Goal: Navigation & Orientation: Find specific page/section

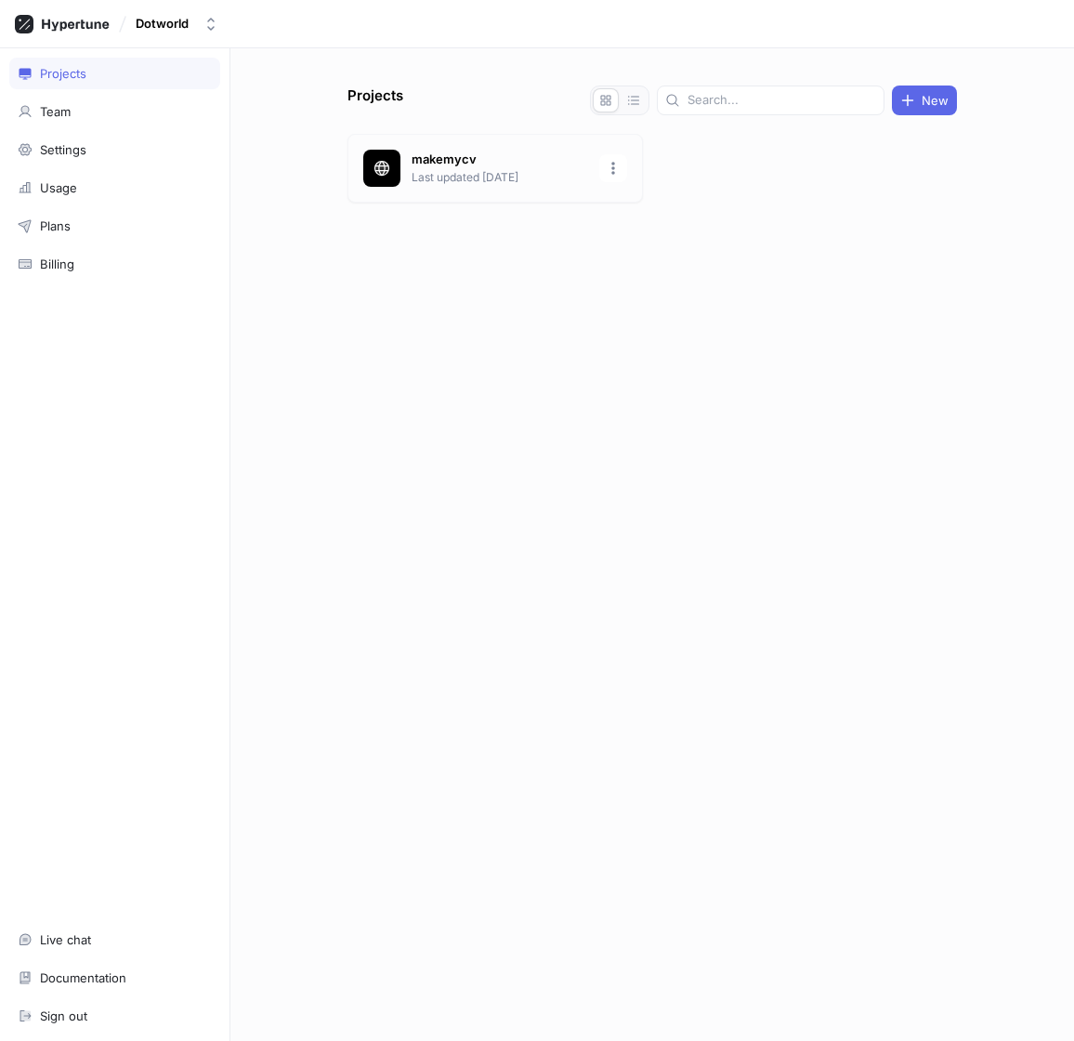
click at [541, 167] on p "makemycv" at bounding box center [500, 160] width 177 height 19
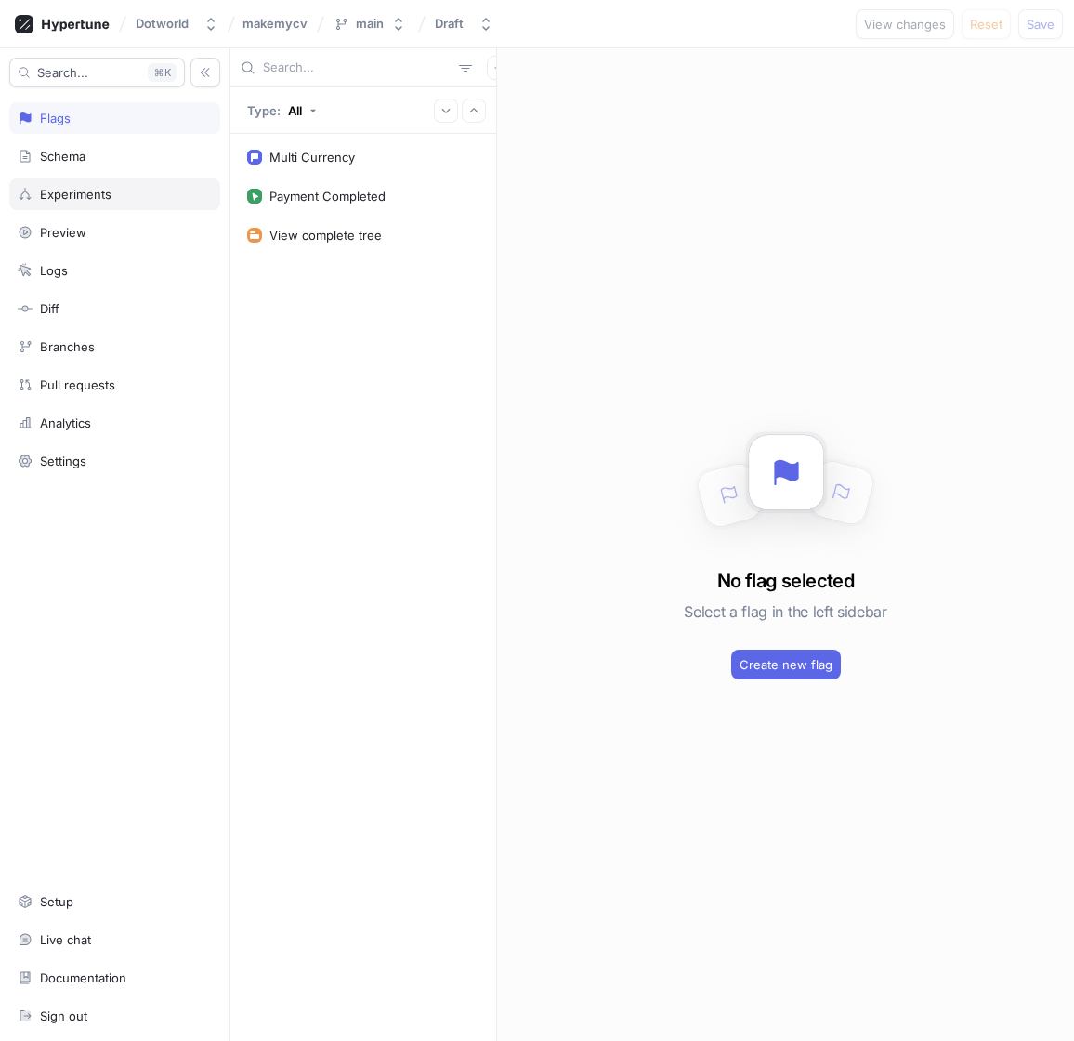
click at [98, 199] on div "Experiments" at bounding box center [76, 194] width 72 height 15
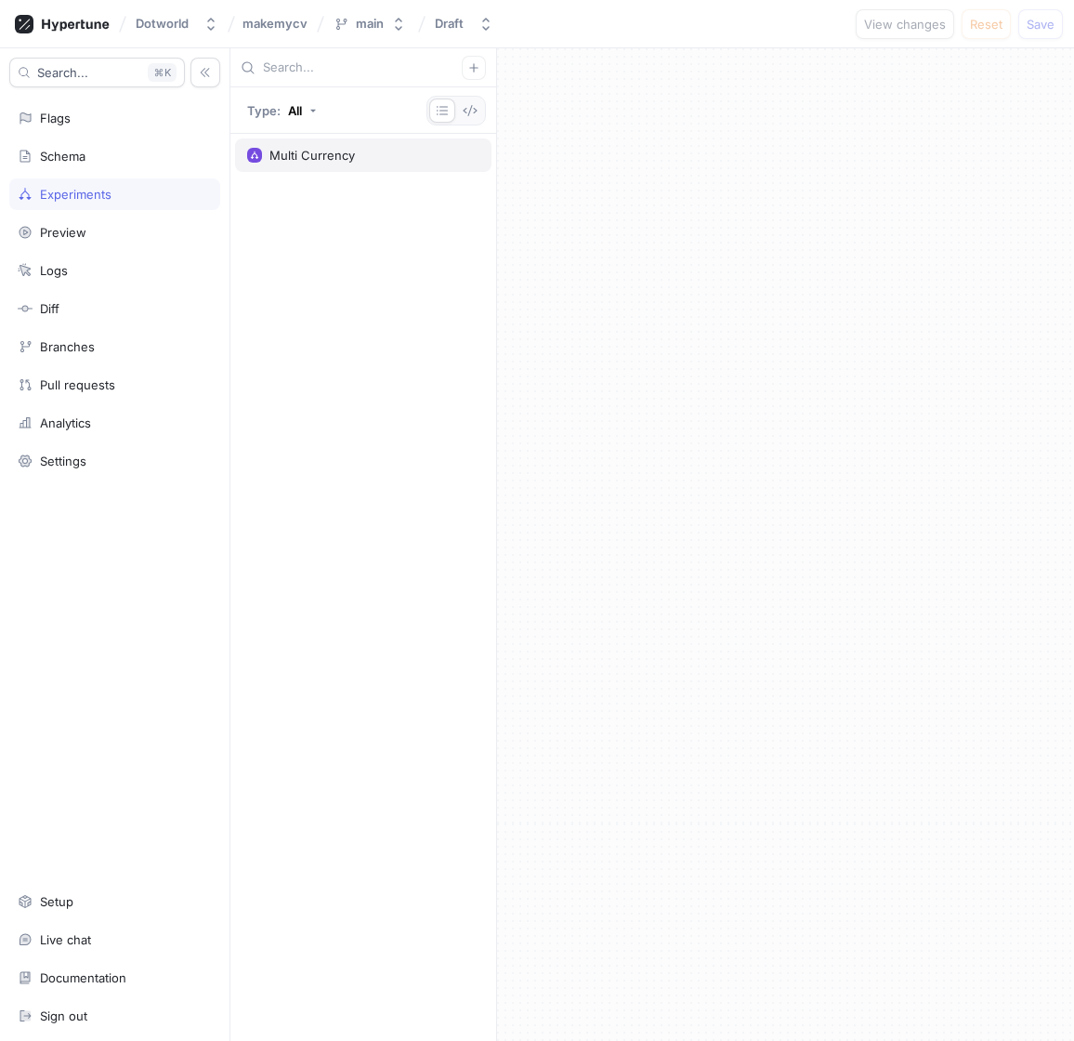
click at [301, 159] on div "Multi Currency" at bounding box center [312, 155] width 85 height 15
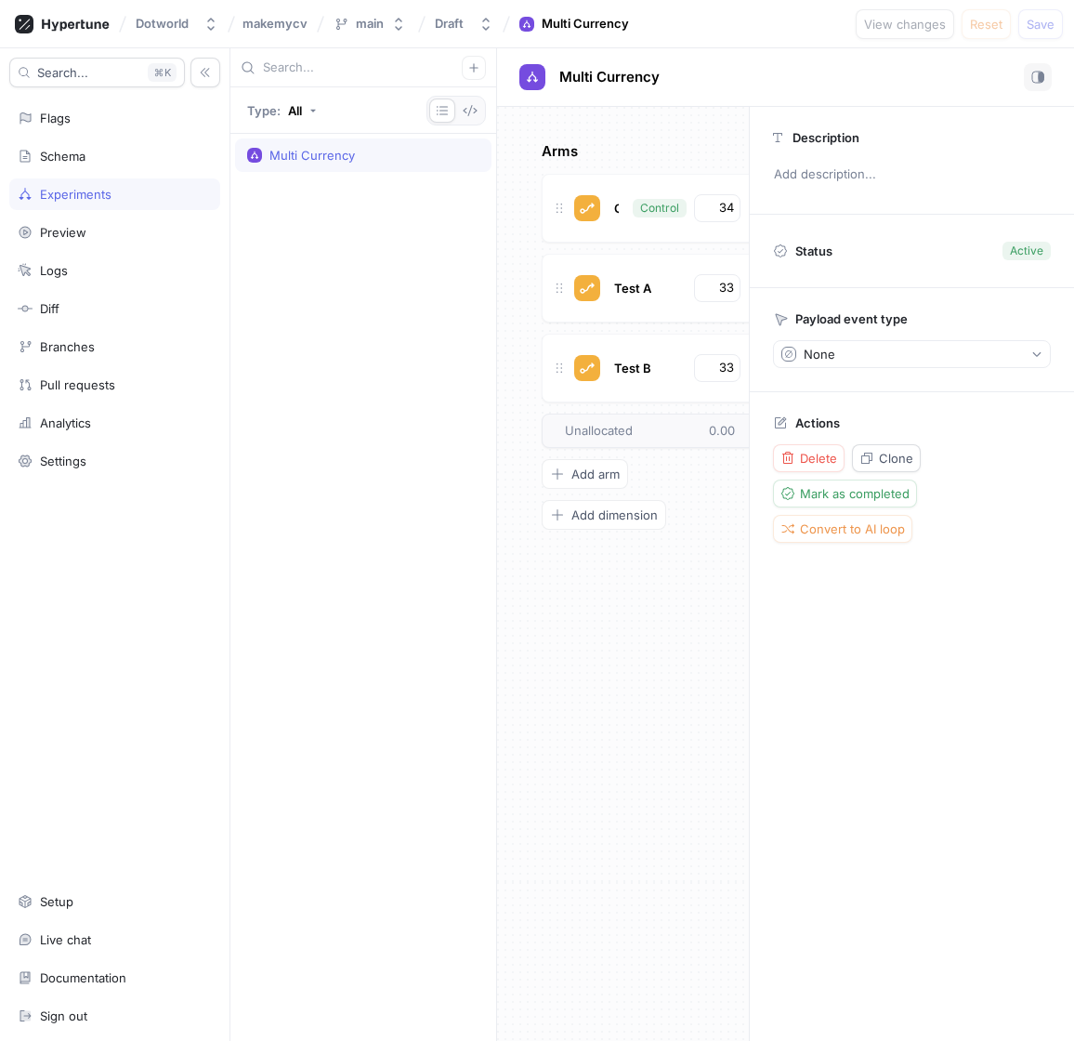
drag, startPoint x: 491, startPoint y: 441, endPoint x: 358, endPoint y: 440, distance: 132.9
click at [356, 440] on div "Multi Currency" at bounding box center [363, 587] width 266 height 907
drag, startPoint x: 496, startPoint y: 418, endPoint x: 393, endPoint y: 420, distance: 103.2
click at [433, 420] on div "Type: All Multi Currency No split errors. Copy { "lCDYP45XoJvz2EPAsyx7g" : { "t…" at bounding box center [652, 544] width 844 height 993
click at [99, 415] on div "Analytics" at bounding box center [115, 422] width 194 height 15
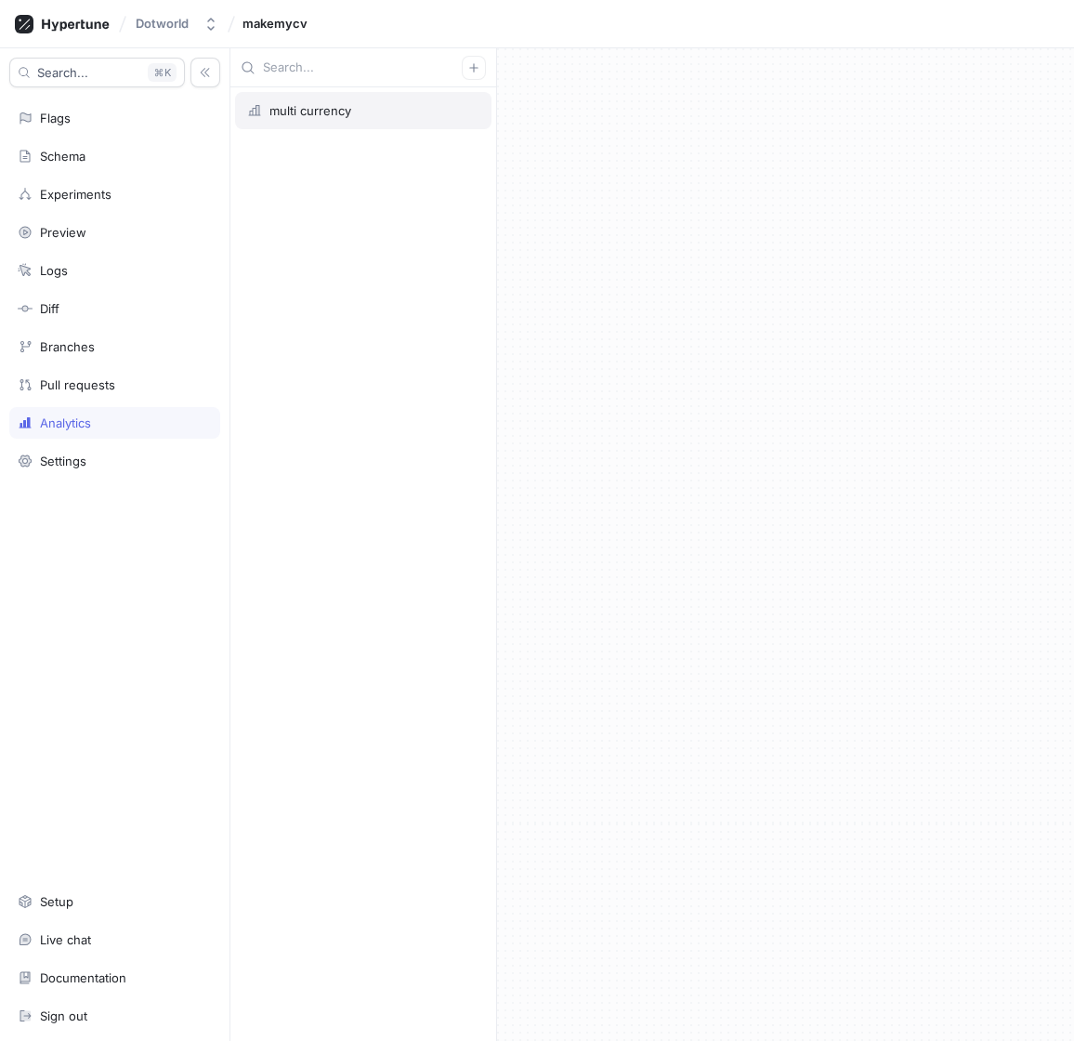
click at [333, 124] on div "multi currency" at bounding box center [363, 110] width 256 height 37
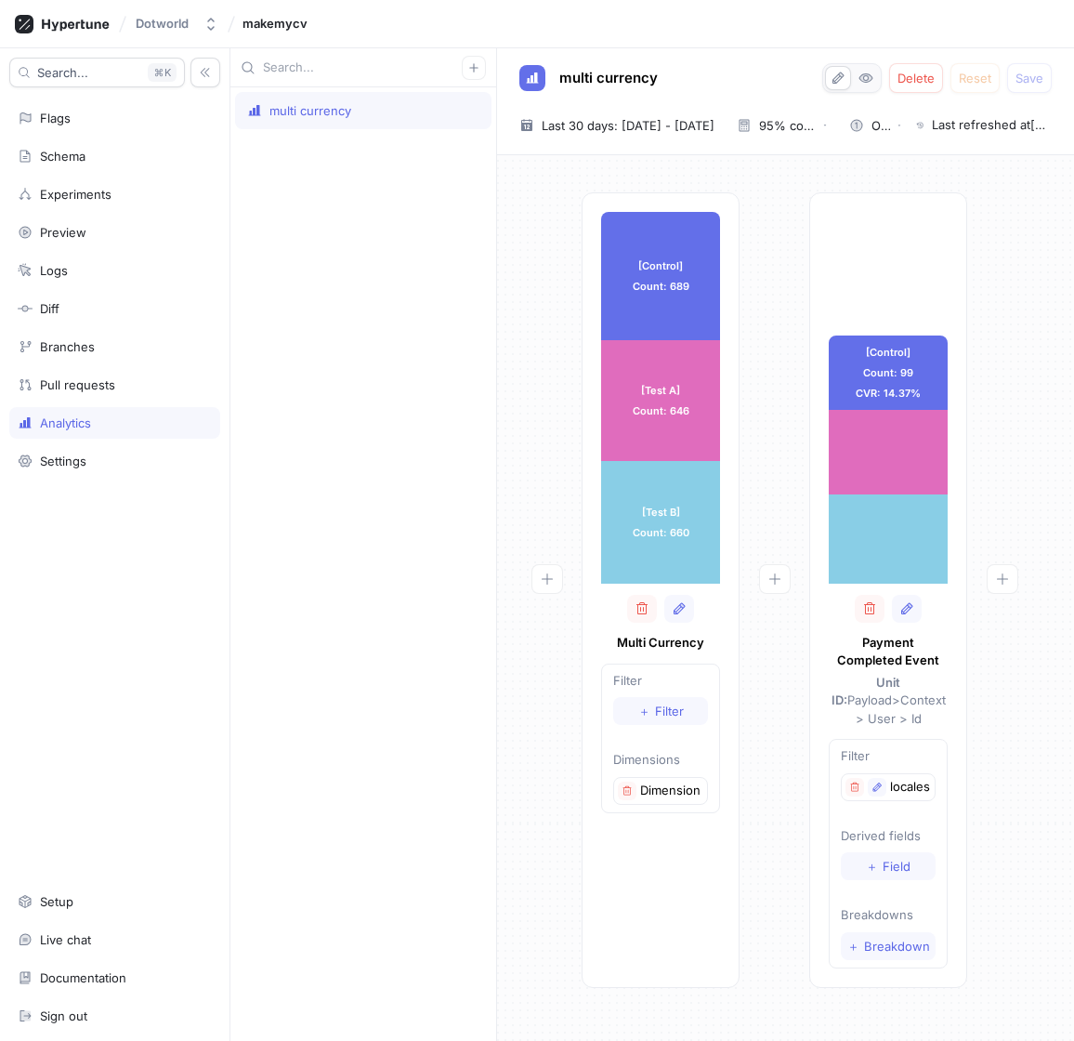
drag, startPoint x: 230, startPoint y: 494, endPoint x: 173, endPoint y: 493, distance: 56.7
click at [173, 493] on div "Search... K Flags Schema Experiments Preview Logs Diff Branches Pull requests A…" at bounding box center [115, 544] width 230 height 993
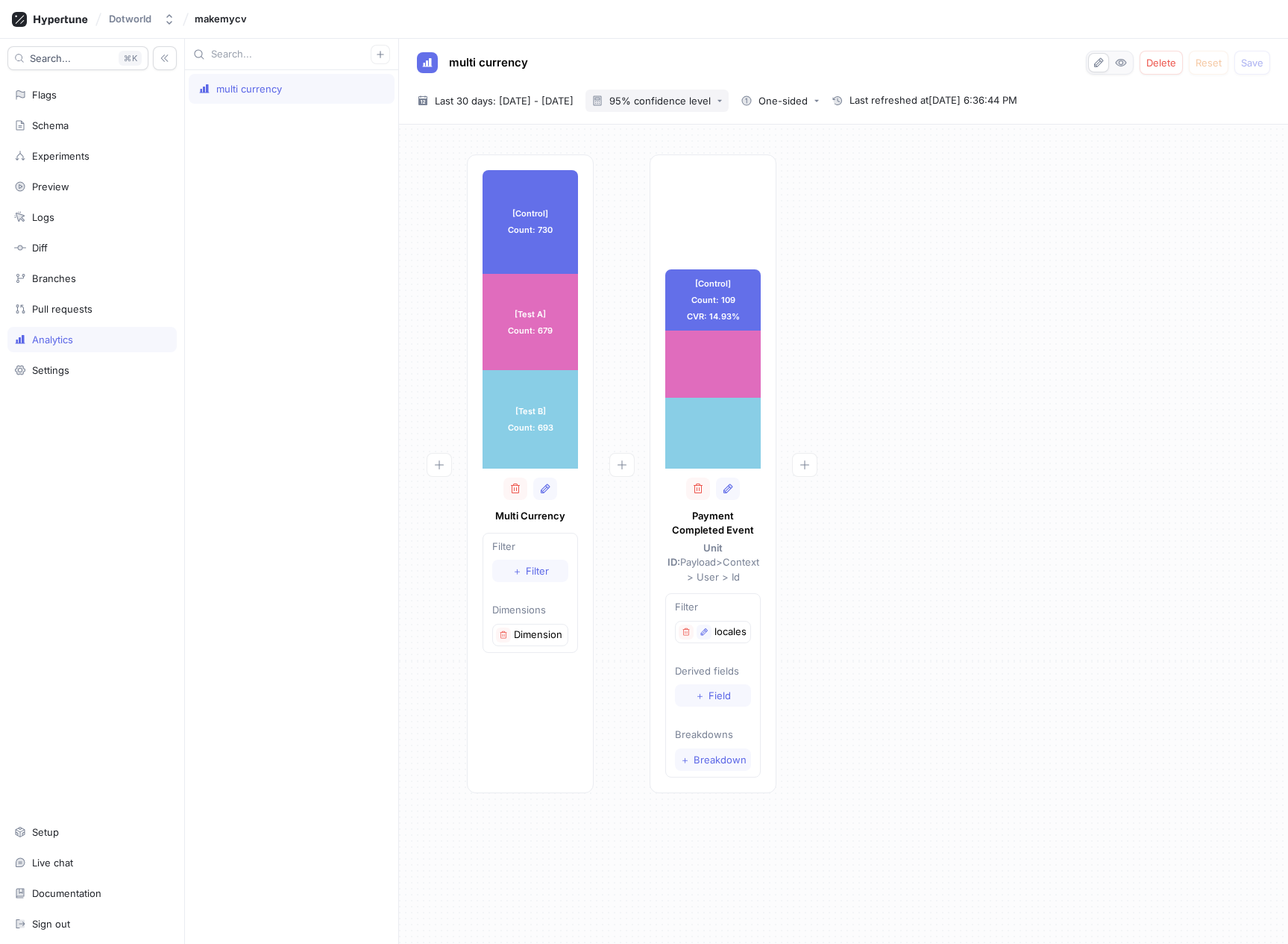
click at [711, 95] on div "95% confidence level" at bounding box center [651, 100] width 120 height 12
click at [782, 63] on div "multi currency Delete Reset Save" at bounding box center [843, 63] width 853 height 24
click at [820, 91] on button "One-sided" at bounding box center [779, 101] width 91 height 22
click at [783, 73] on div "multi currency Delete Reset Save" at bounding box center [843, 63] width 853 height 24
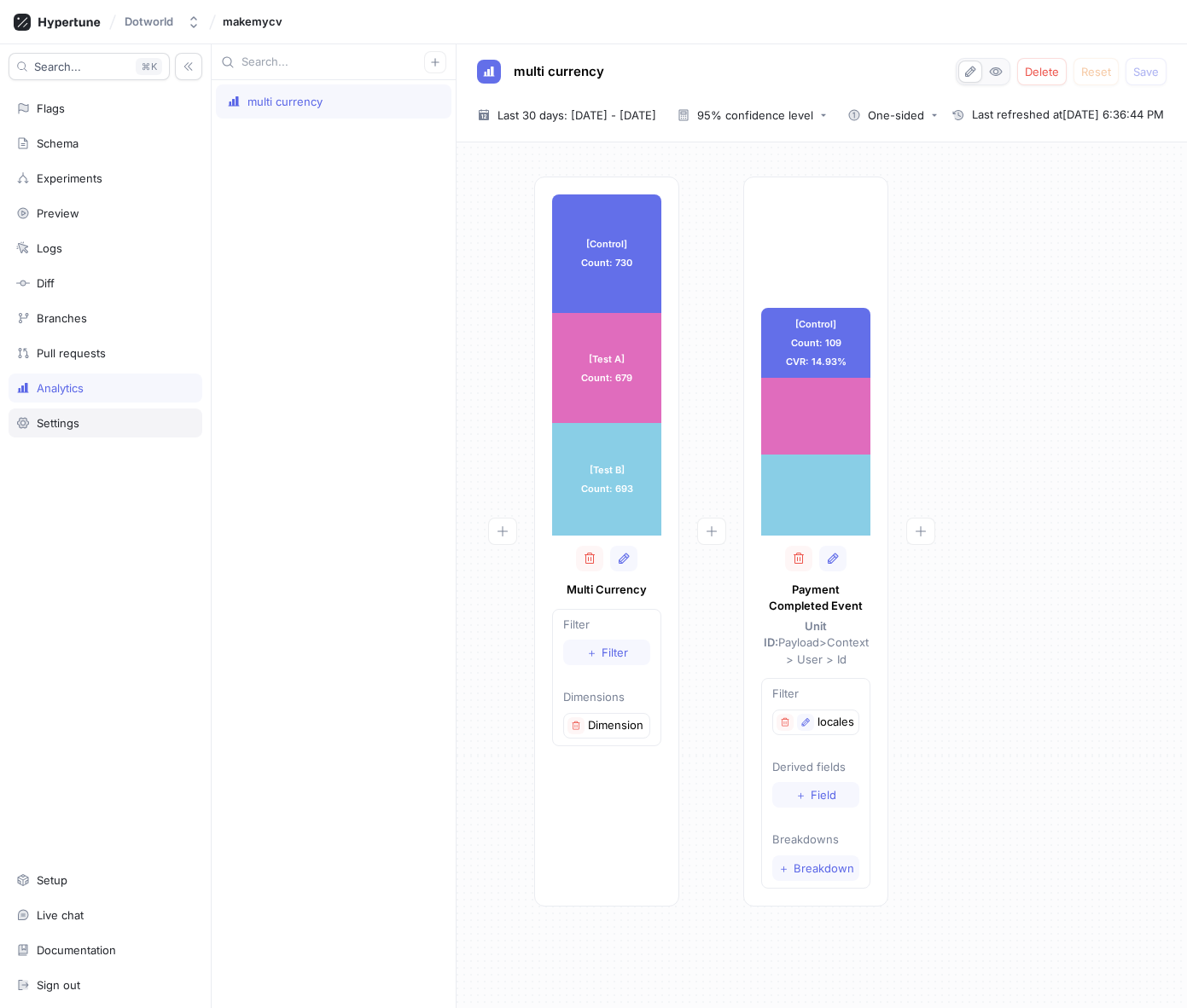
click at [67, 422] on div "Settings" at bounding box center [58, 423] width 42 height 14
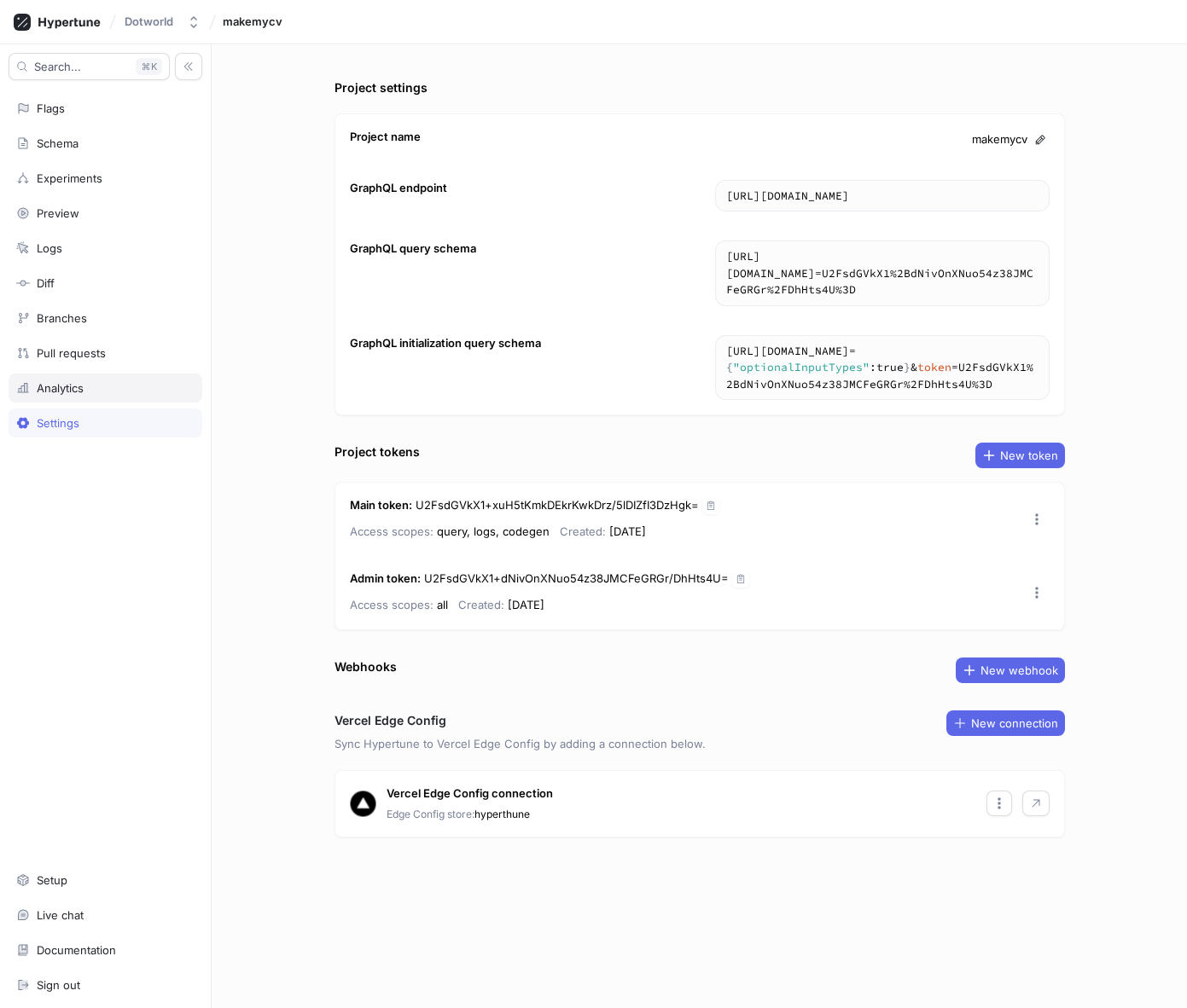
click at [68, 387] on div "Analytics" at bounding box center [60, 387] width 47 height 14
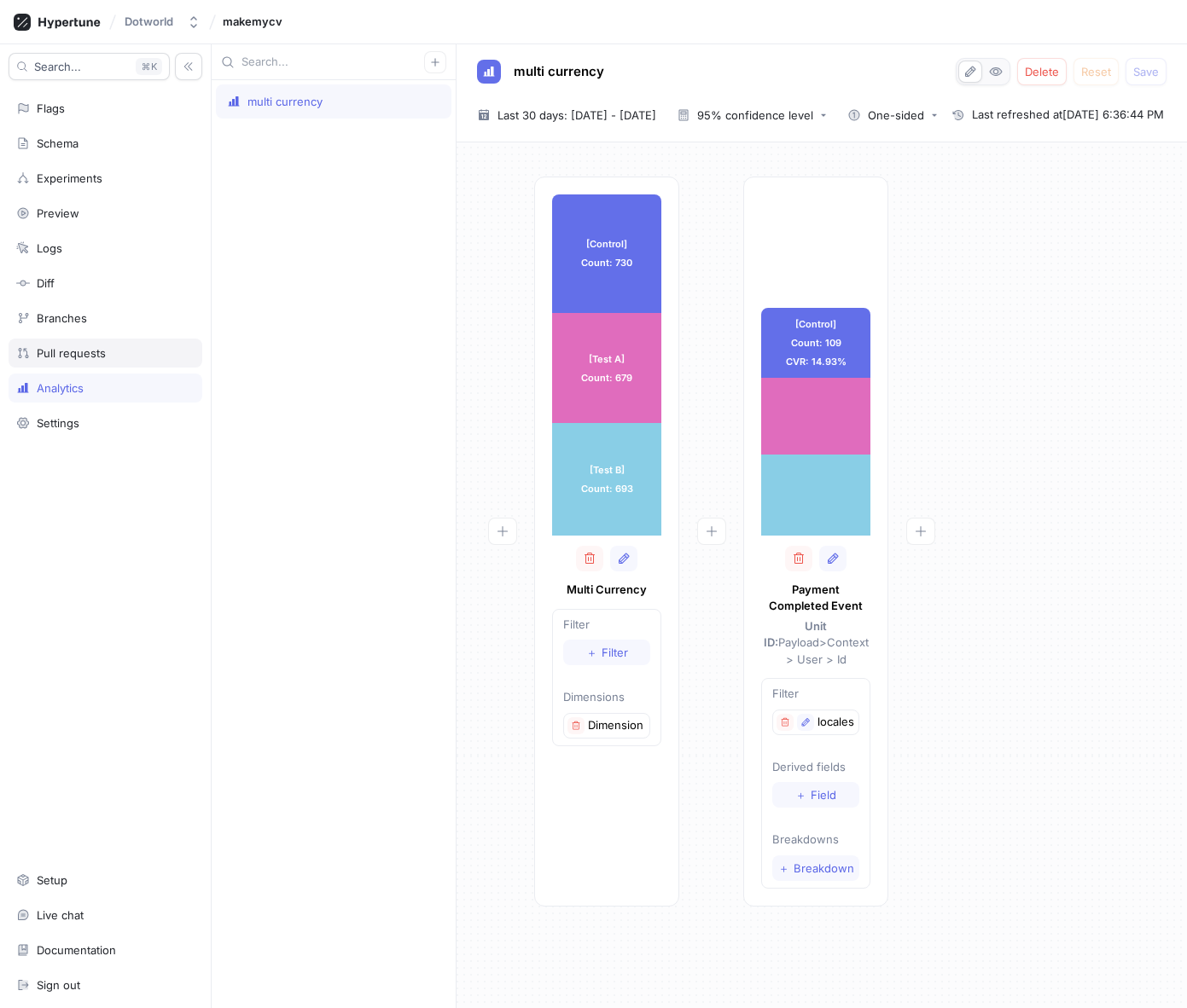
click at [68, 363] on div "Pull requests" at bounding box center [105, 353] width 194 height 29
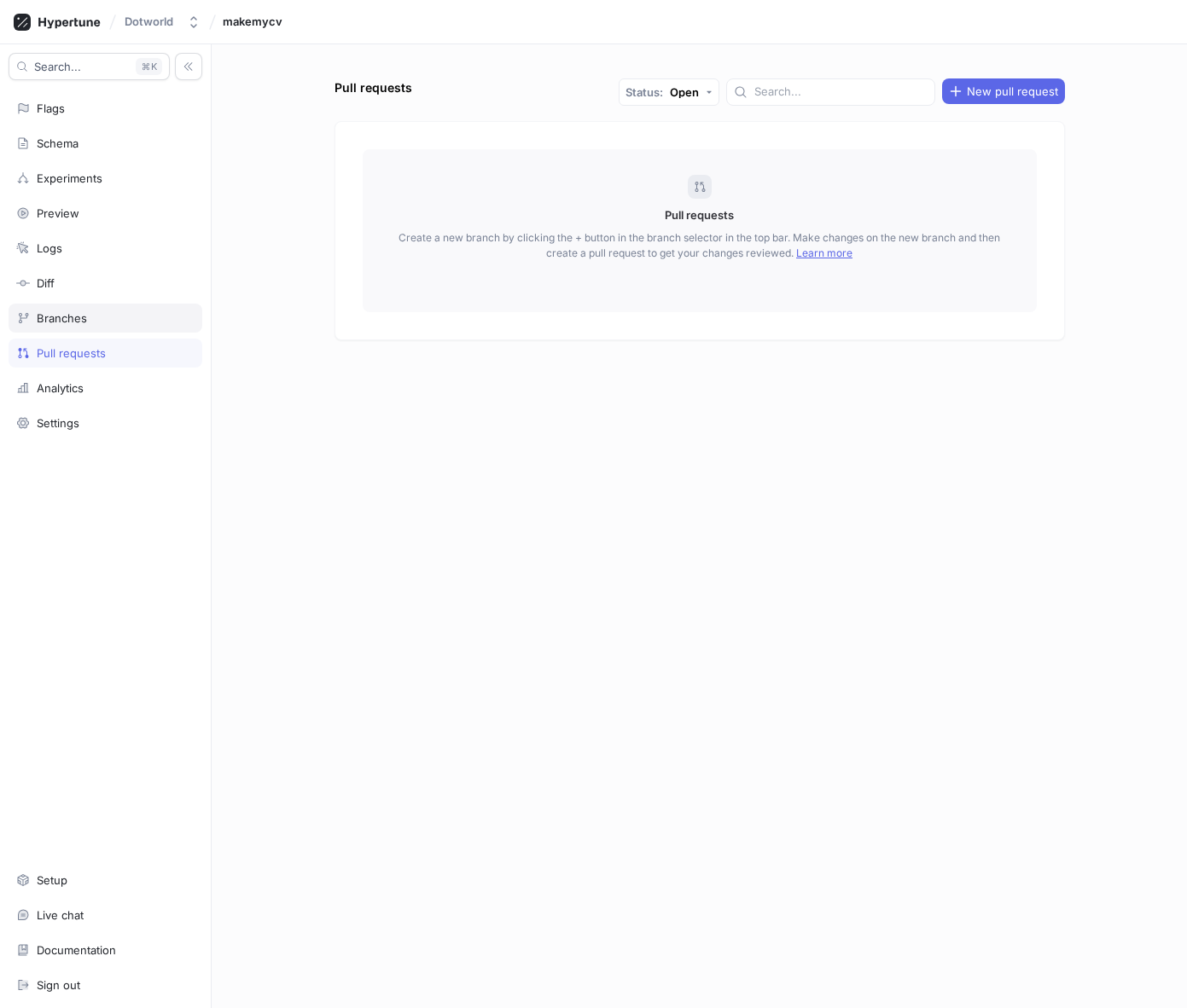
click at [66, 319] on div "Branches" at bounding box center [62, 318] width 50 height 14
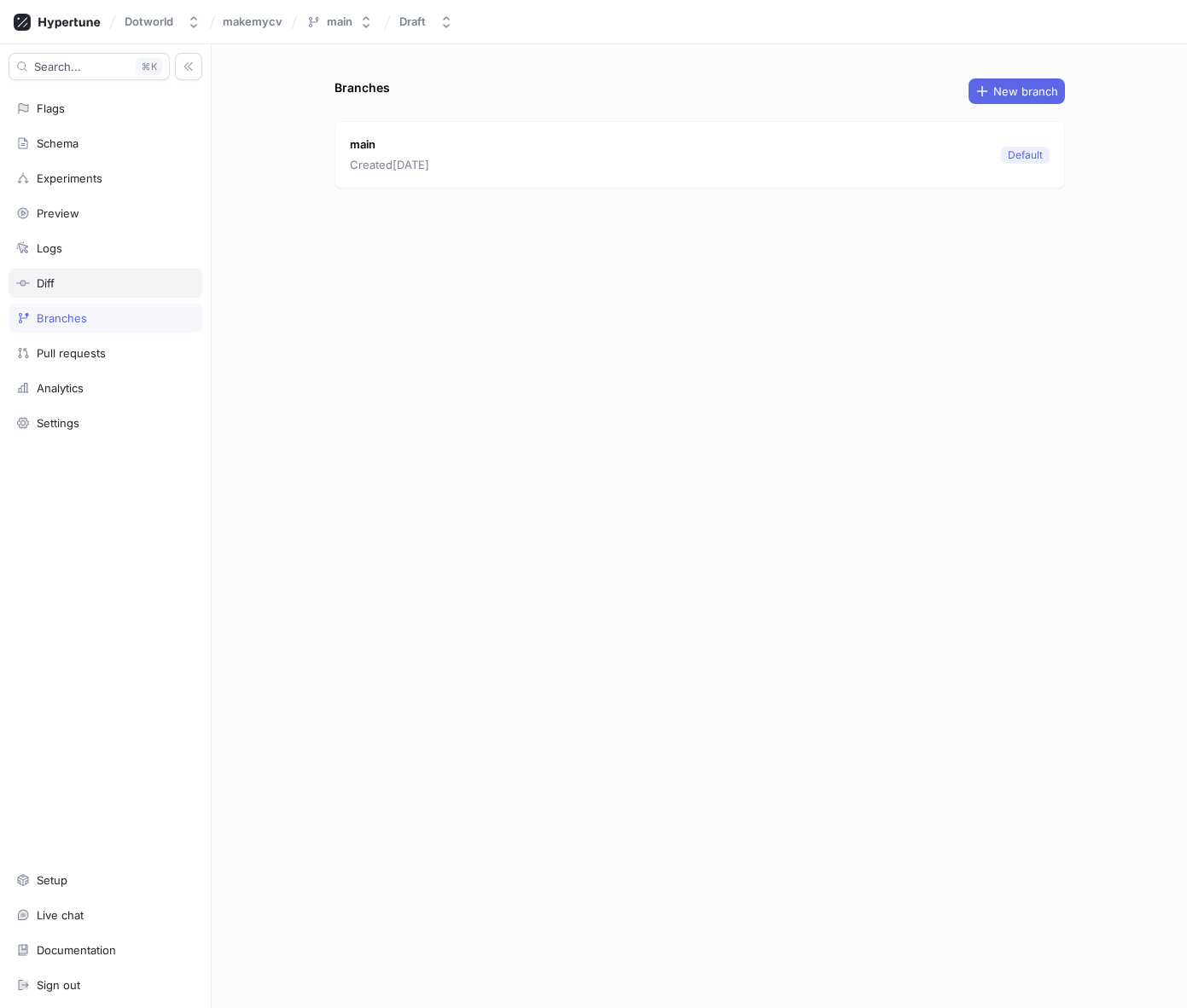
click at [64, 288] on div "Diff" at bounding box center [106, 283] width 178 height 14
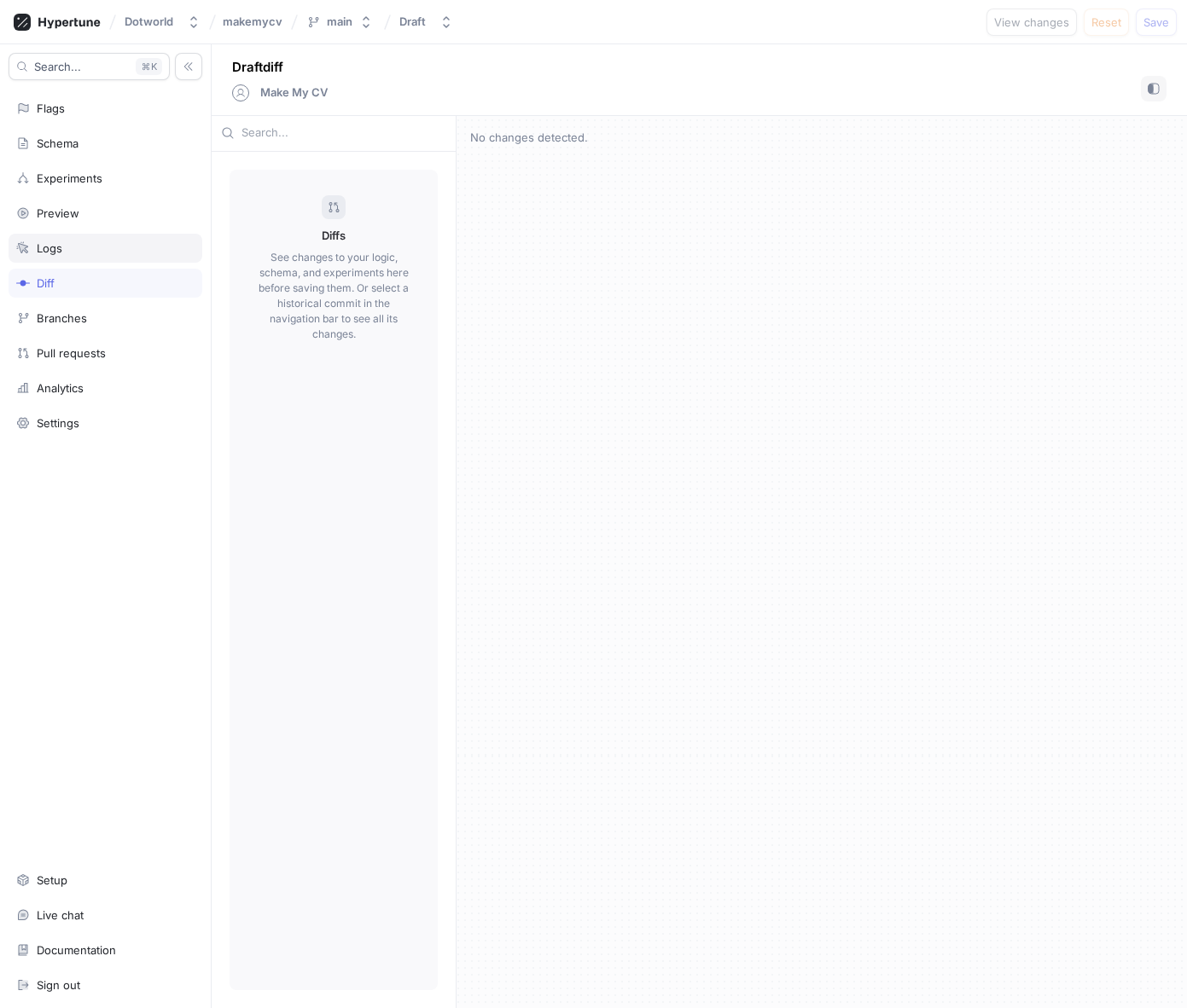
click at [61, 254] on div "Logs" at bounding box center [50, 248] width 26 height 14
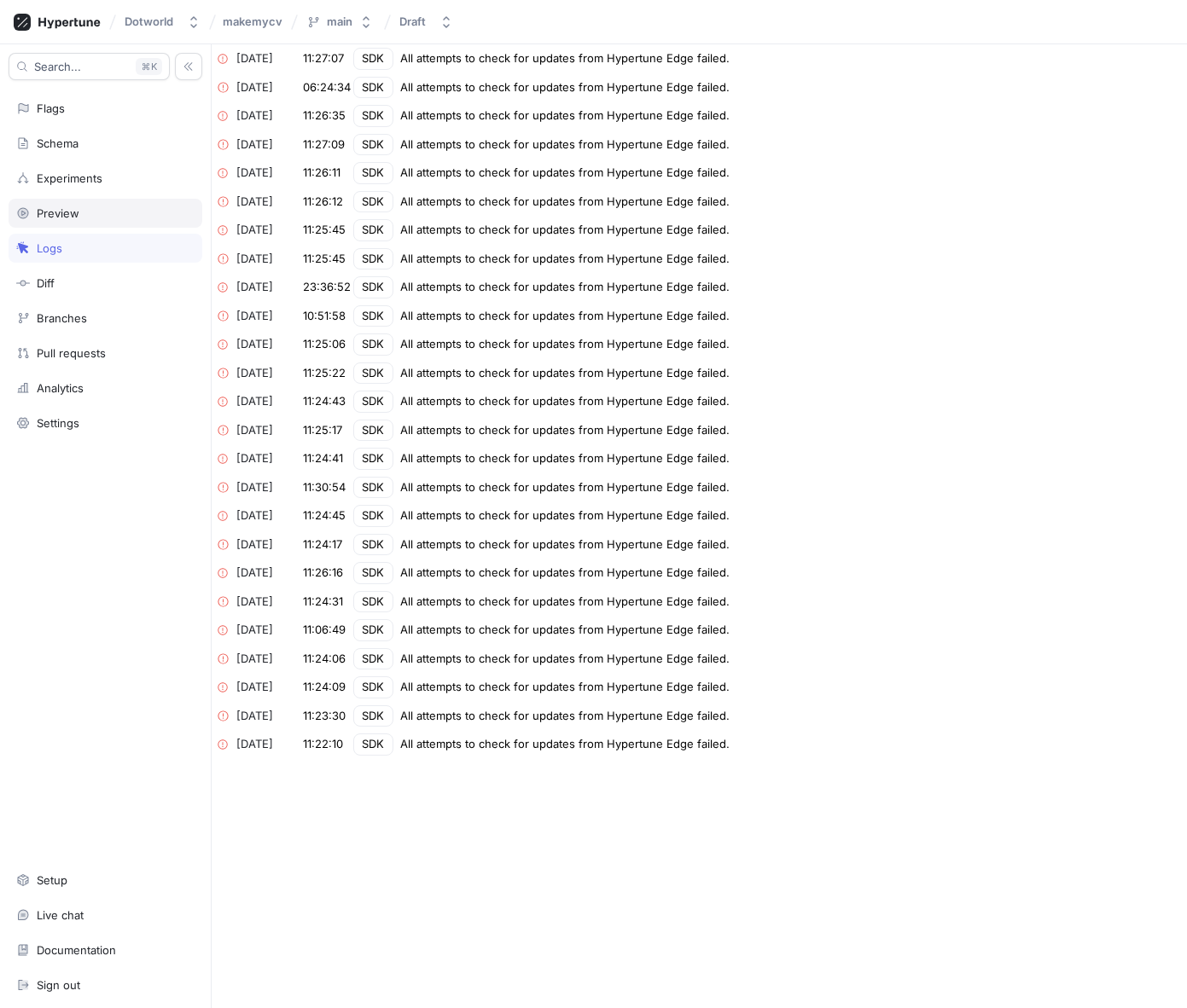
click at [62, 224] on div "Preview" at bounding box center [105, 214] width 194 height 29
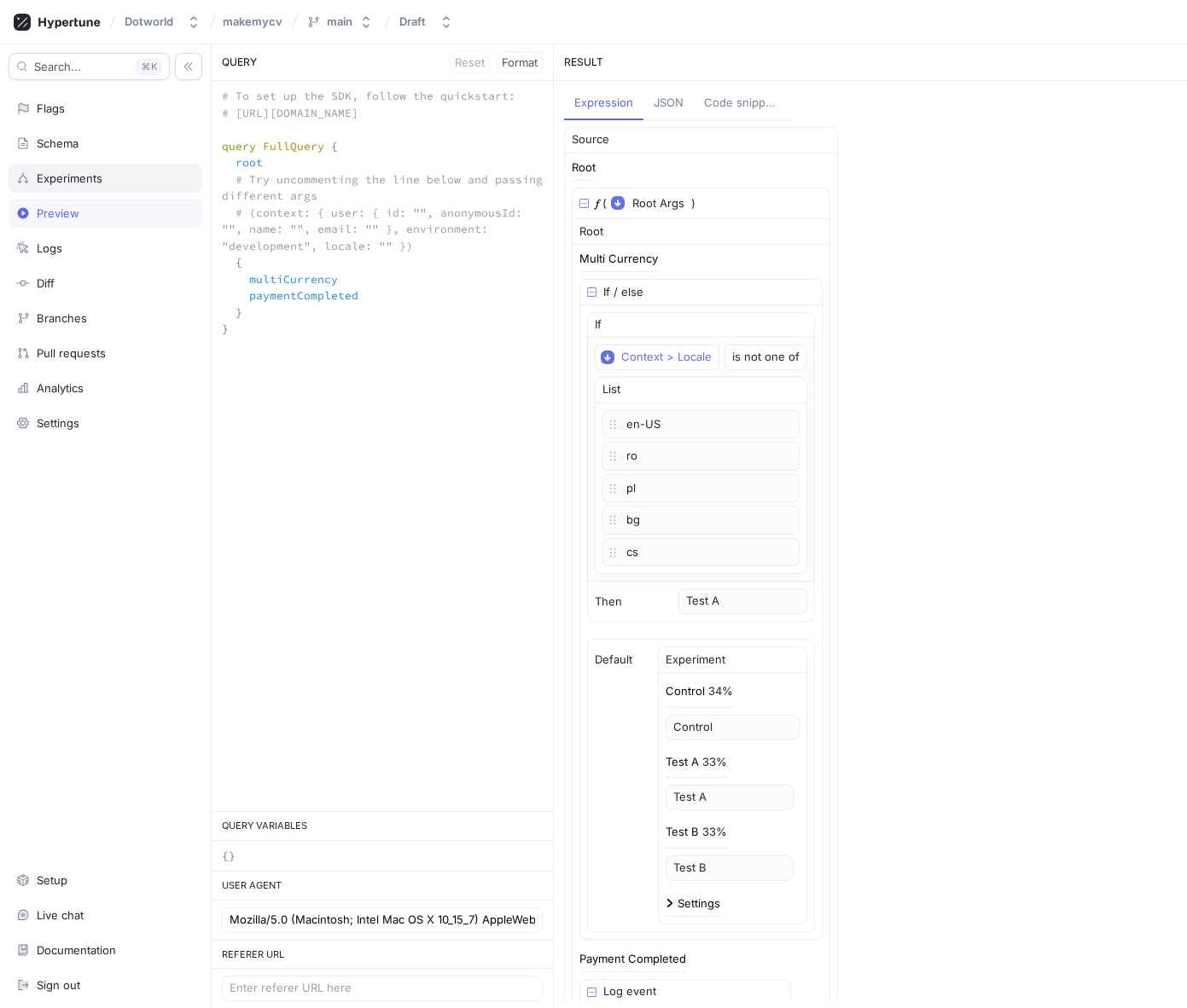
click at [70, 175] on div "Experiments" at bounding box center [70, 178] width 66 height 14
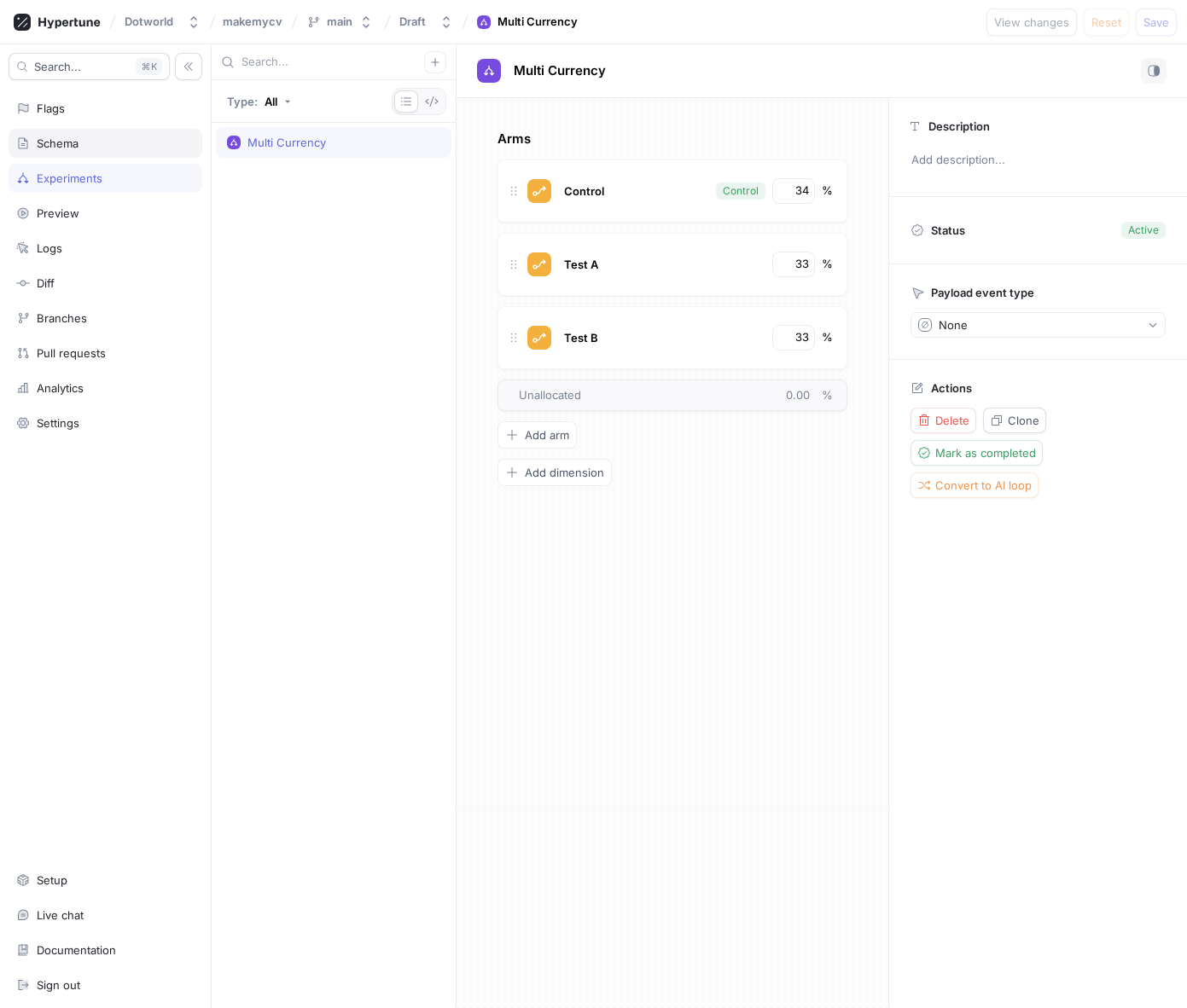
click at [70, 151] on div "Schema" at bounding box center [105, 143] width 194 height 29
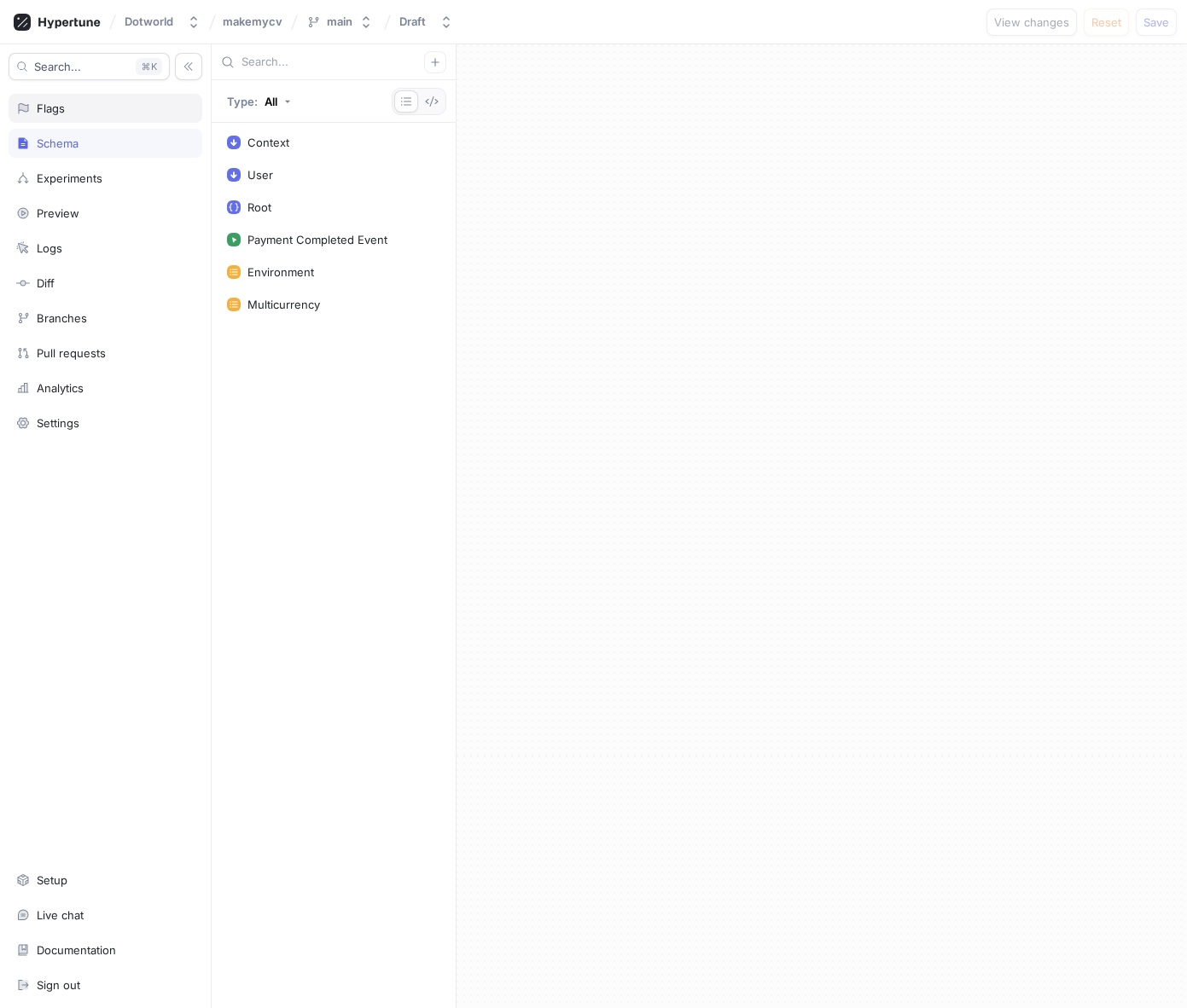
click at [74, 122] on div "Flags" at bounding box center [105, 108] width 194 height 29
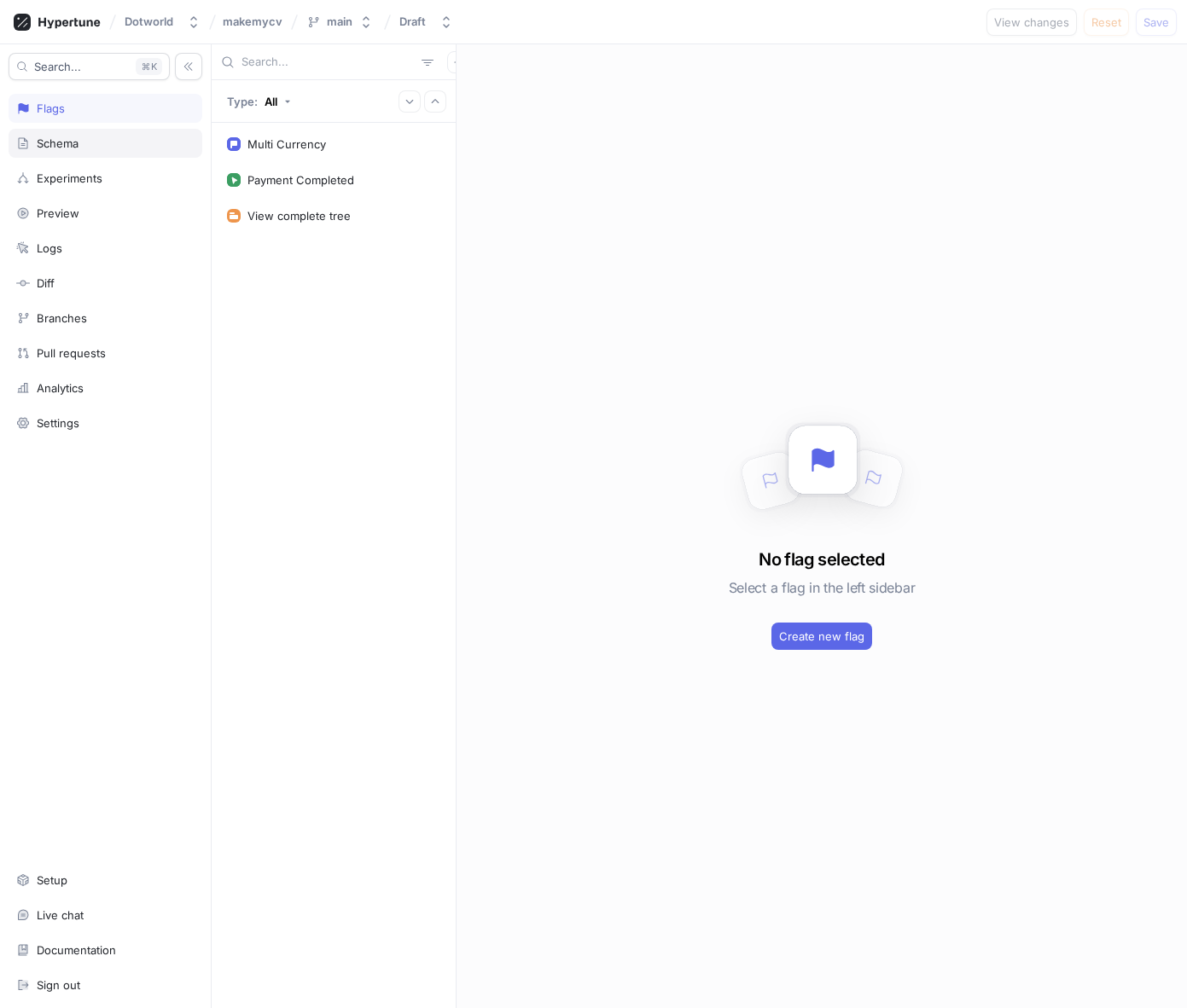
click at [66, 141] on div "Schema" at bounding box center [58, 143] width 42 height 14
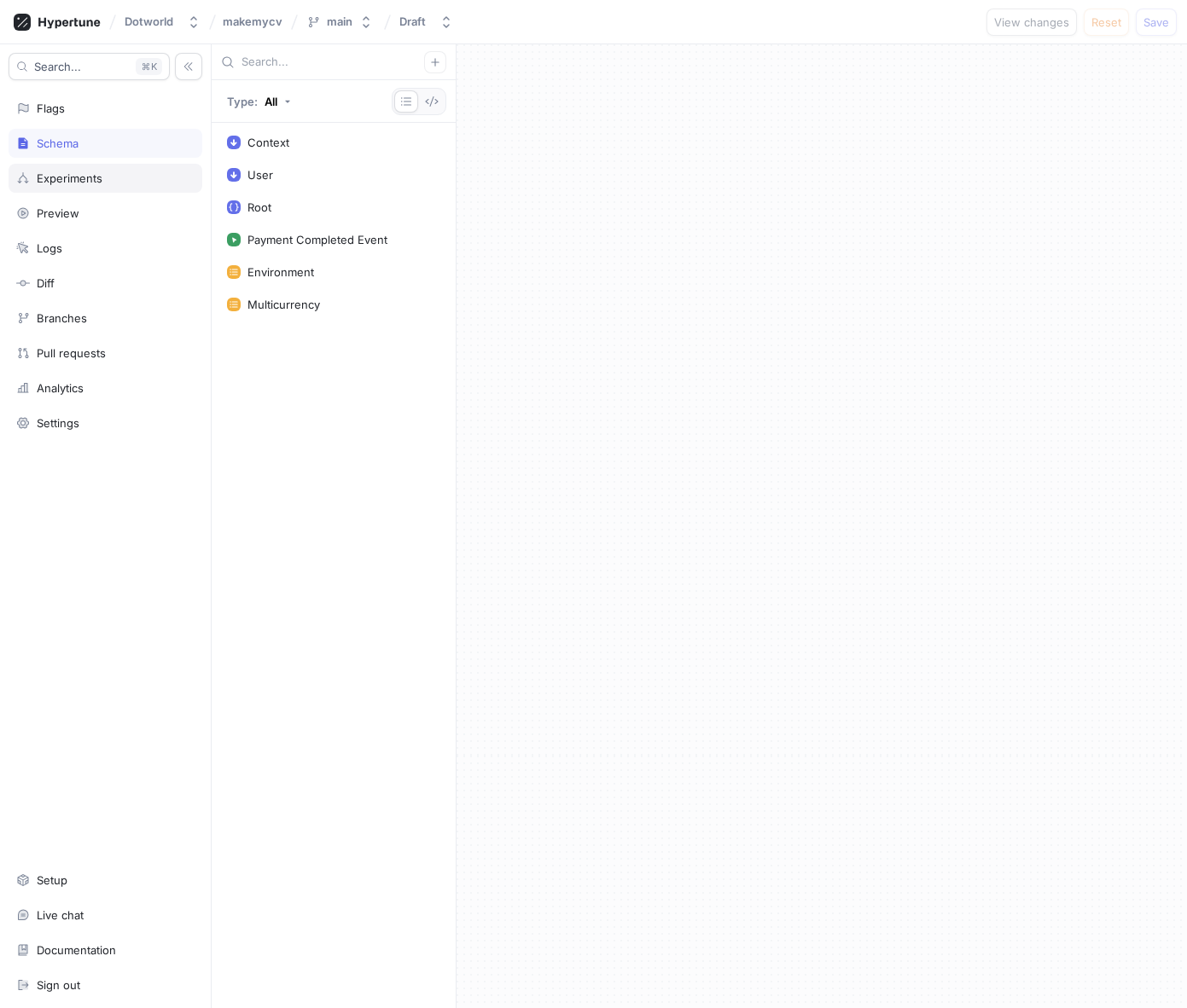
click at [65, 172] on div "Experiments" at bounding box center [70, 178] width 66 height 14
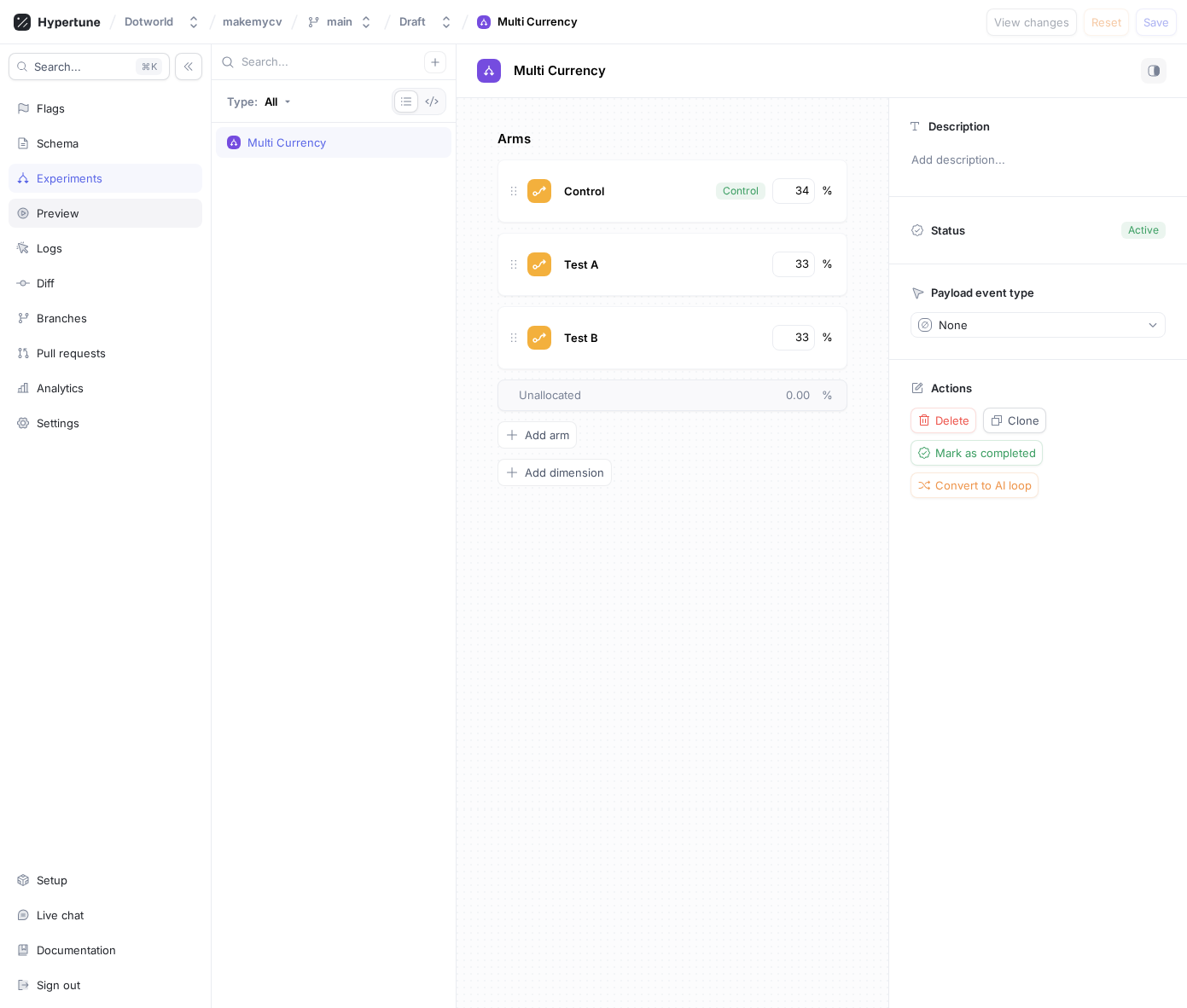
click at [63, 207] on div "Preview" at bounding box center [58, 213] width 42 height 14
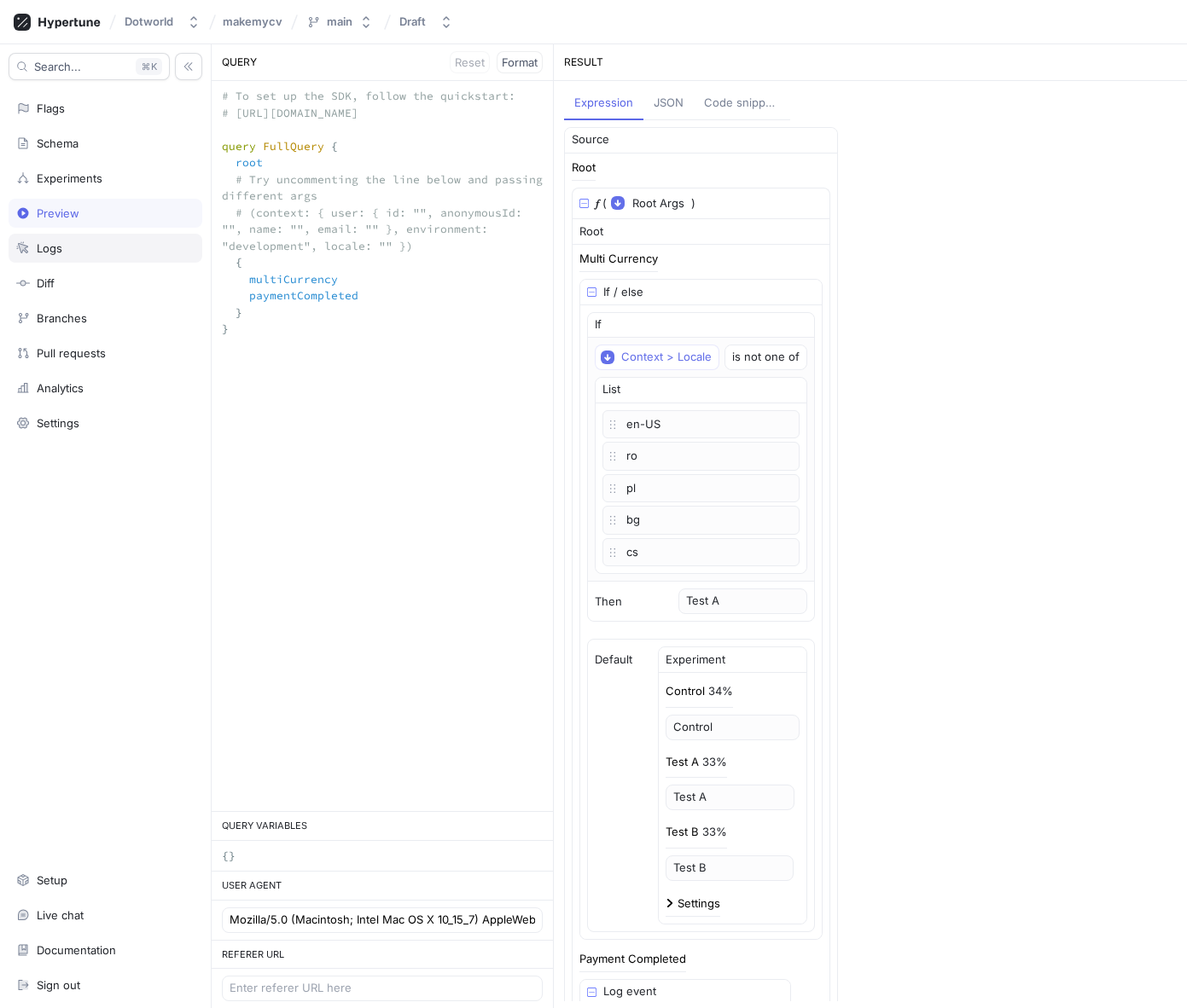
click at [60, 241] on div "Logs" at bounding box center [50, 248] width 26 height 14
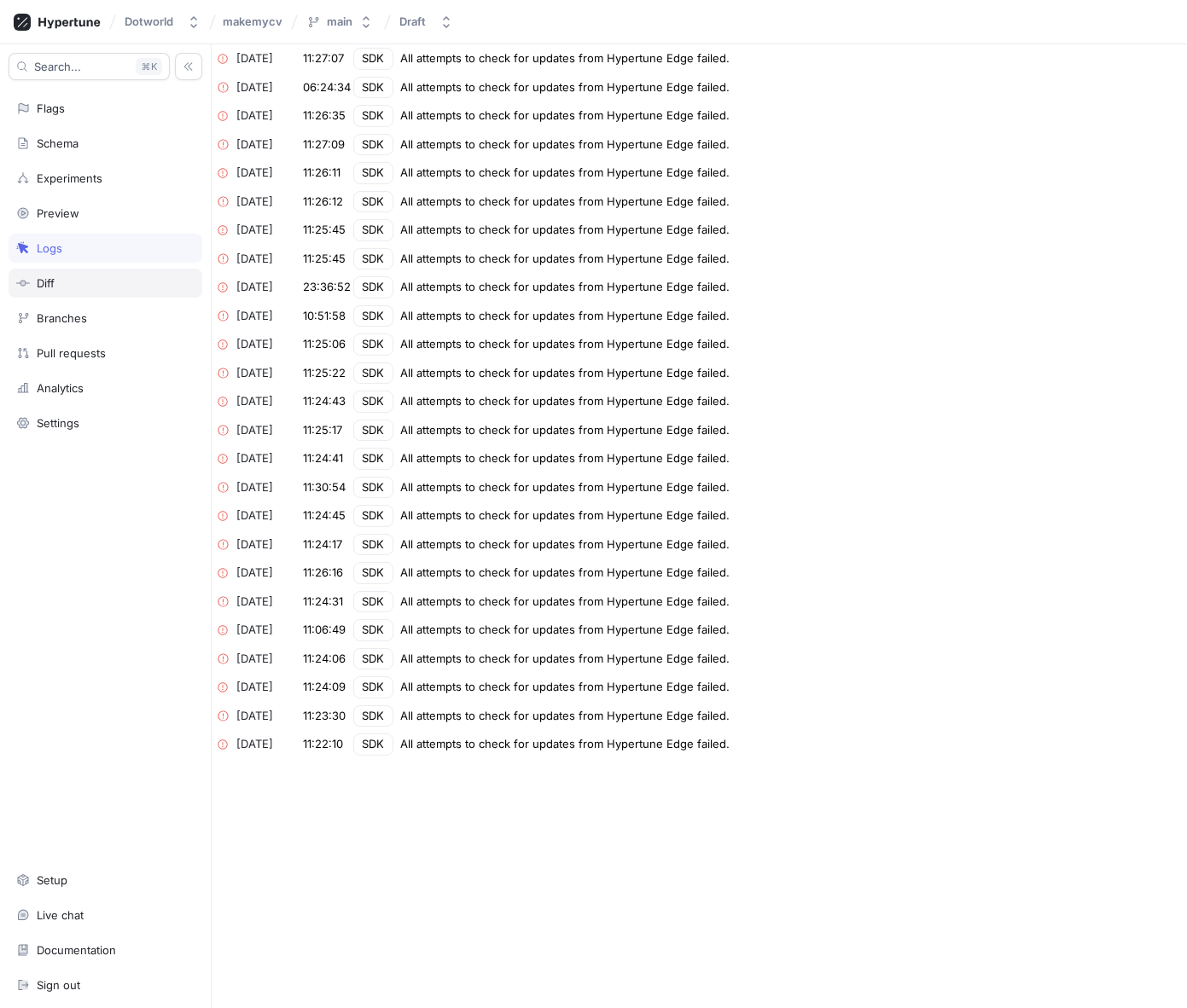
click at [59, 272] on div "Diff" at bounding box center [105, 284] width 194 height 29
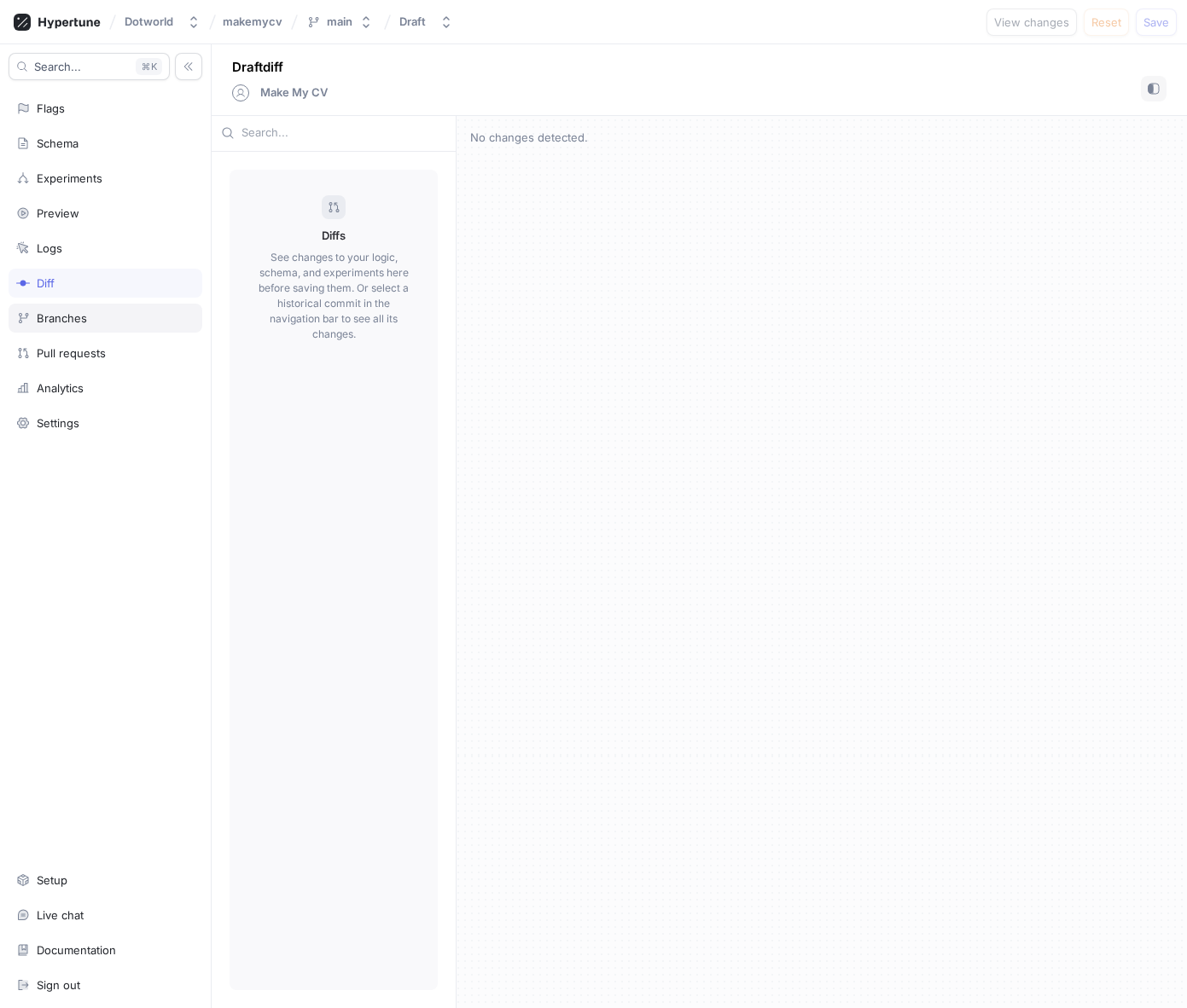
click at [57, 312] on div "Branches" at bounding box center [62, 318] width 50 height 14
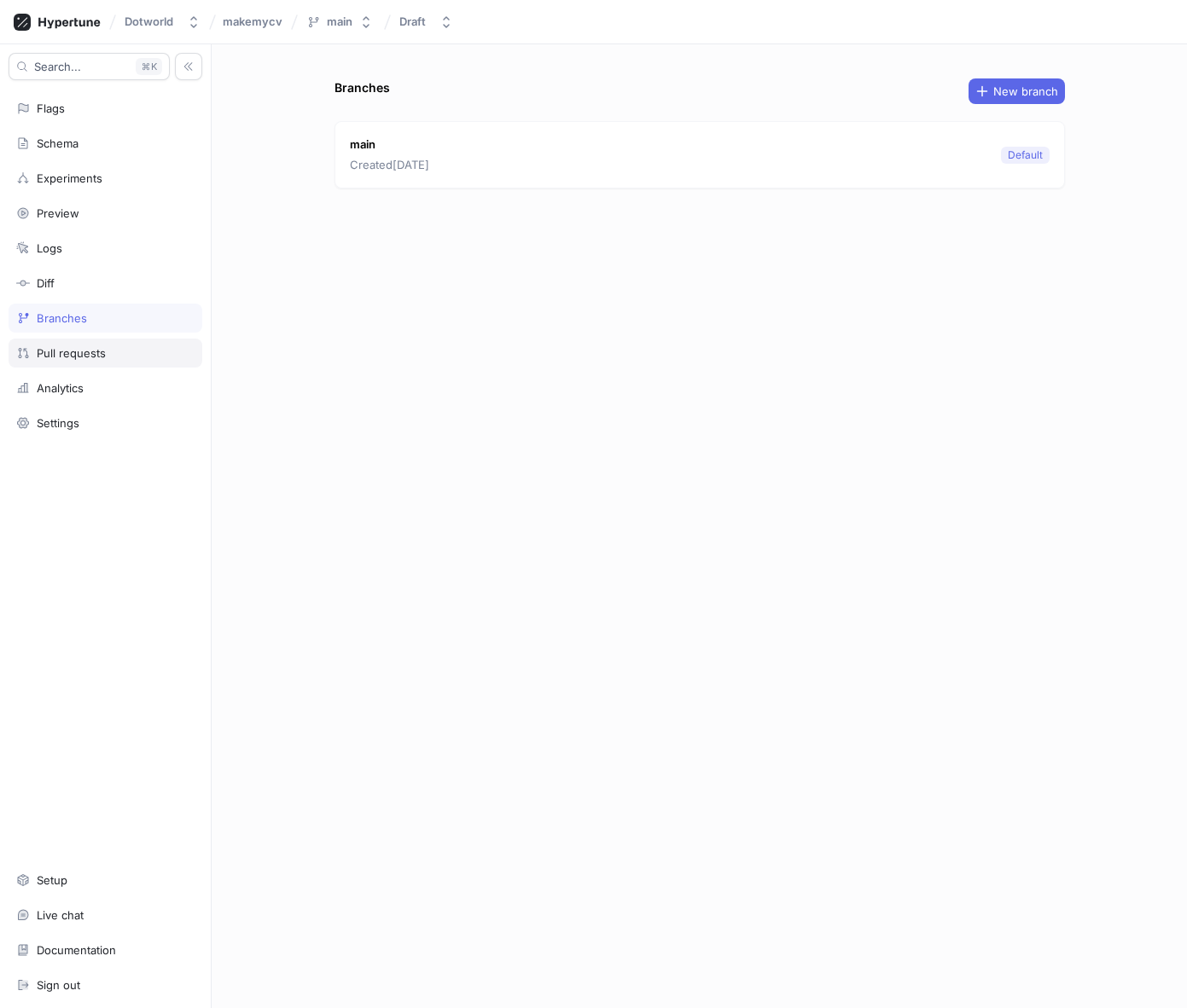
click at [51, 356] on div "Pull requests" at bounding box center [71, 353] width 69 height 14
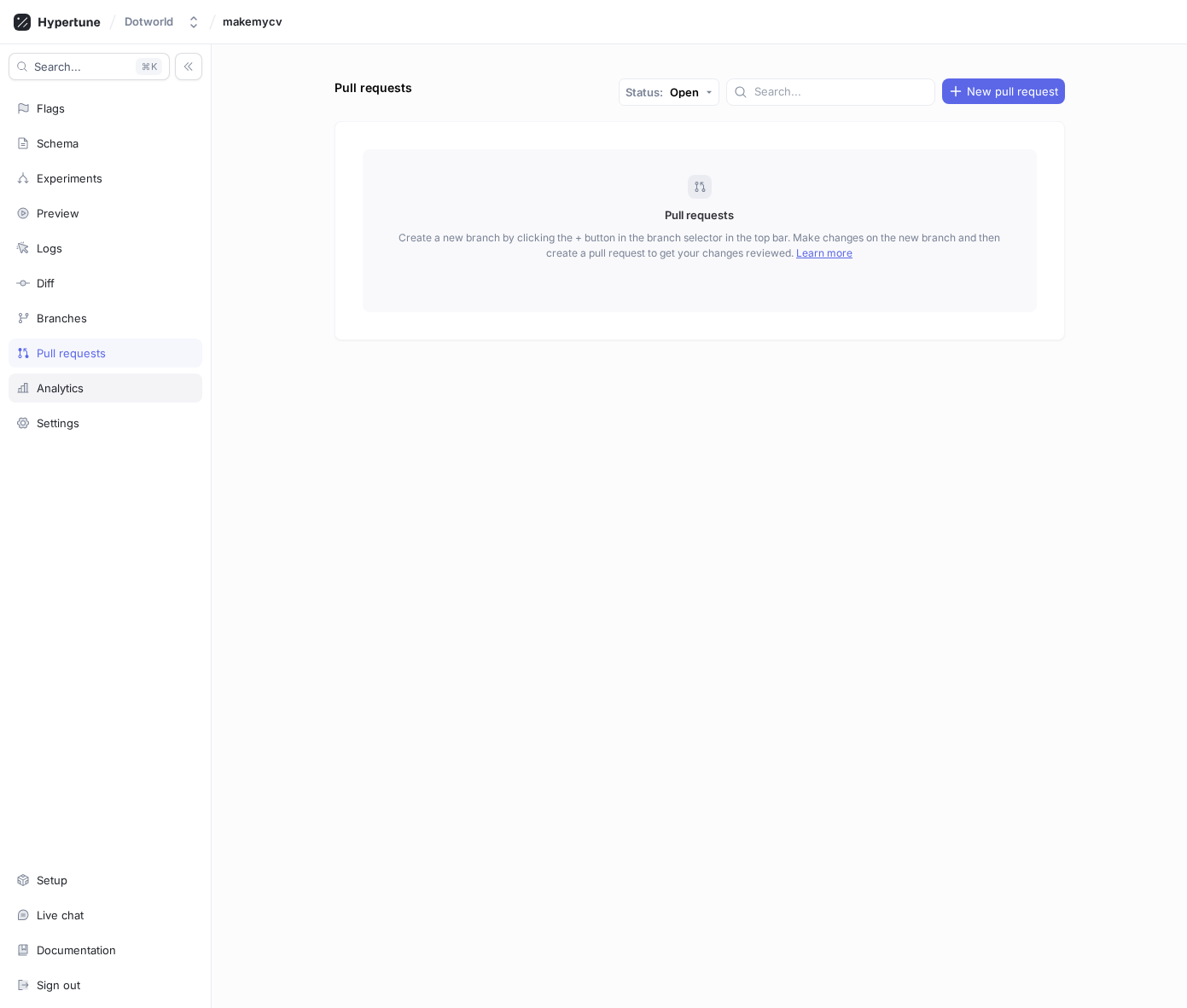
click at [46, 398] on div "Analytics" at bounding box center [105, 388] width 194 height 29
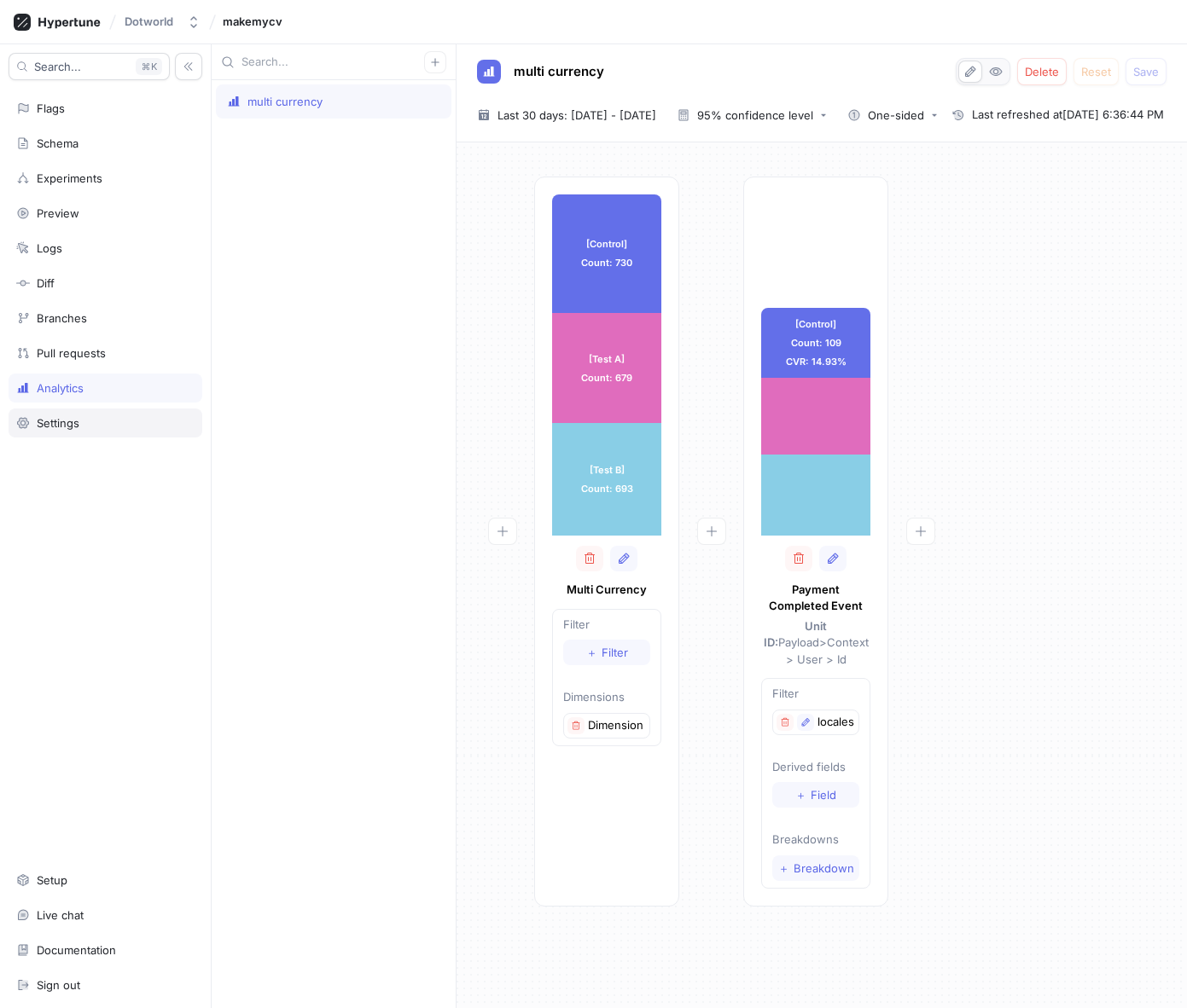
click at [55, 424] on div "Settings" at bounding box center [58, 423] width 42 height 14
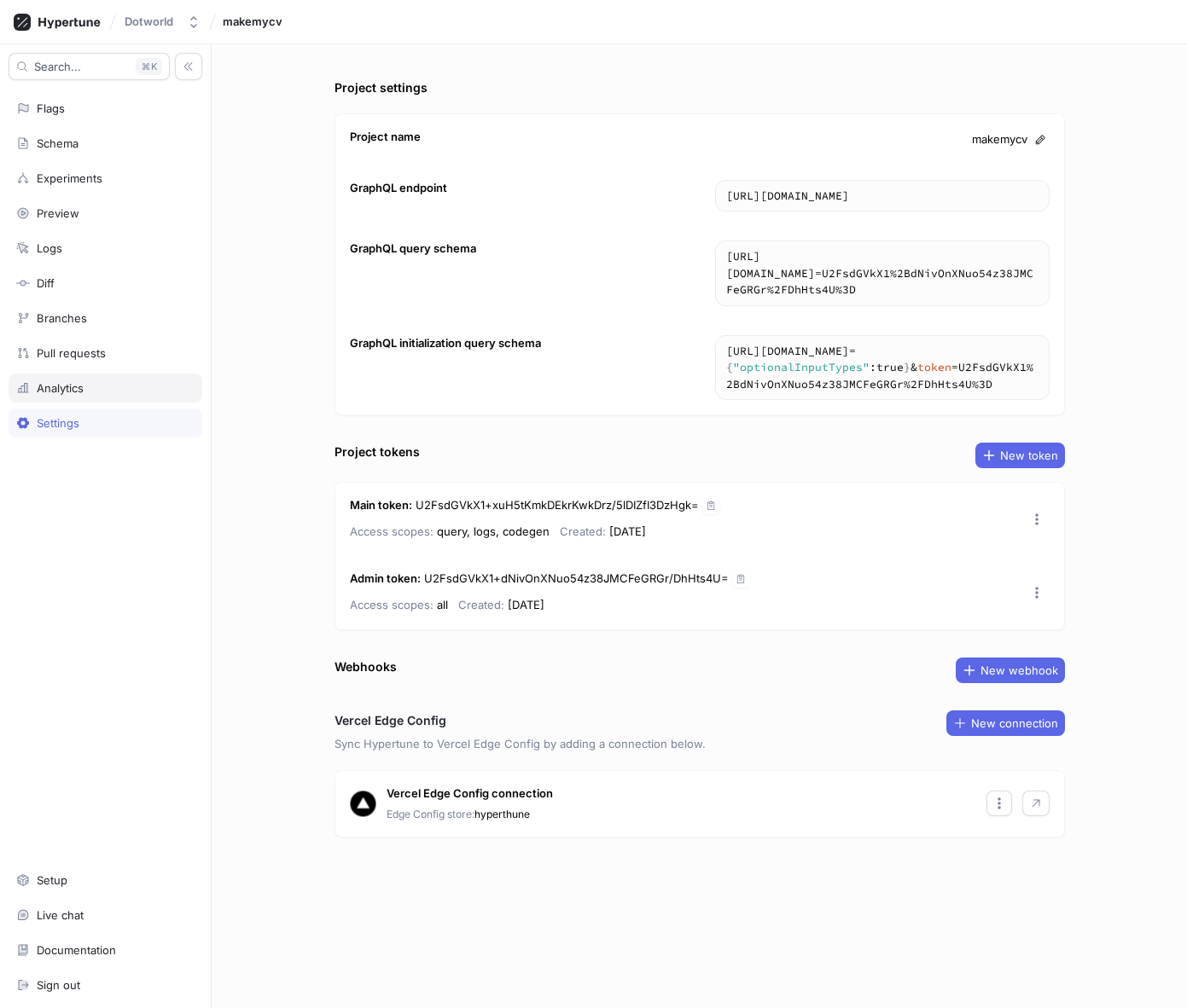
click at [63, 385] on div "Analytics" at bounding box center [60, 387] width 47 height 14
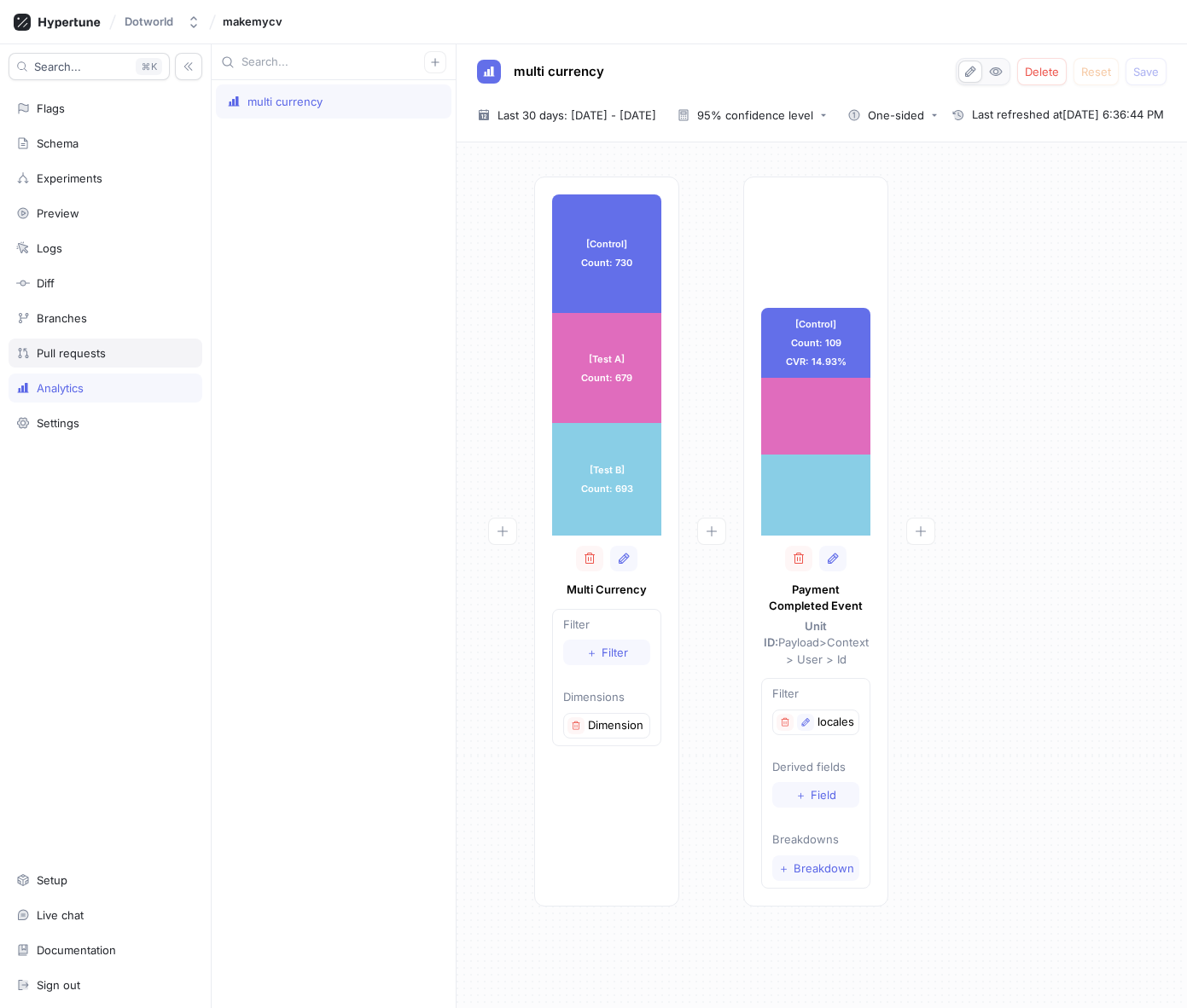
click at [64, 350] on div "Pull requests" at bounding box center [71, 353] width 69 height 14
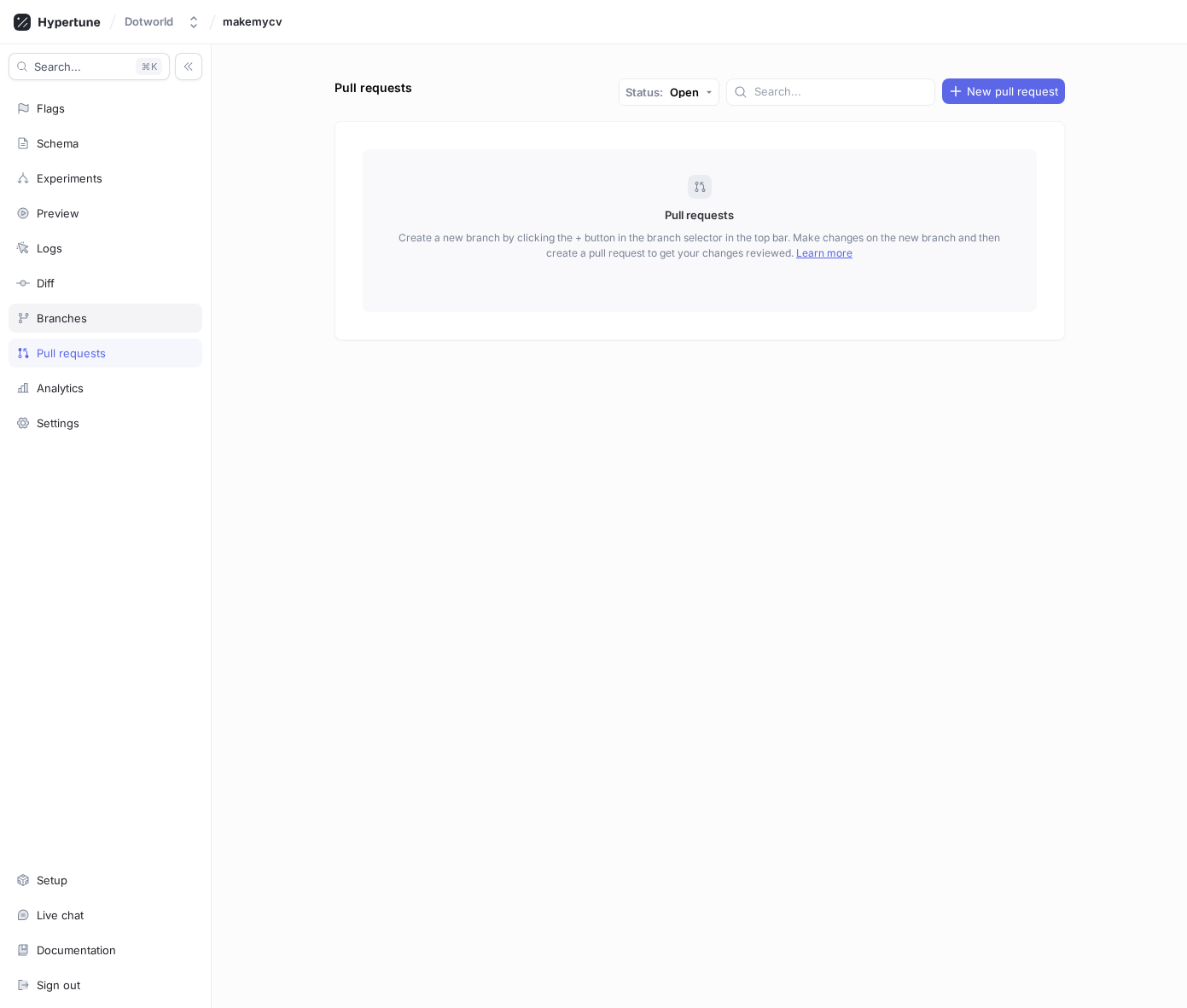
click at [65, 317] on div "Branches" at bounding box center [62, 318] width 50 height 14
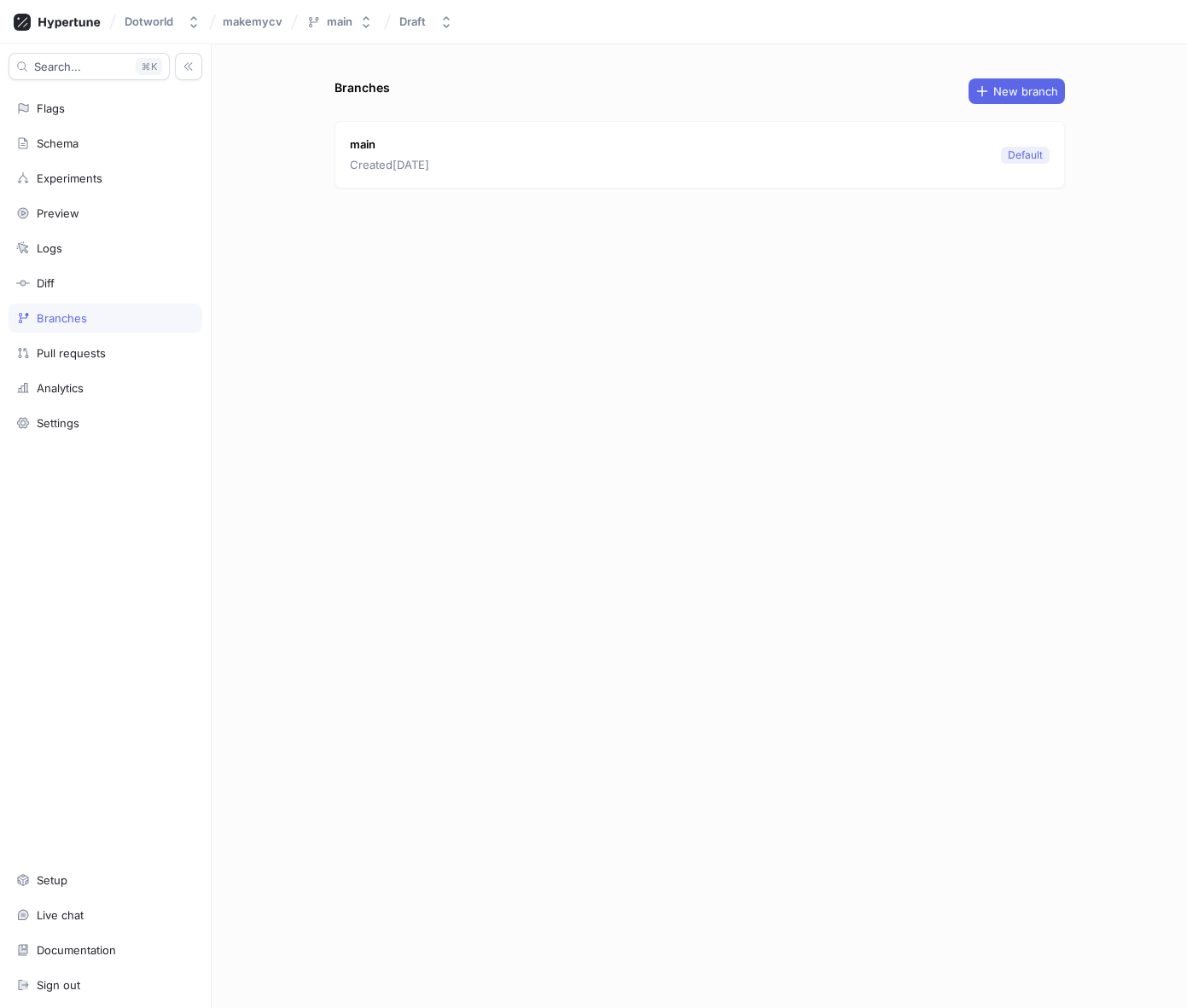
click at [61, 263] on div "Search... K Flags Schema Experiments Preview Logs Diff Branches Pull requests A…" at bounding box center [106, 526] width 211 height 964
click at [55, 278] on div "Diff" at bounding box center [106, 283] width 178 height 14
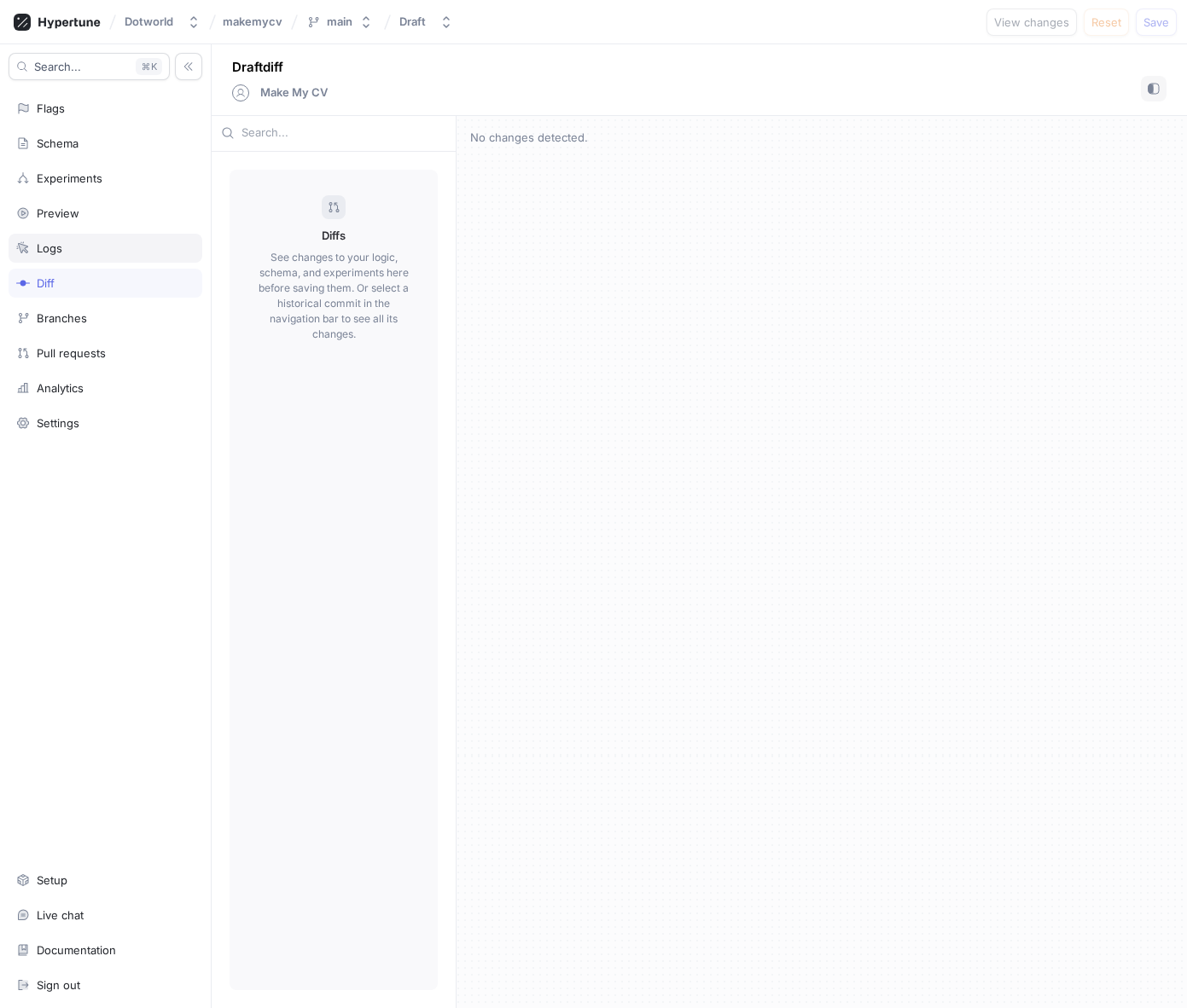
click at [62, 244] on div "Logs" at bounding box center [50, 248] width 26 height 14
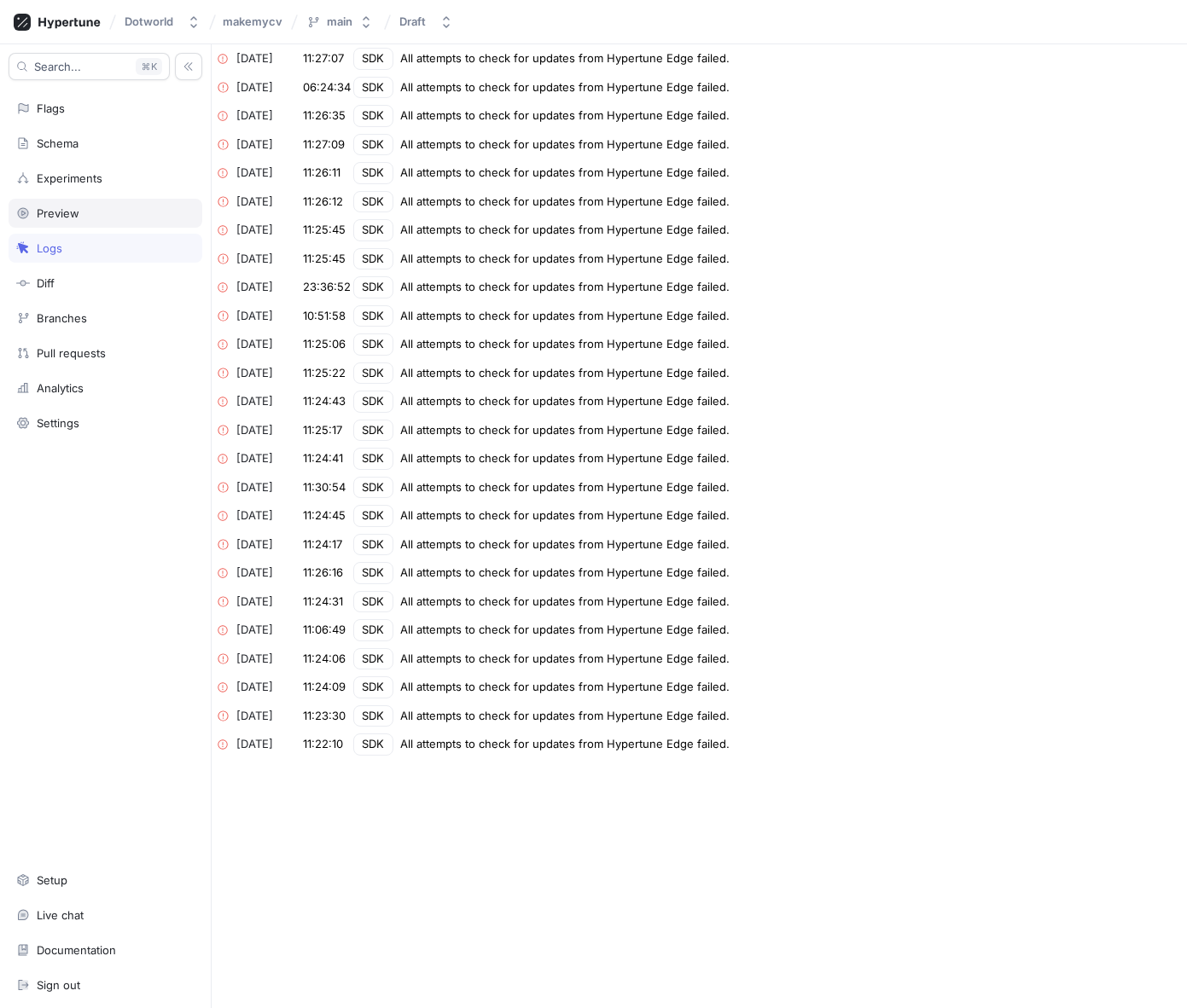
click at [65, 216] on div "Preview" at bounding box center [58, 213] width 42 height 14
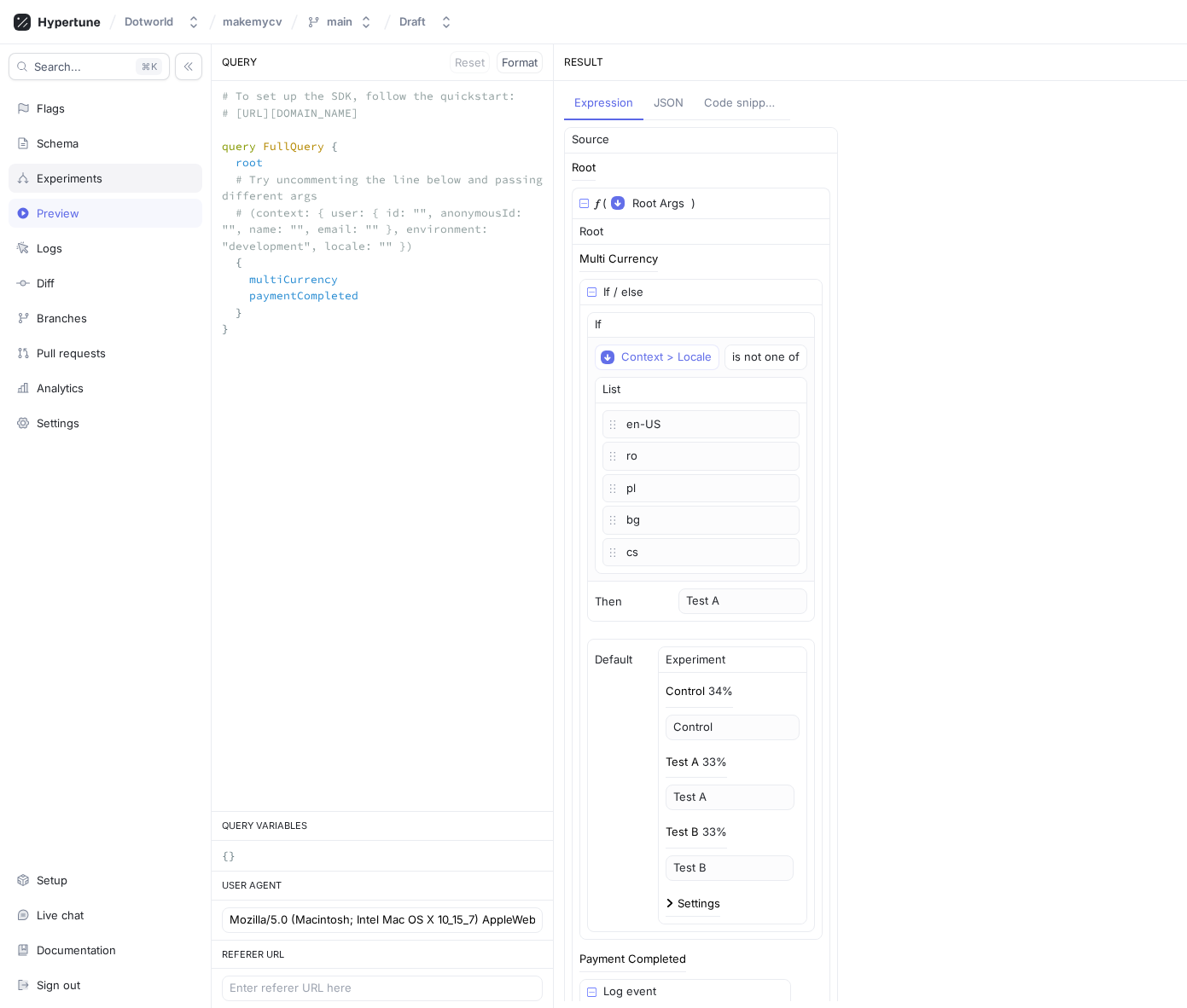
click at [70, 185] on div "Experiments" at bounding box center [70, 178] width 66 height 14
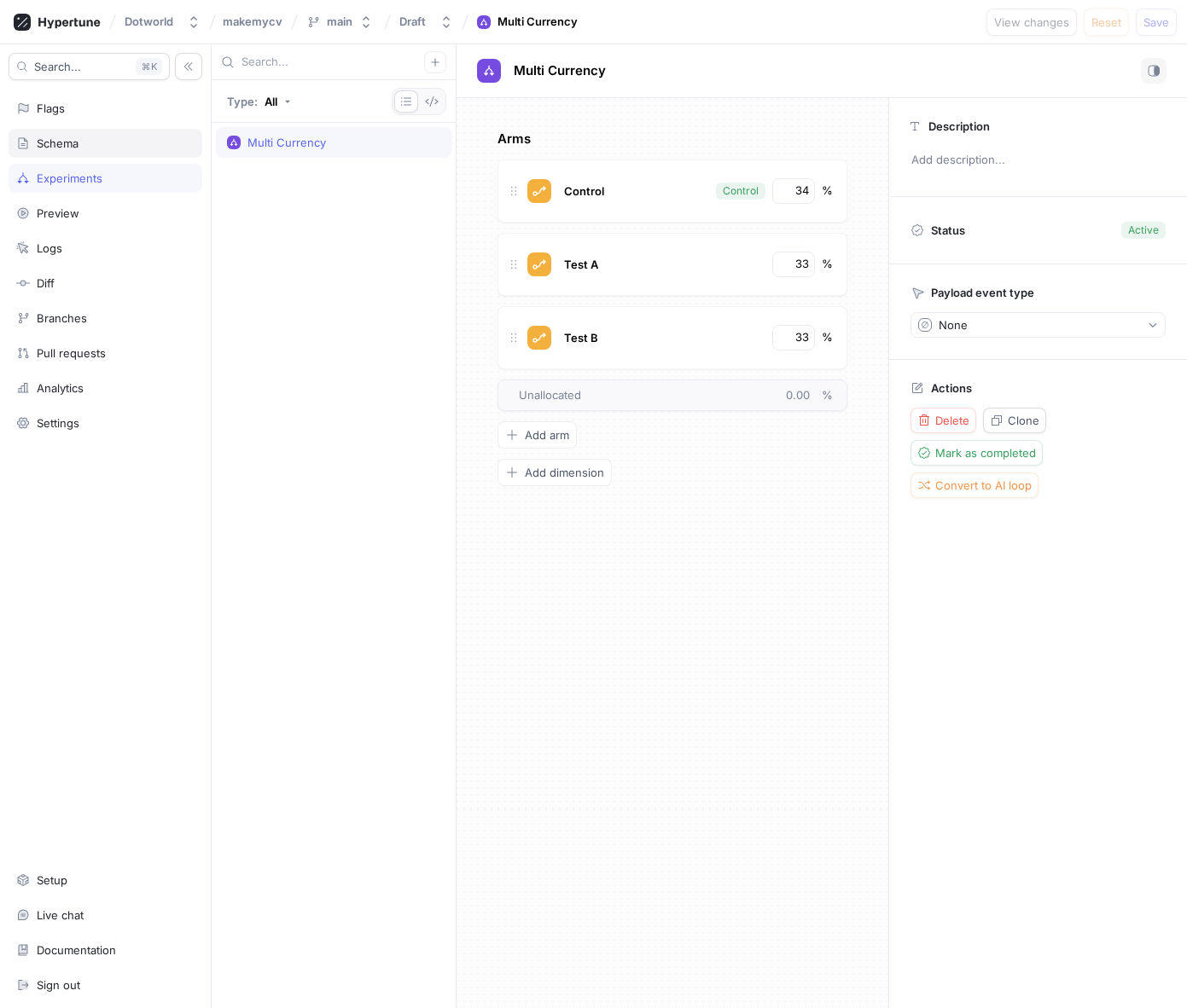
click at [75, 147] on div "Schema" at bounding box center [58, 143] width 42 height 14
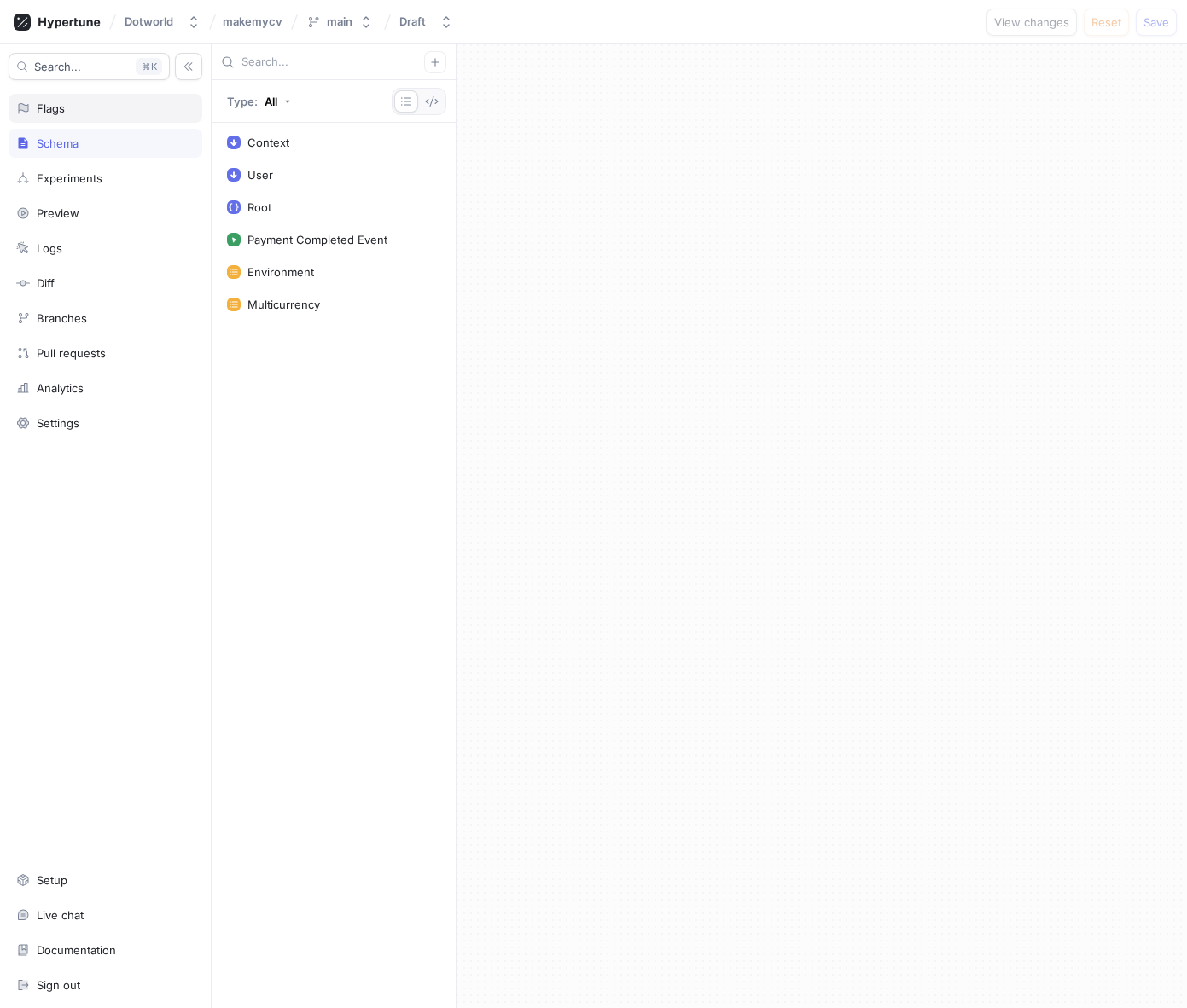
click at [76, 121] on div "Flags" at bounding box center [105, 108] width 194 height 29
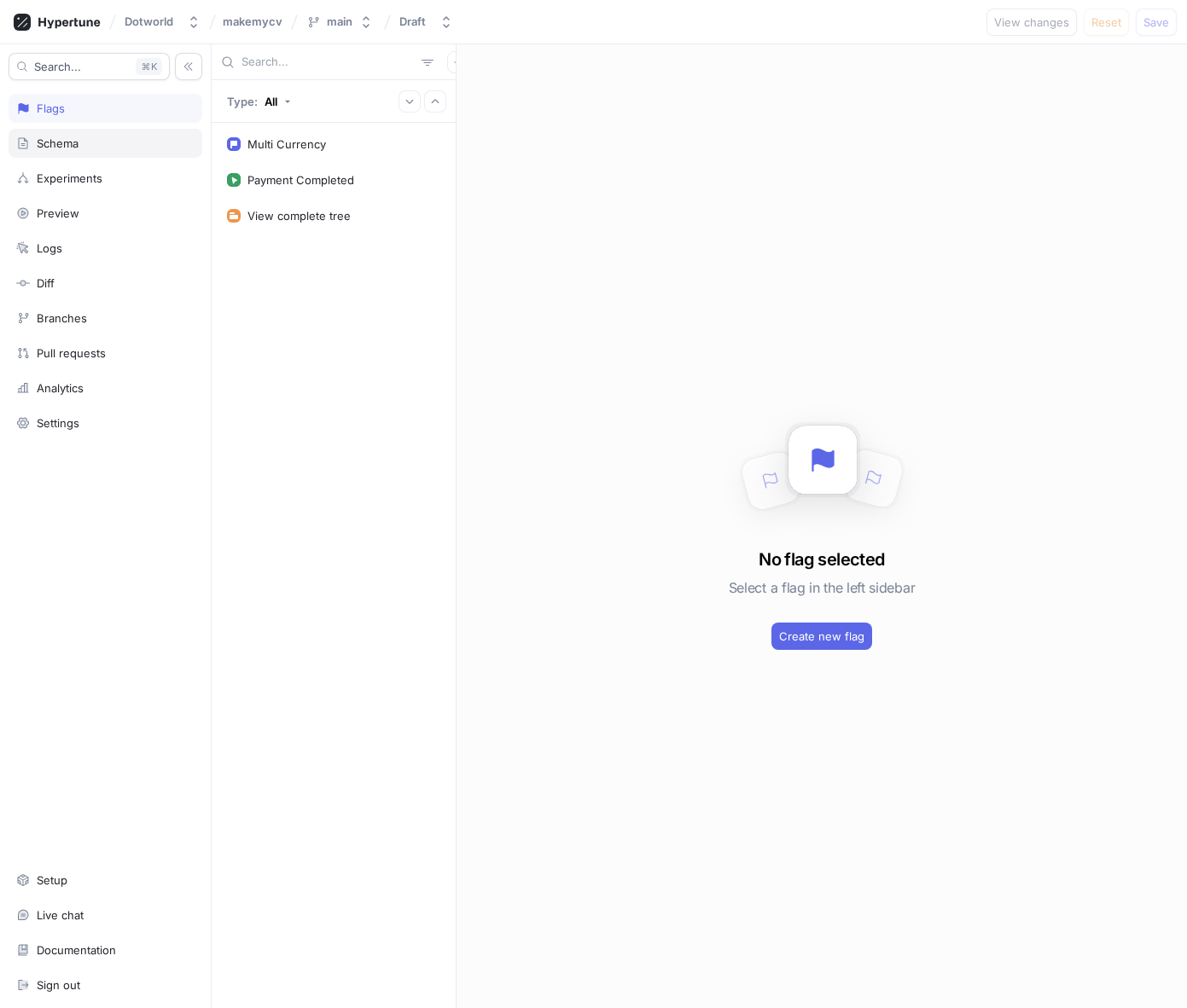
click at [74, 151] on div "Schema" at bounding box center [105, 143] width 194 height 29
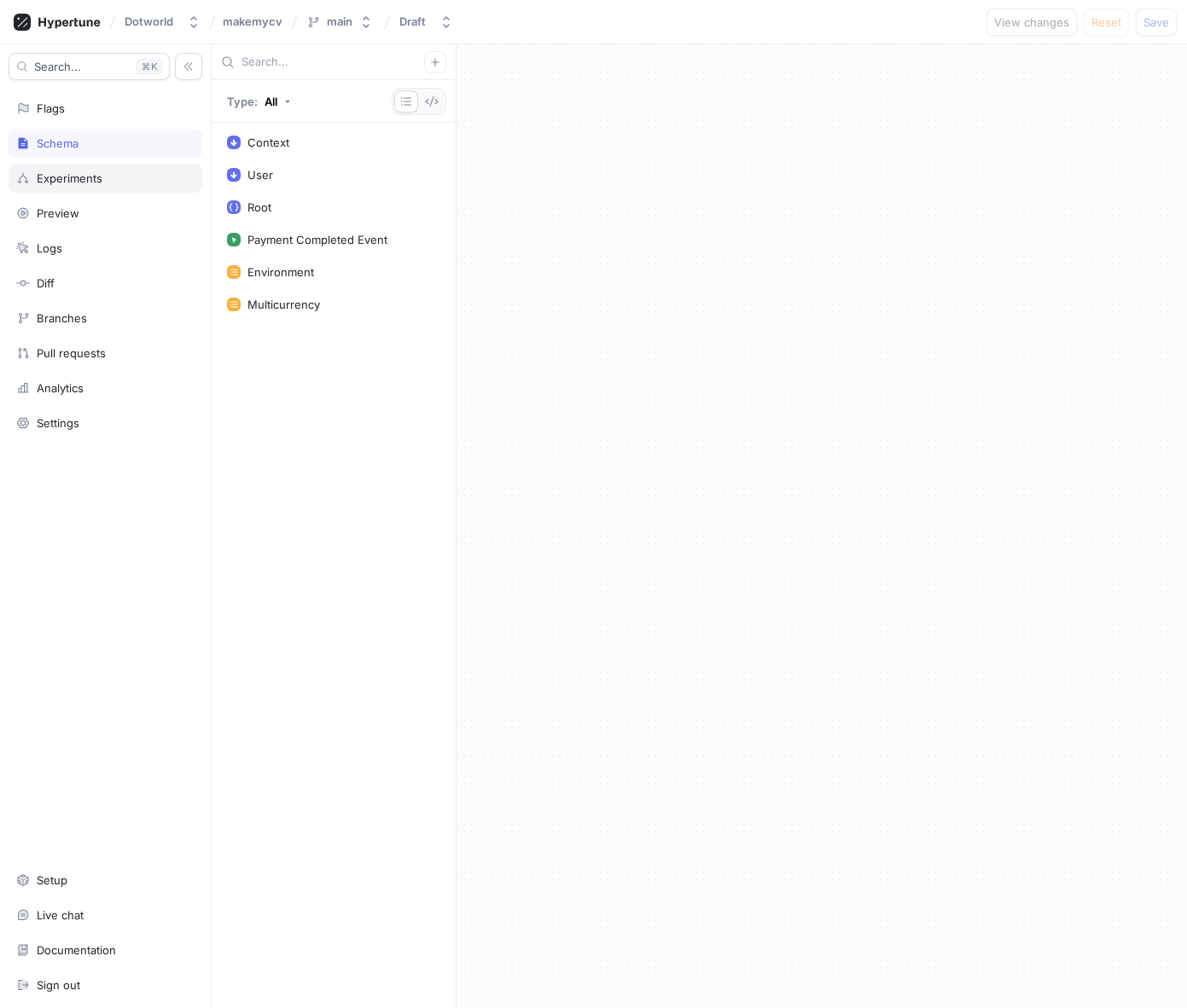
click at [74, 177] on div "Experiments" at bounding box center [70, 178] width 66 height 14
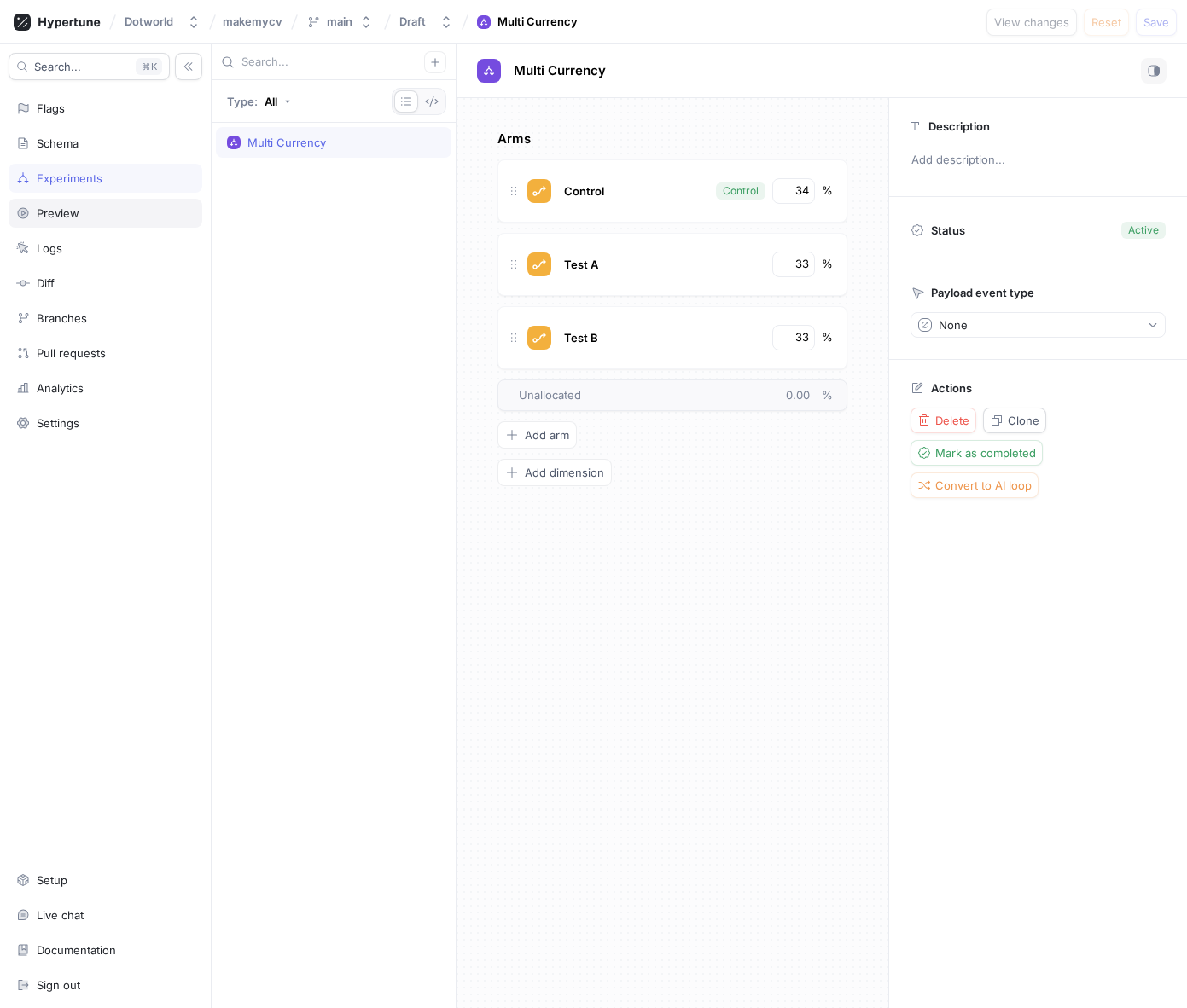
click at [69, 218] on div "Preview" at bounding box center [58, 213] width 42 height 14
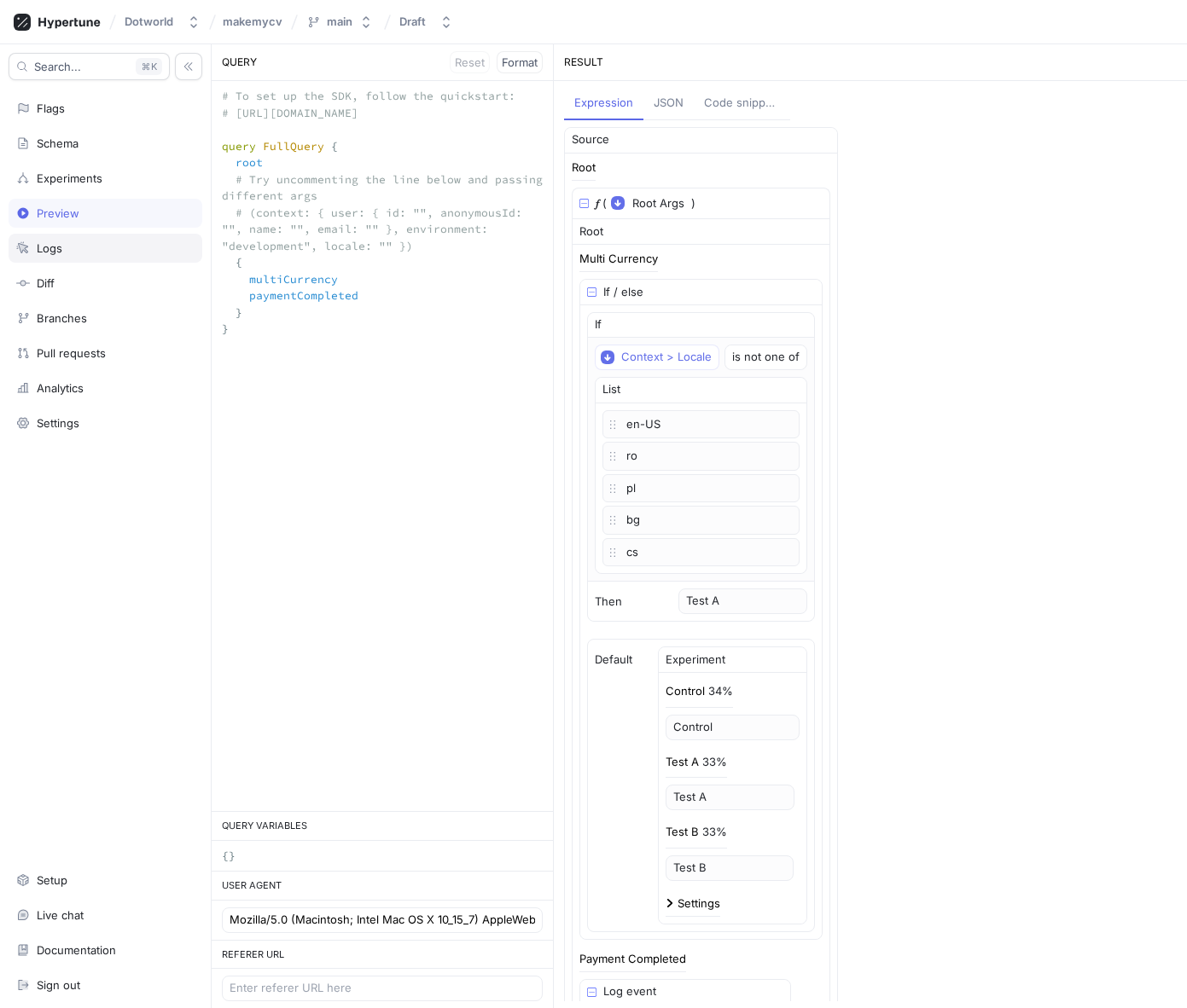
click at [66, 250] on div "Logs" at bounding box center [106, 248] width 178 height 14
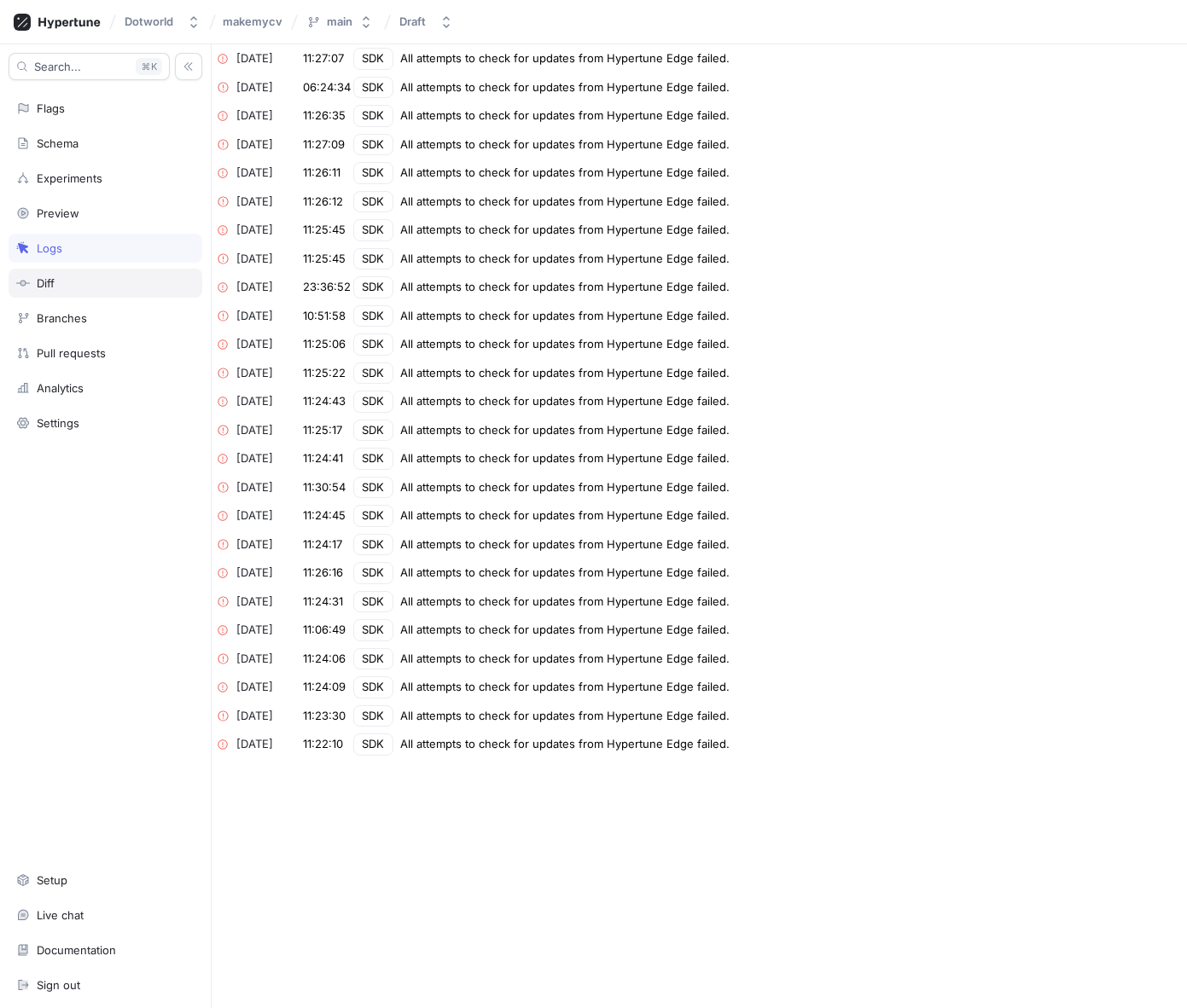
click at [63, 272] on div "Diff" at bounding box center [105, 284] width 194 height 29
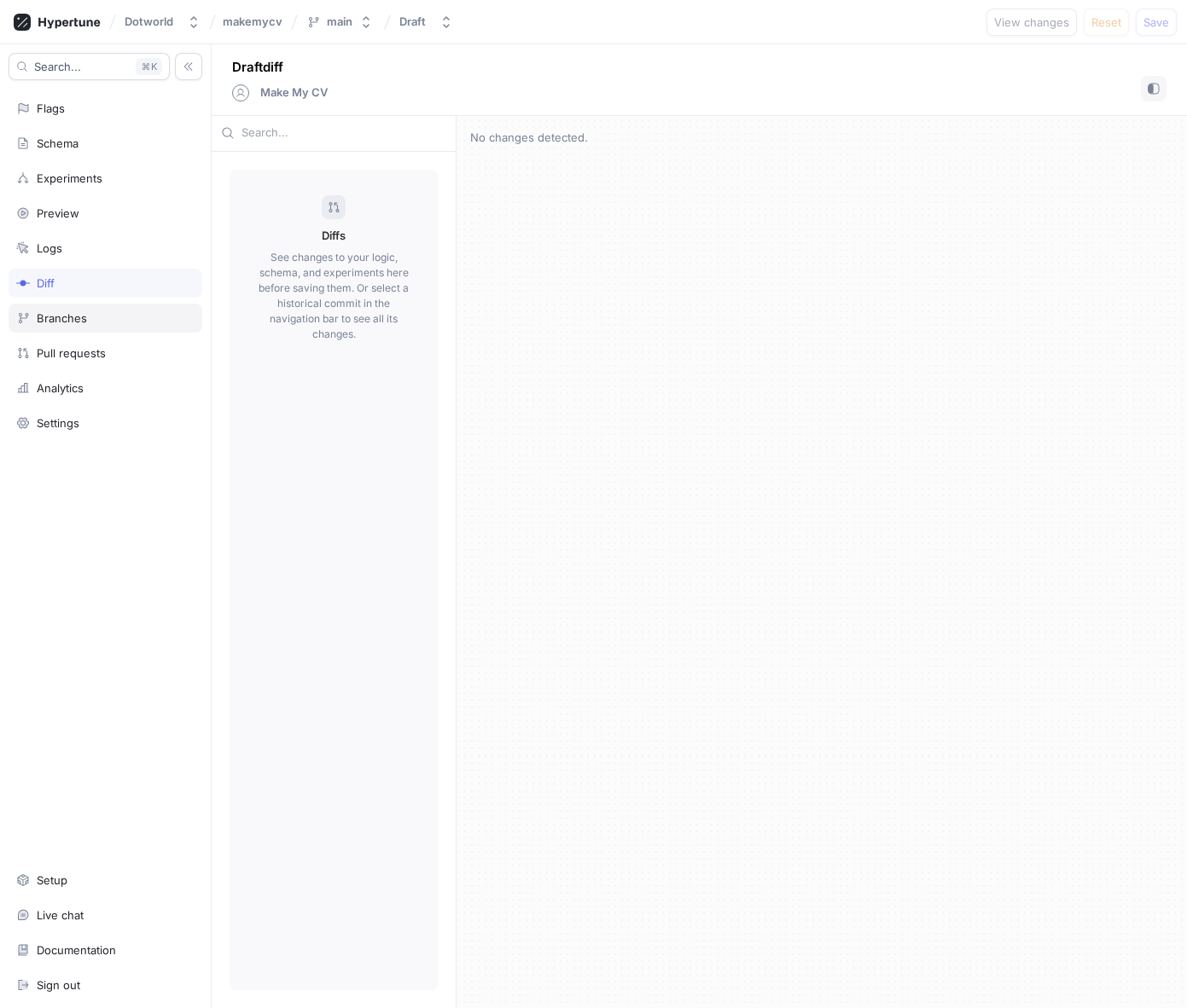
click at [62, 309] on div "Branches" at bounding box center [105, 319] width 194 height 29
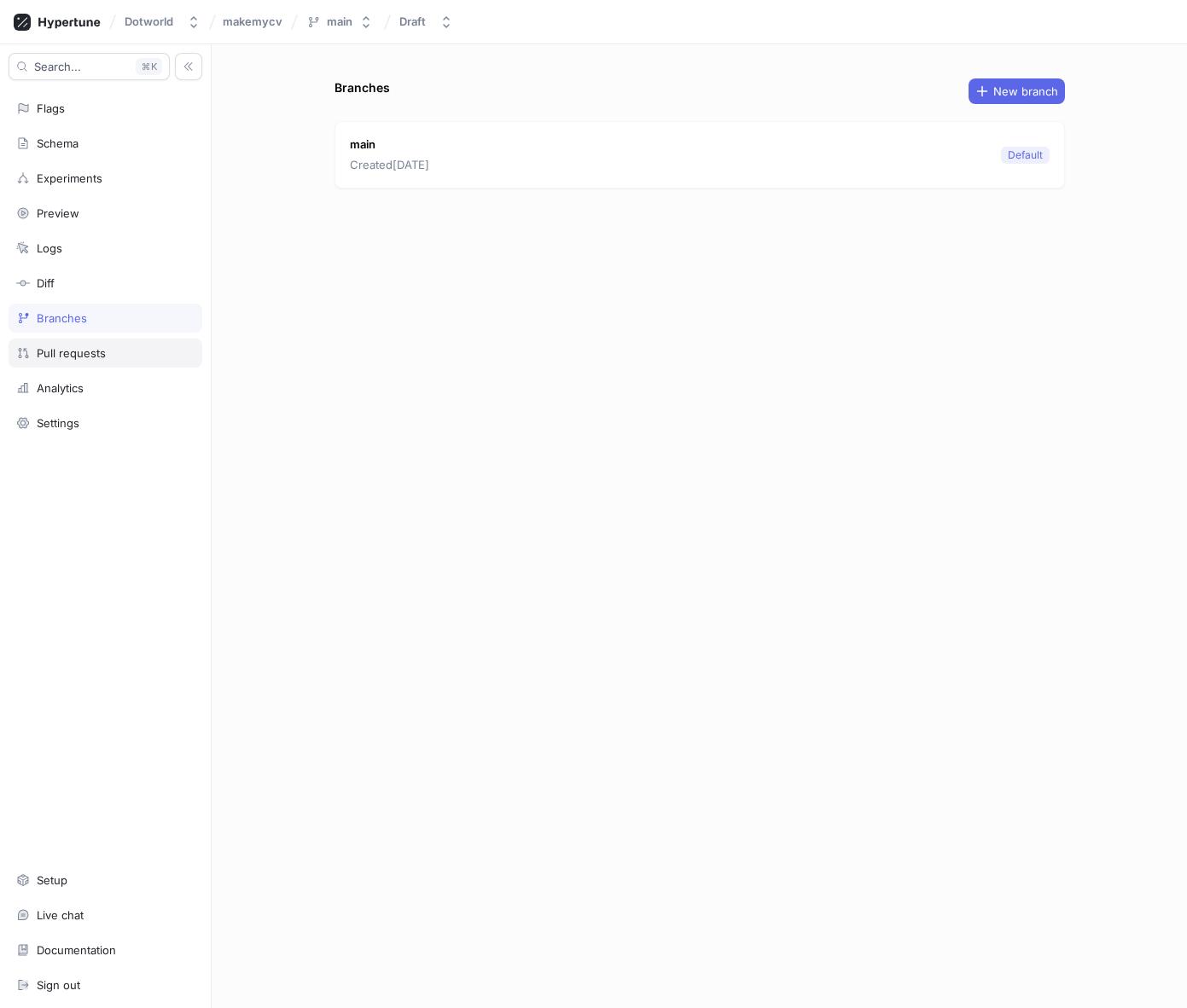
click at [68, 355] on div "Pull requests" at bounding box center [71, 353] width 69 height 14
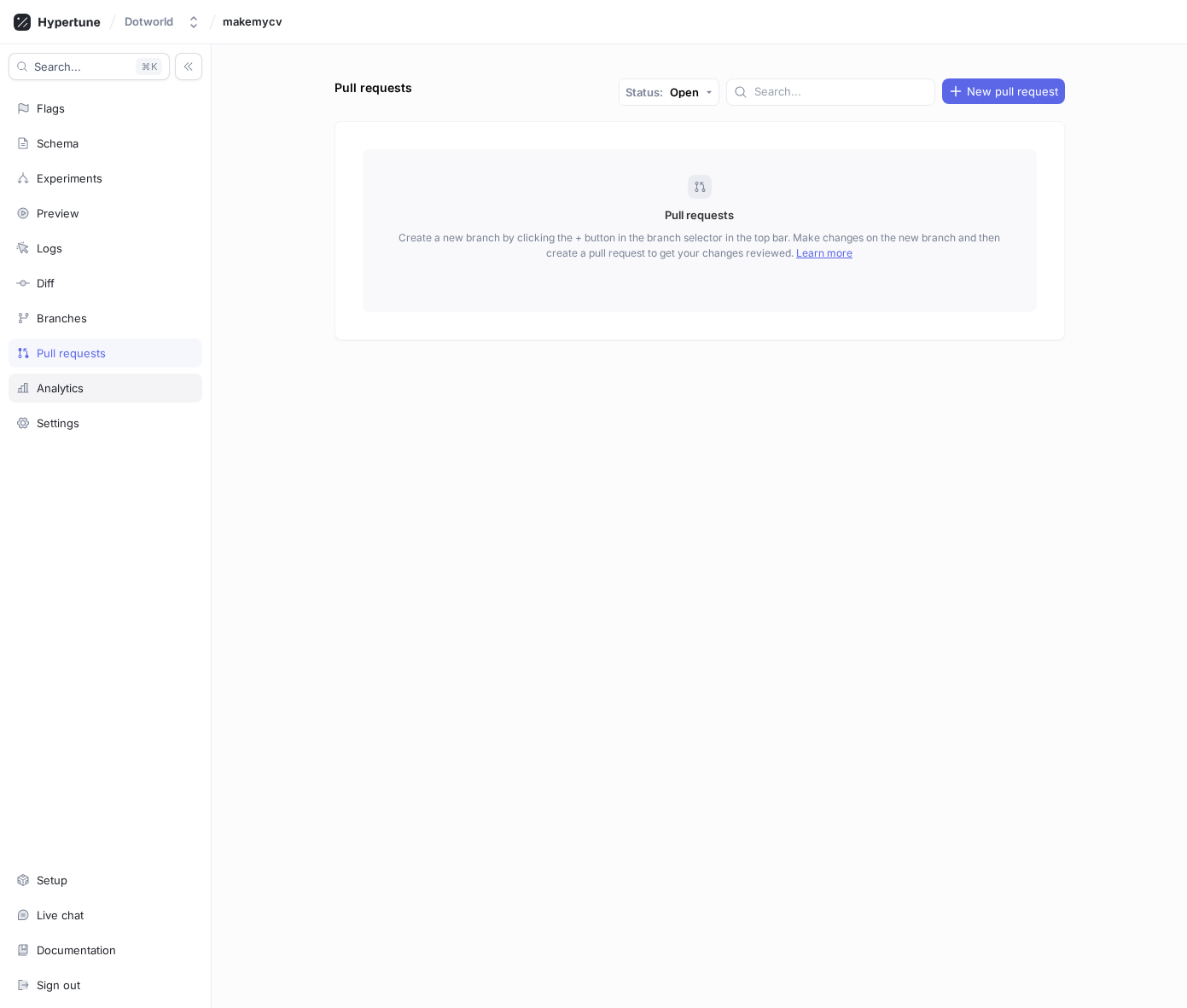
click at [67, 379] on div "Analytics" at bounding box center [105, 388] width 194 height 29
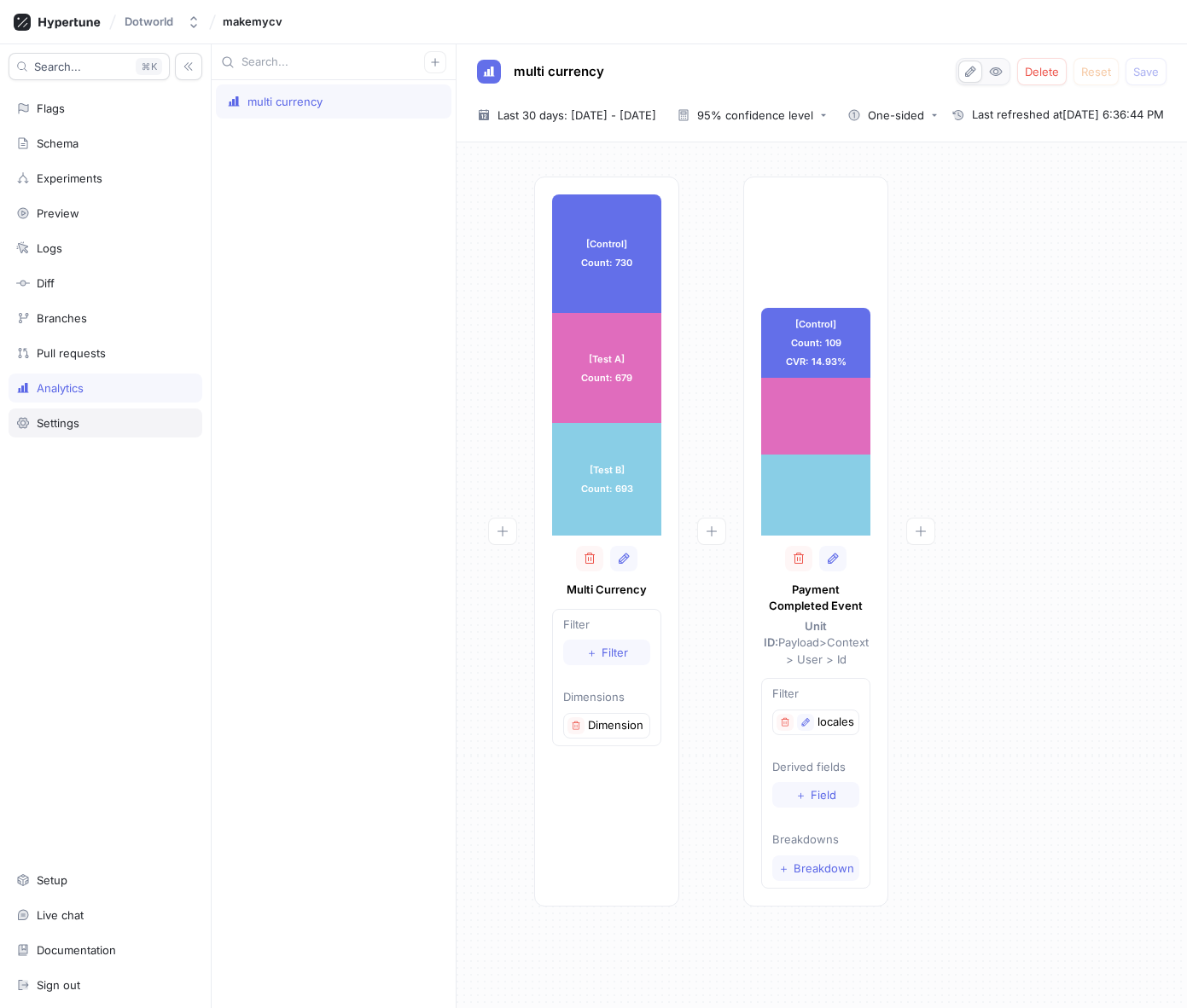
click at [62, 421] on div "Settings" at bounding box center [58, 423] width 42 height 14
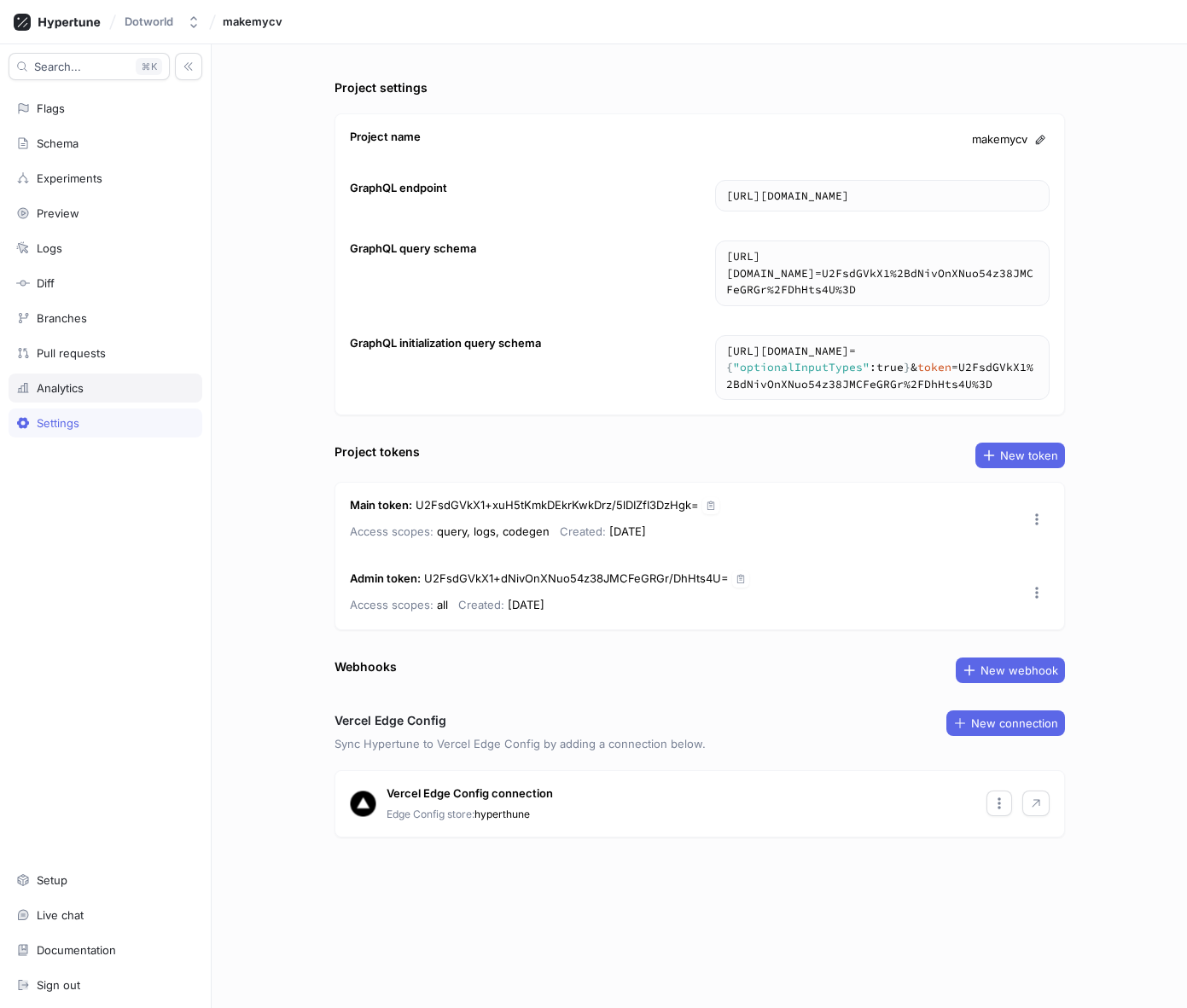
click at [64, 386] on div "Analytics" at bounding box center [60, 387] width 47 height 14
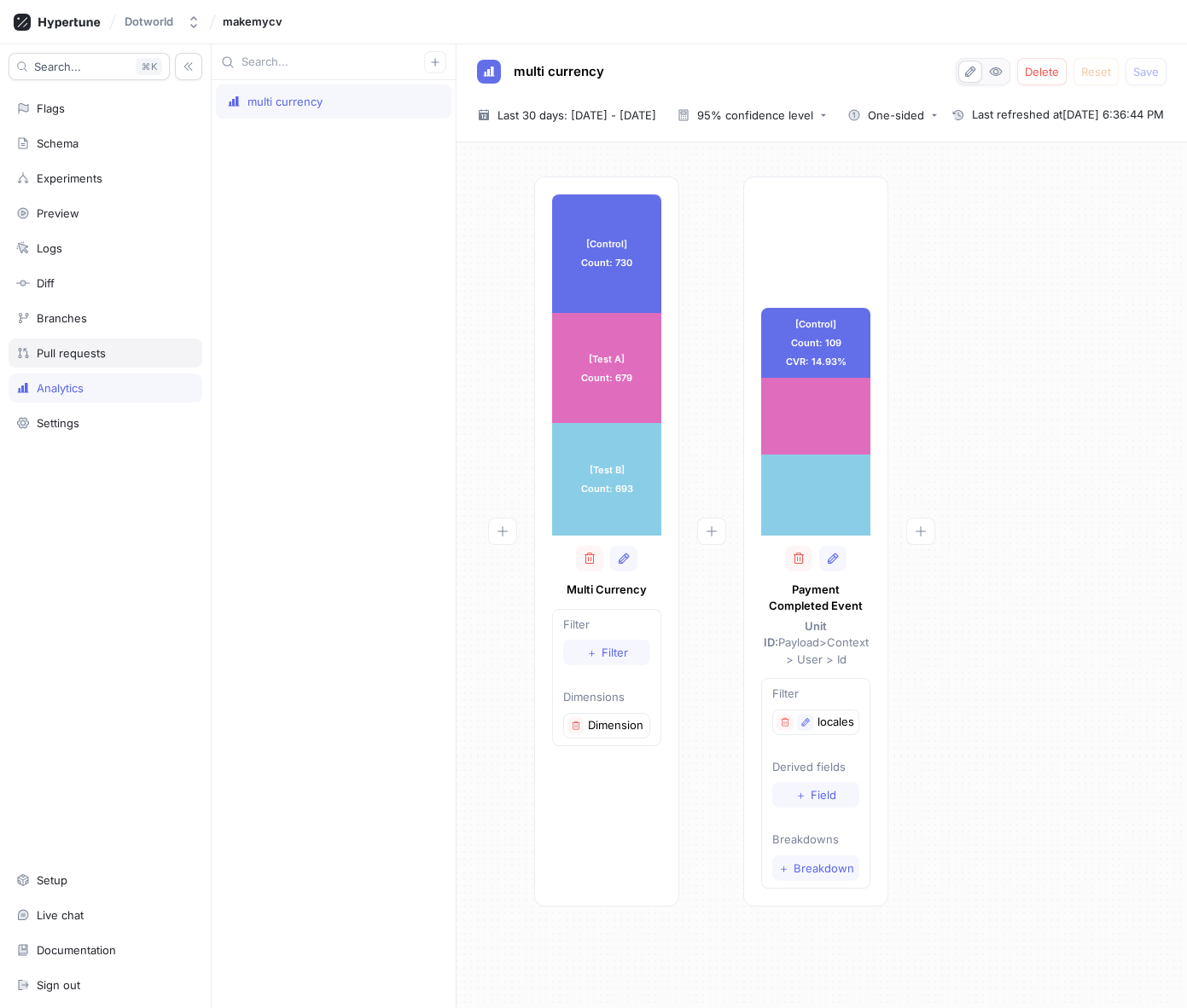
click at [66, 356] on div "Pull requests" at bounding box center [71, 353] width 69 height 14
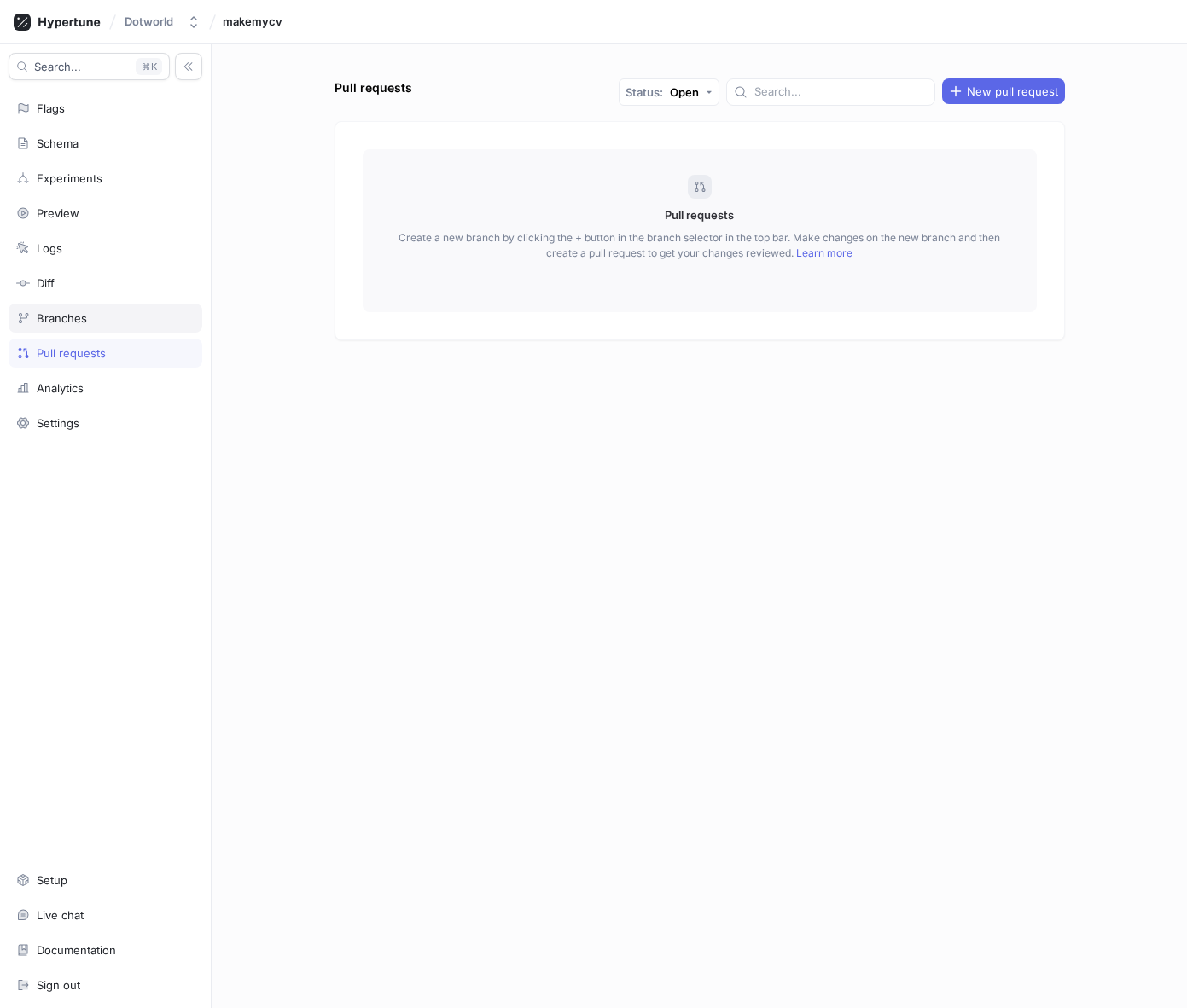
click at [68, 317] on div "Branches" at bounding box center [62, 318] width 50 height 14
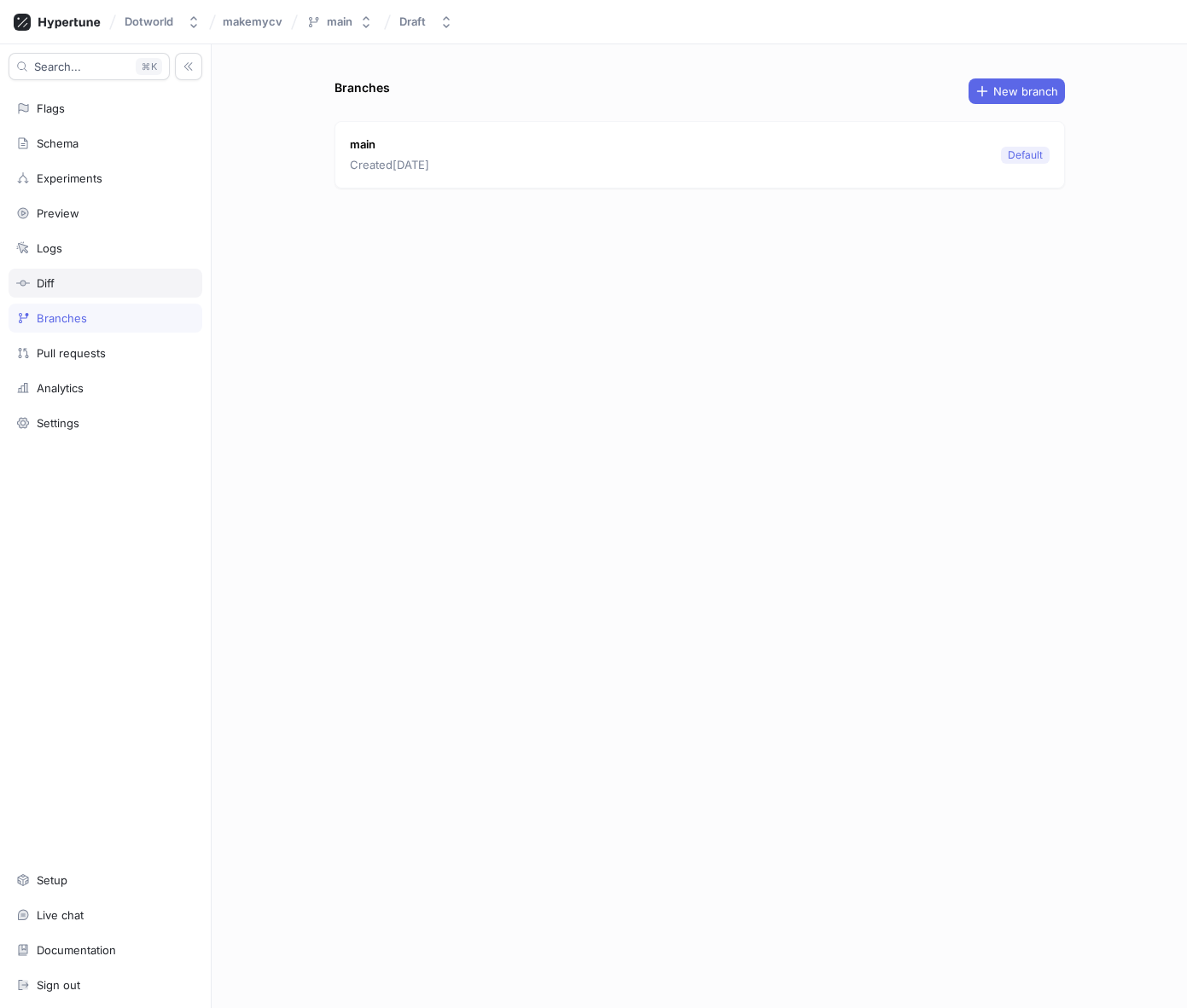
click at [69, 284] on div "Diff" at bounding box center [106, 283] width 178 height 14
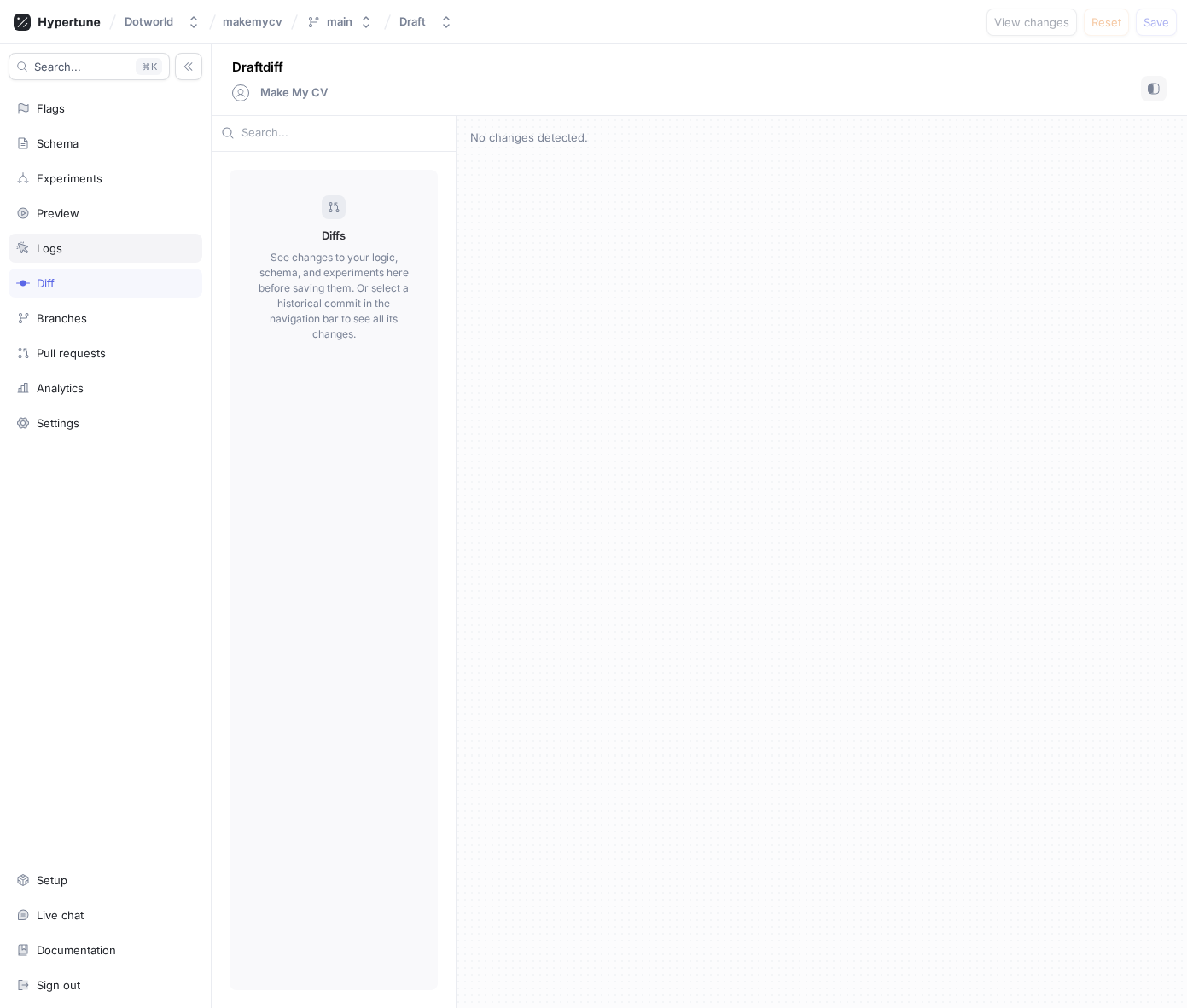
click at [71, 248] on div "Logs" at bounding box center [106, 248] width 178 height 14
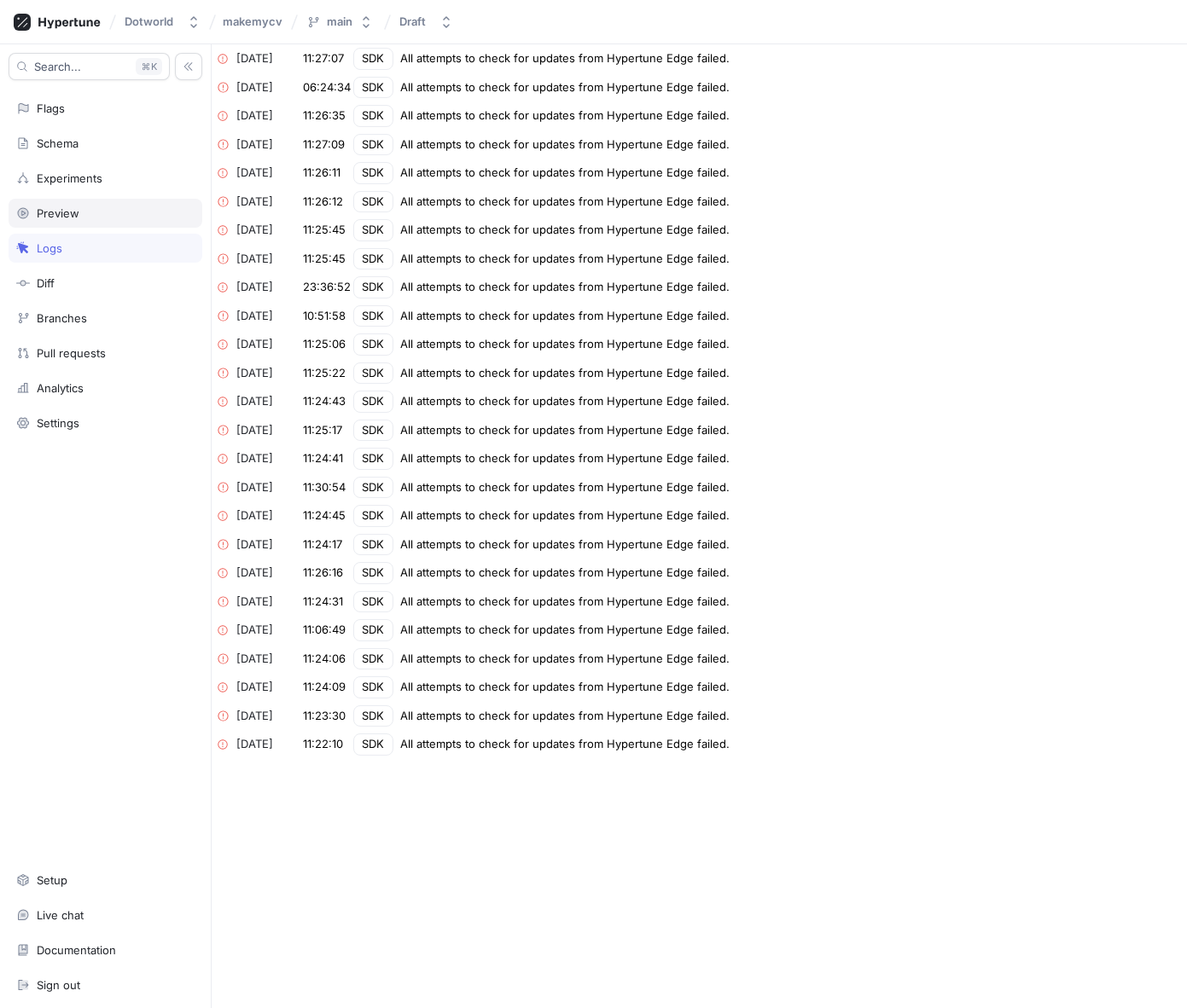
click at [75, 216] on div "Preview" at bounding box center [58, 213] width 42 height 14
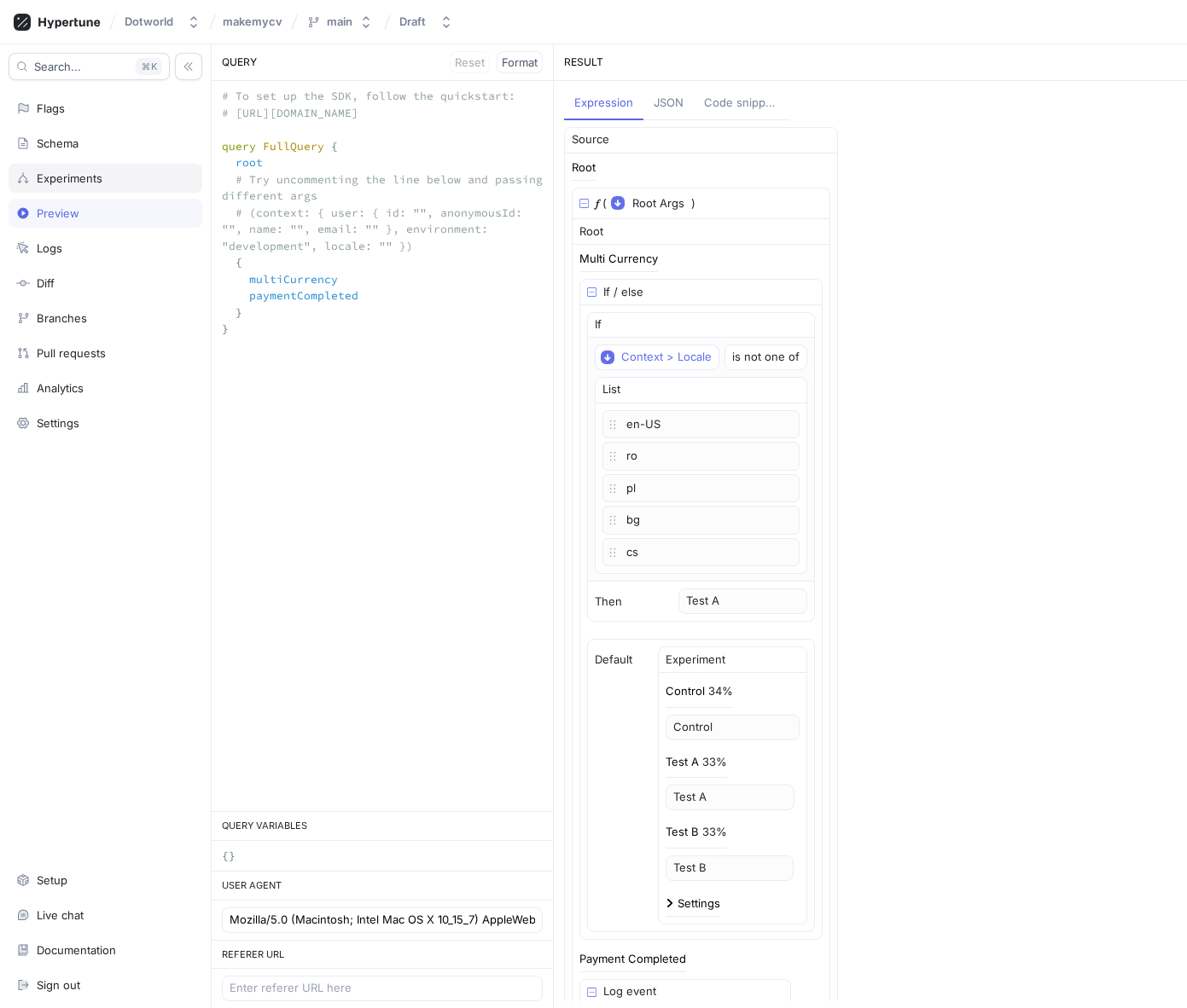
click at [79, 183] on div "Experiments" at bounding box center [70, 178] width 66 height 14
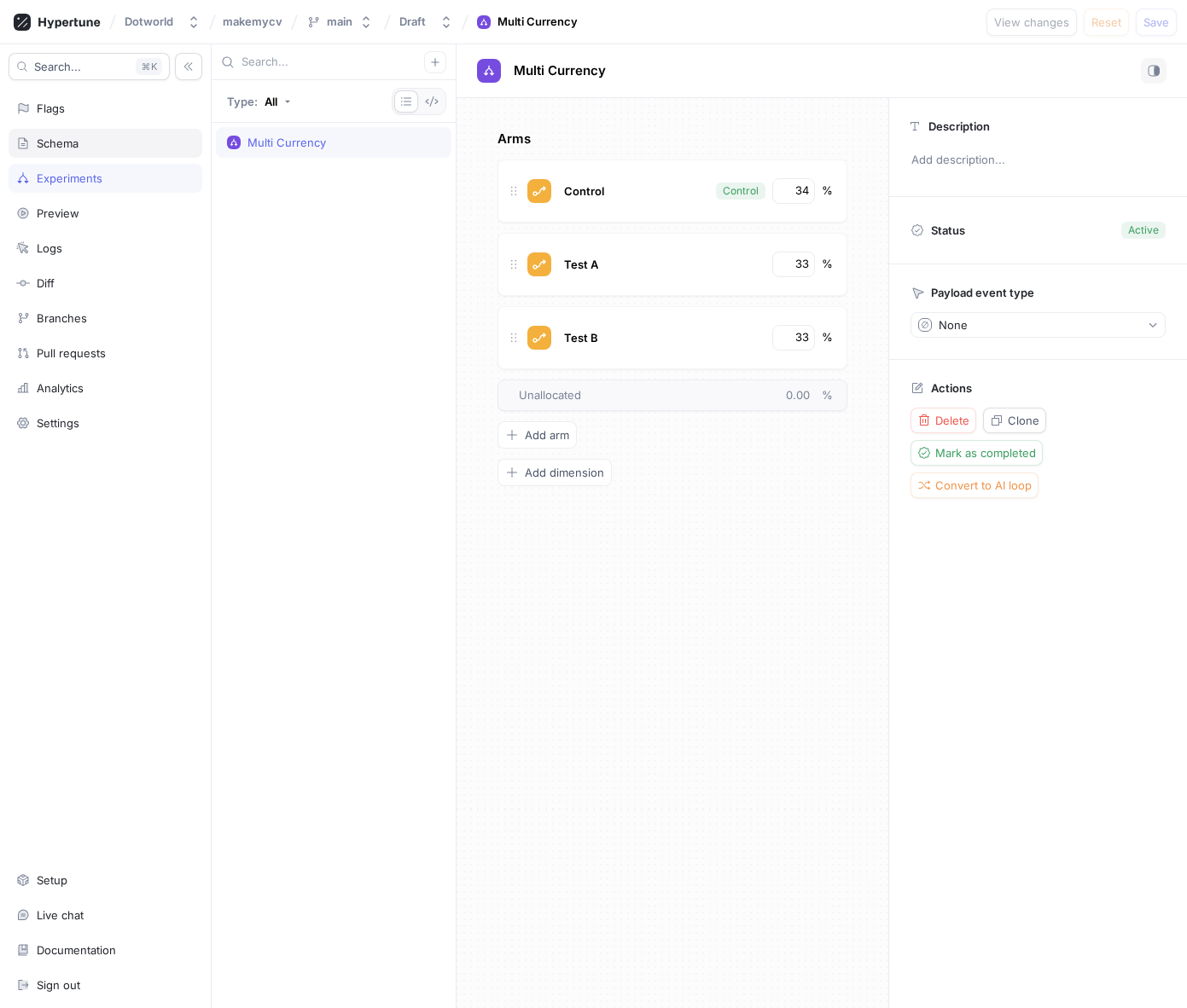
click at [80, 155] on div "Schema" at bounding box center [105, 143] width 194 height 29
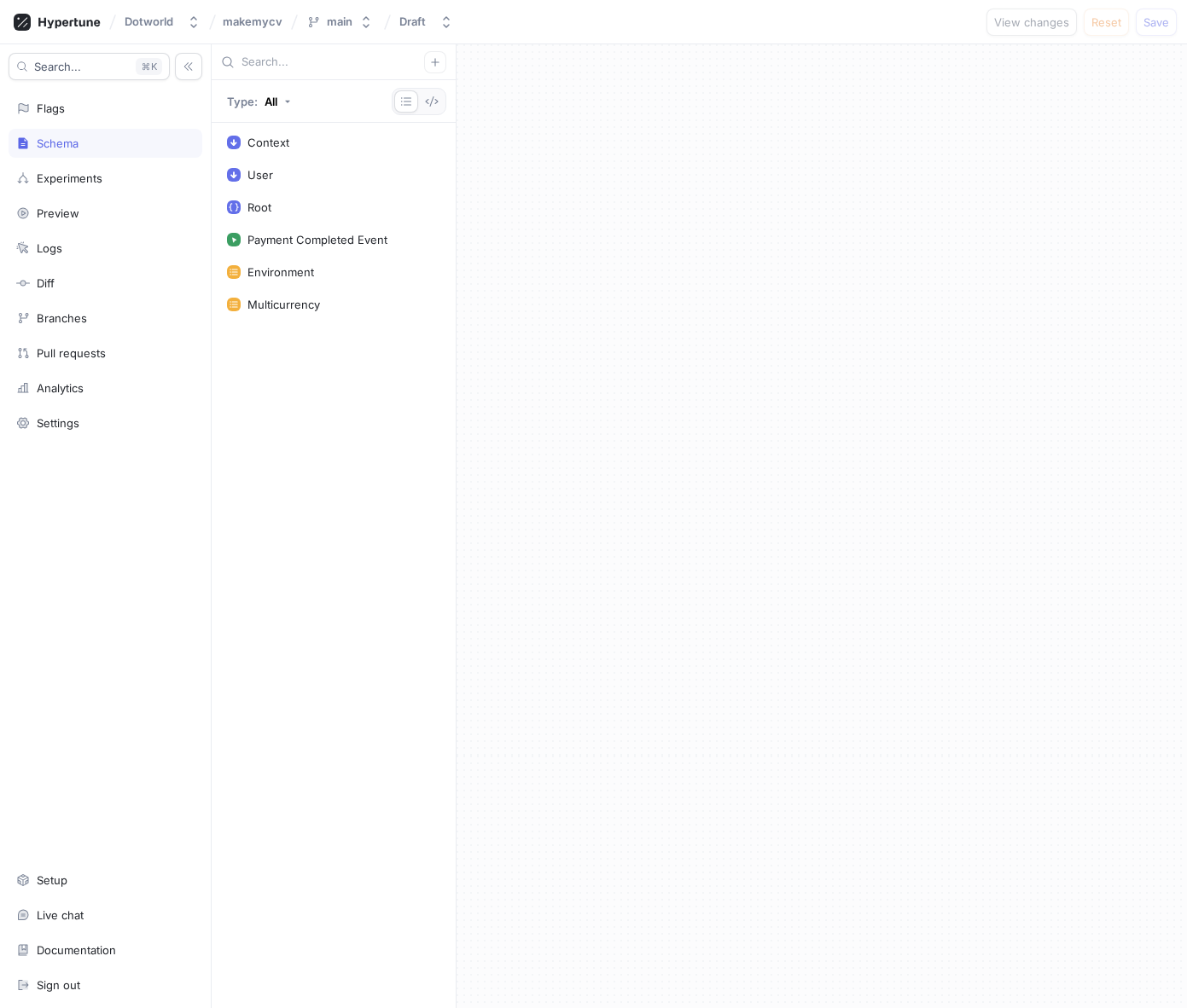
click at [80, 126] on div "Search... K Flags Schema Experiments Preview Logs Diff Branches Pull requests A…" at bounding box center [106, 526] width 211 height 964
click at [78, 122] on div "Flags" at bounding box center [105, 108] width 194 height 29
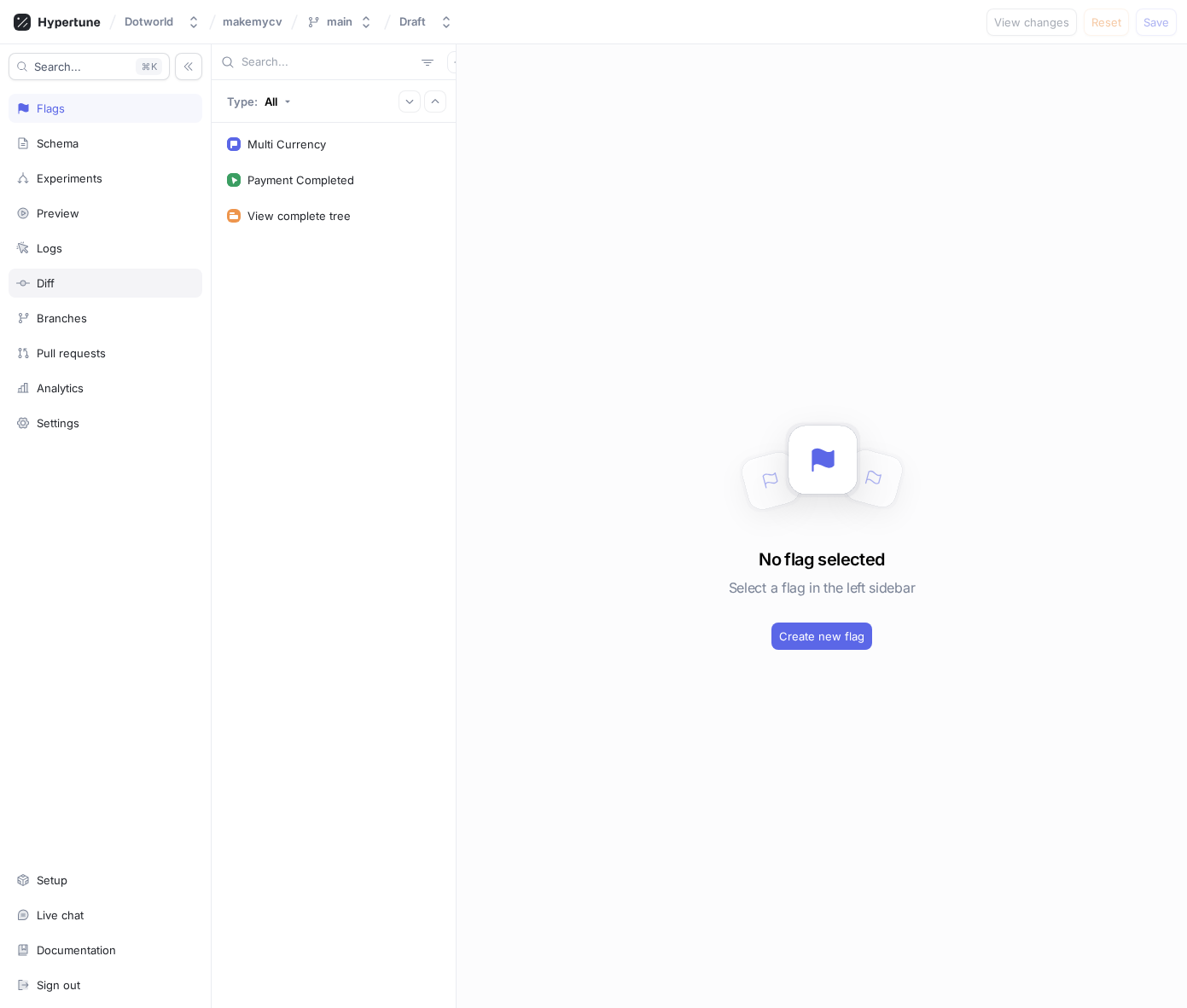
click at [73, 272] on div "Diff" at bounding box center [105, 284] width 194 height 29
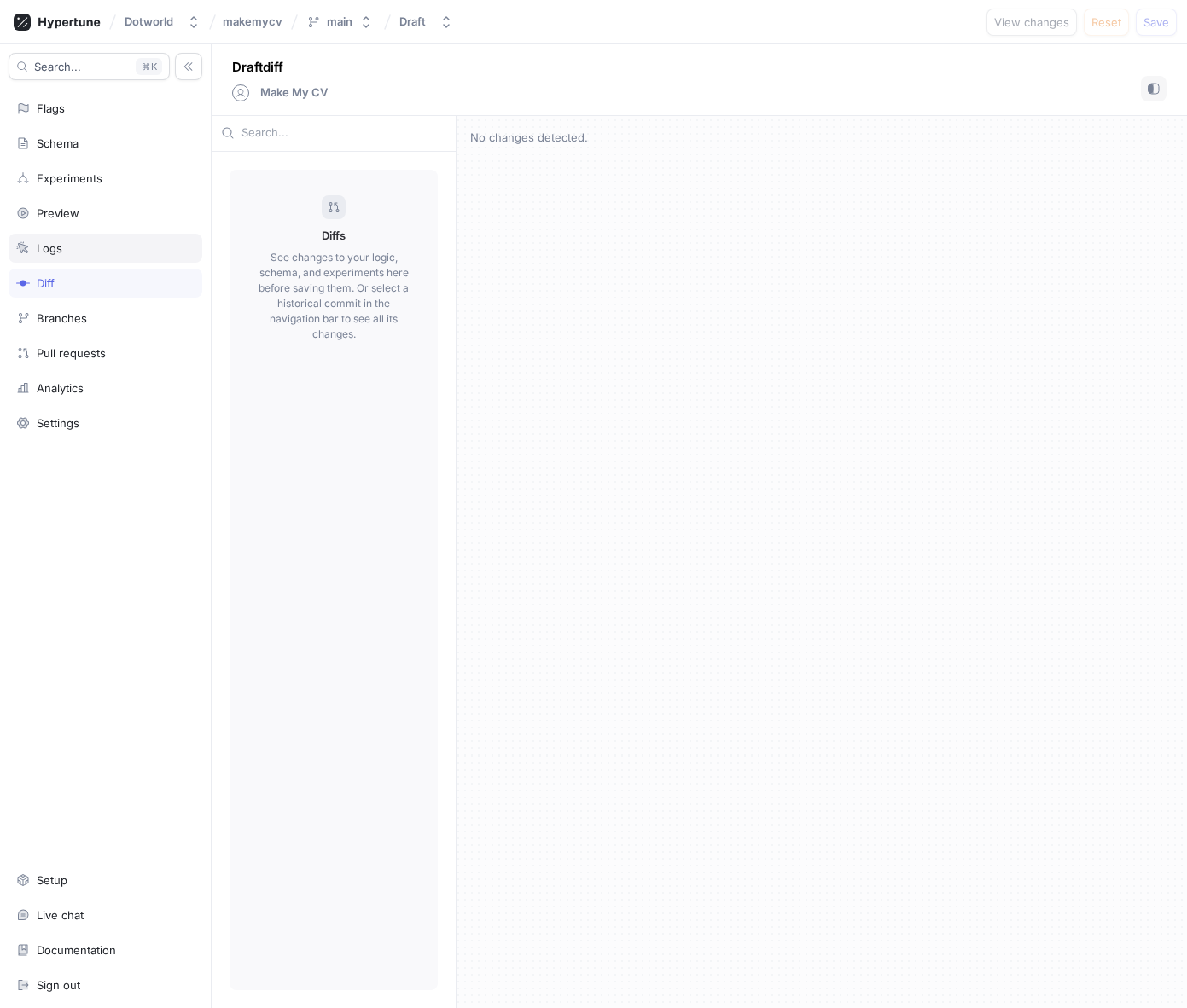
click at [73, 240] on div "Logs" at bounding box center [105, 249] width 194 height 29
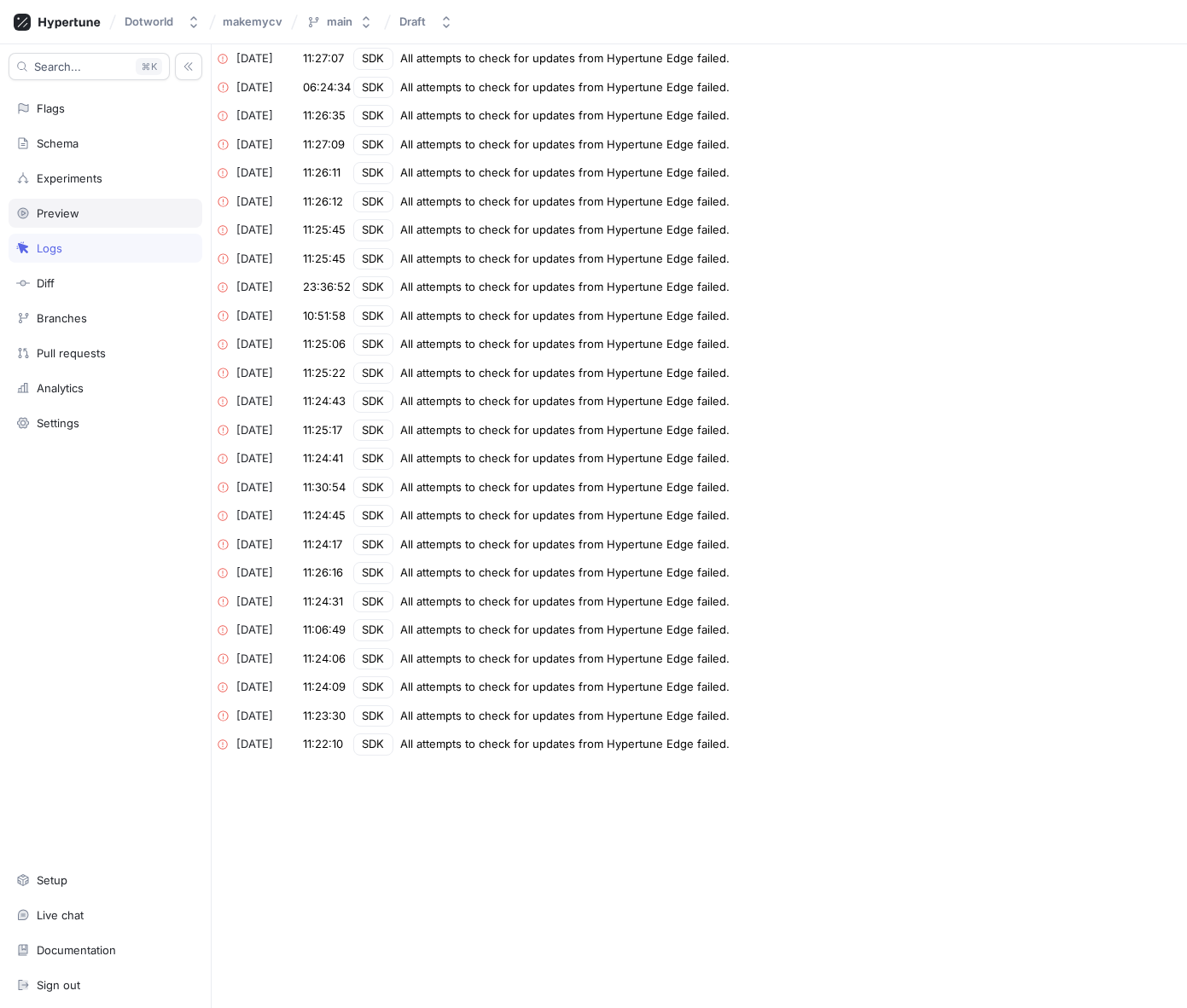
click at [79, 213] on div "Preview" at bounding box center [106, 213] width 178 height 14
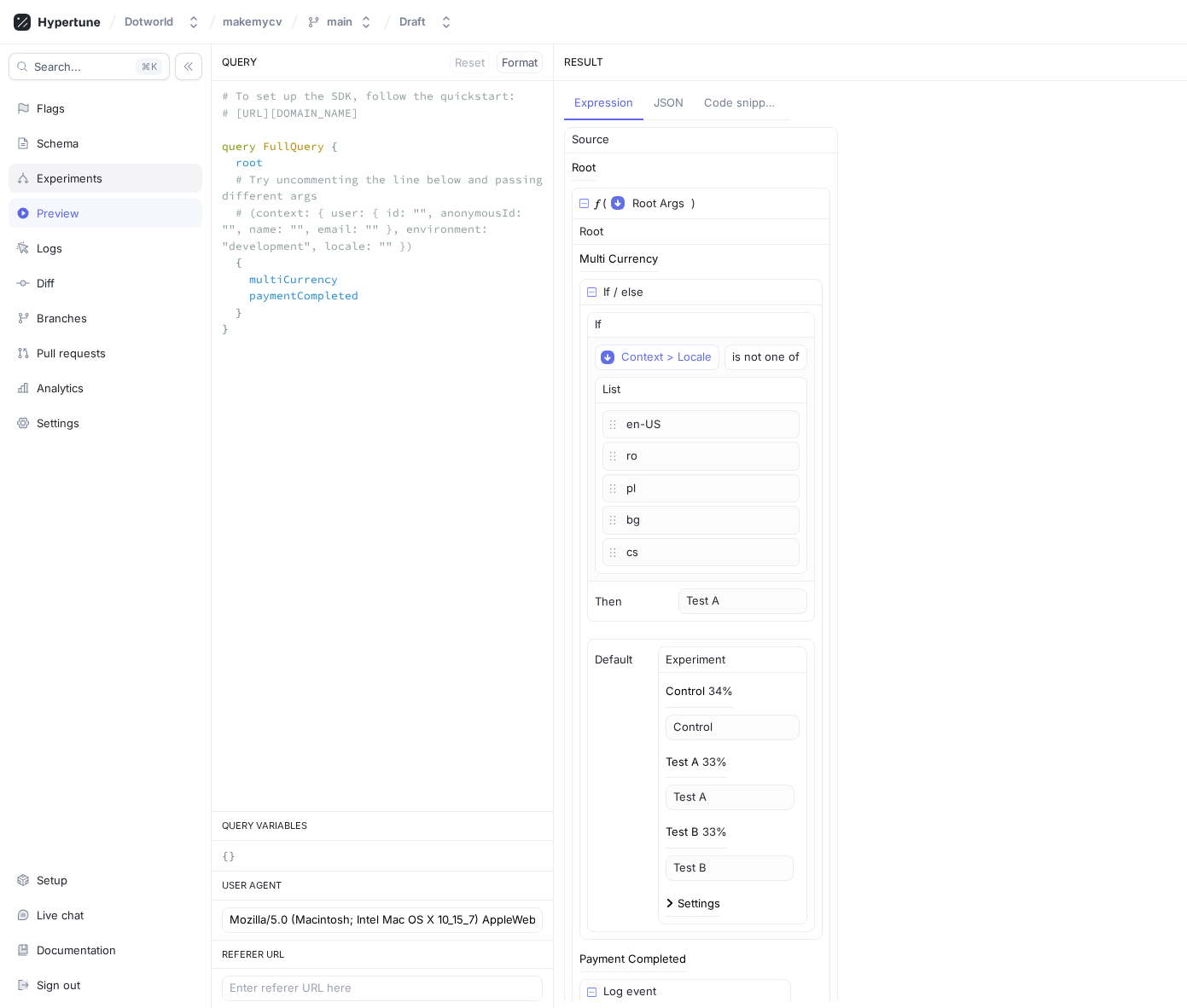
click at [87, 183] on div "Experiments" at bounding box center [70, 178] width 66 height 14
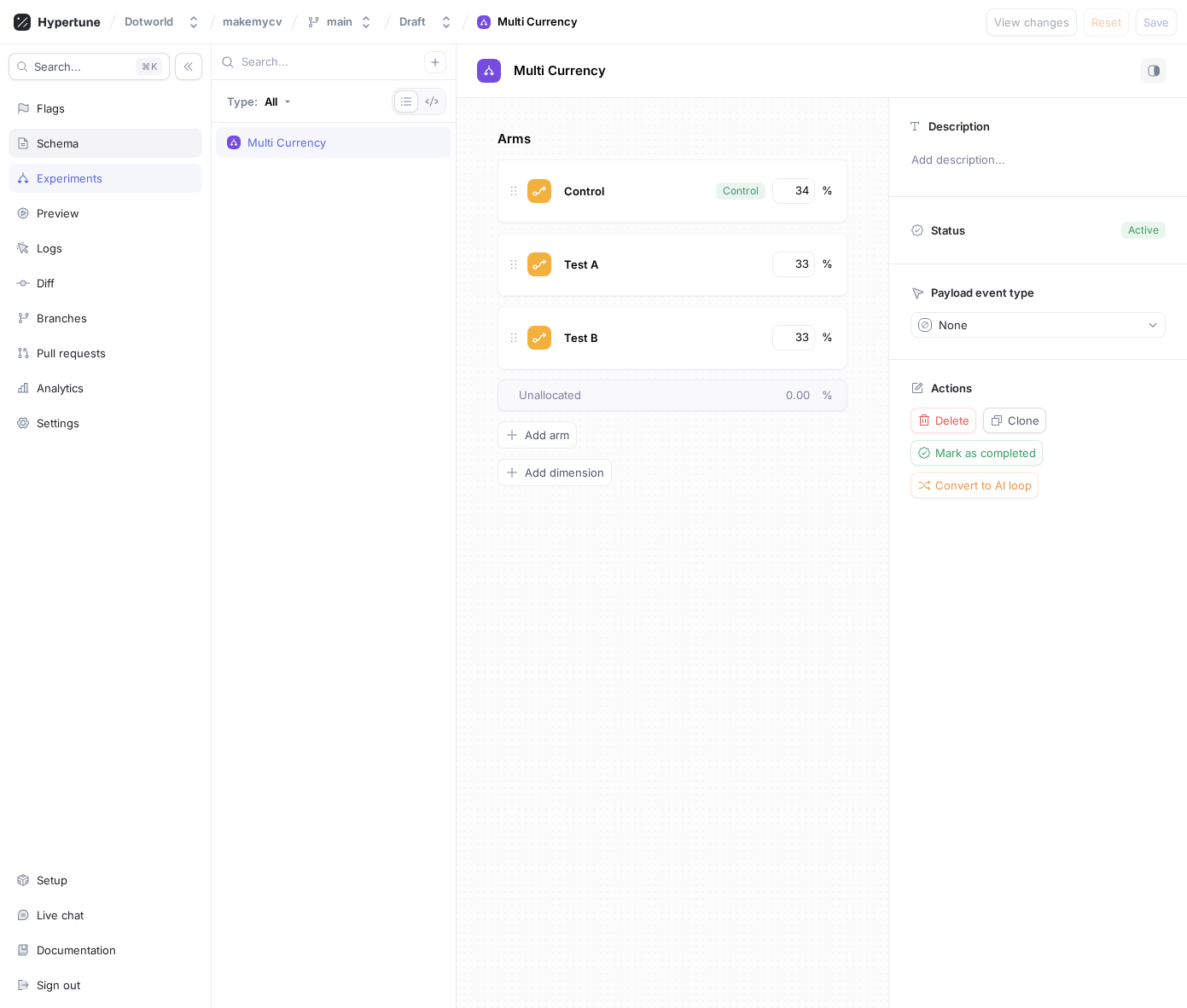
click at [91, 147] on div "Schema" at bounding box center [106, 143] width 178 height 14
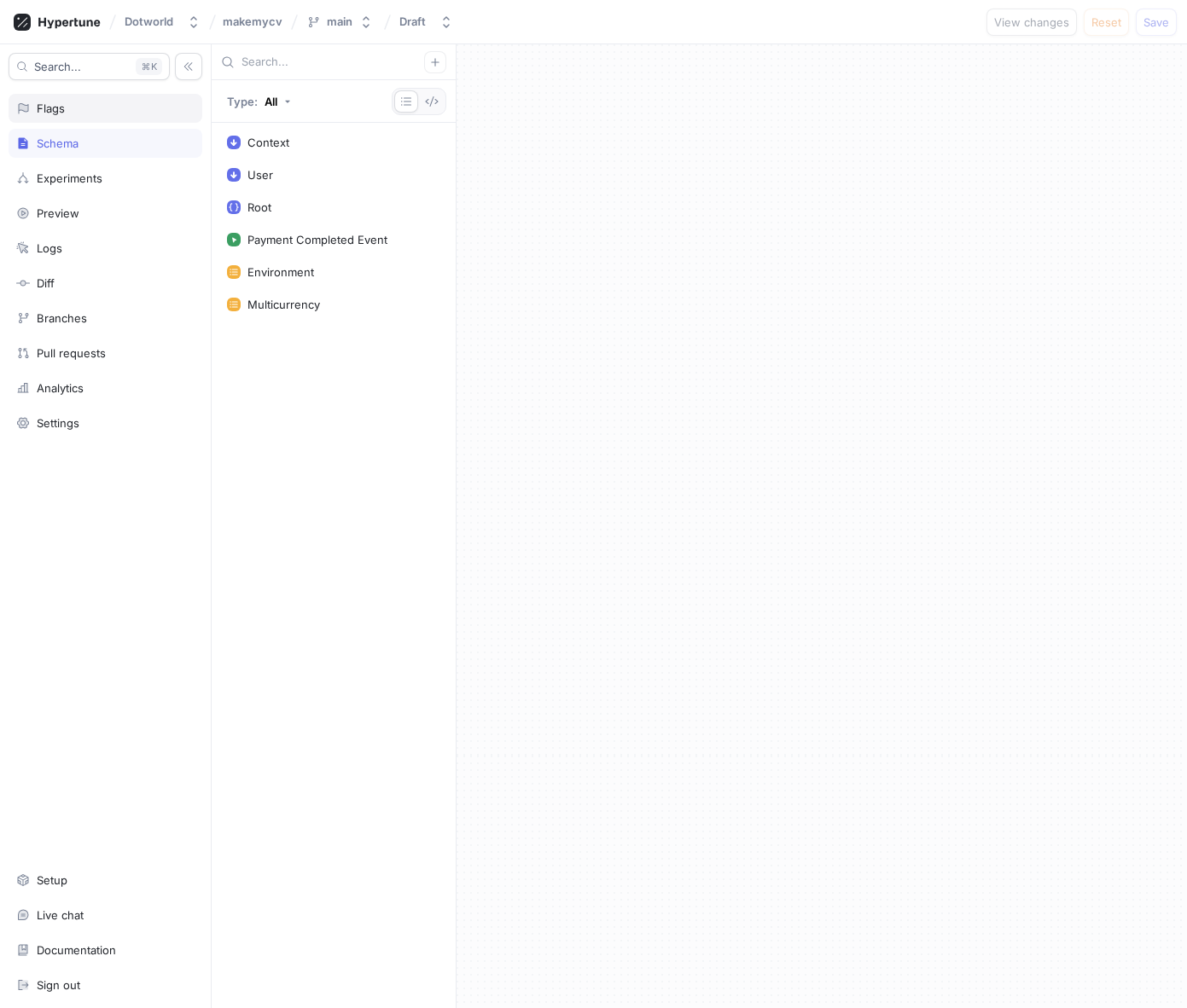
click at [101, 118] on div "Flags" at bounding box center [105, 108] width 194 height 29
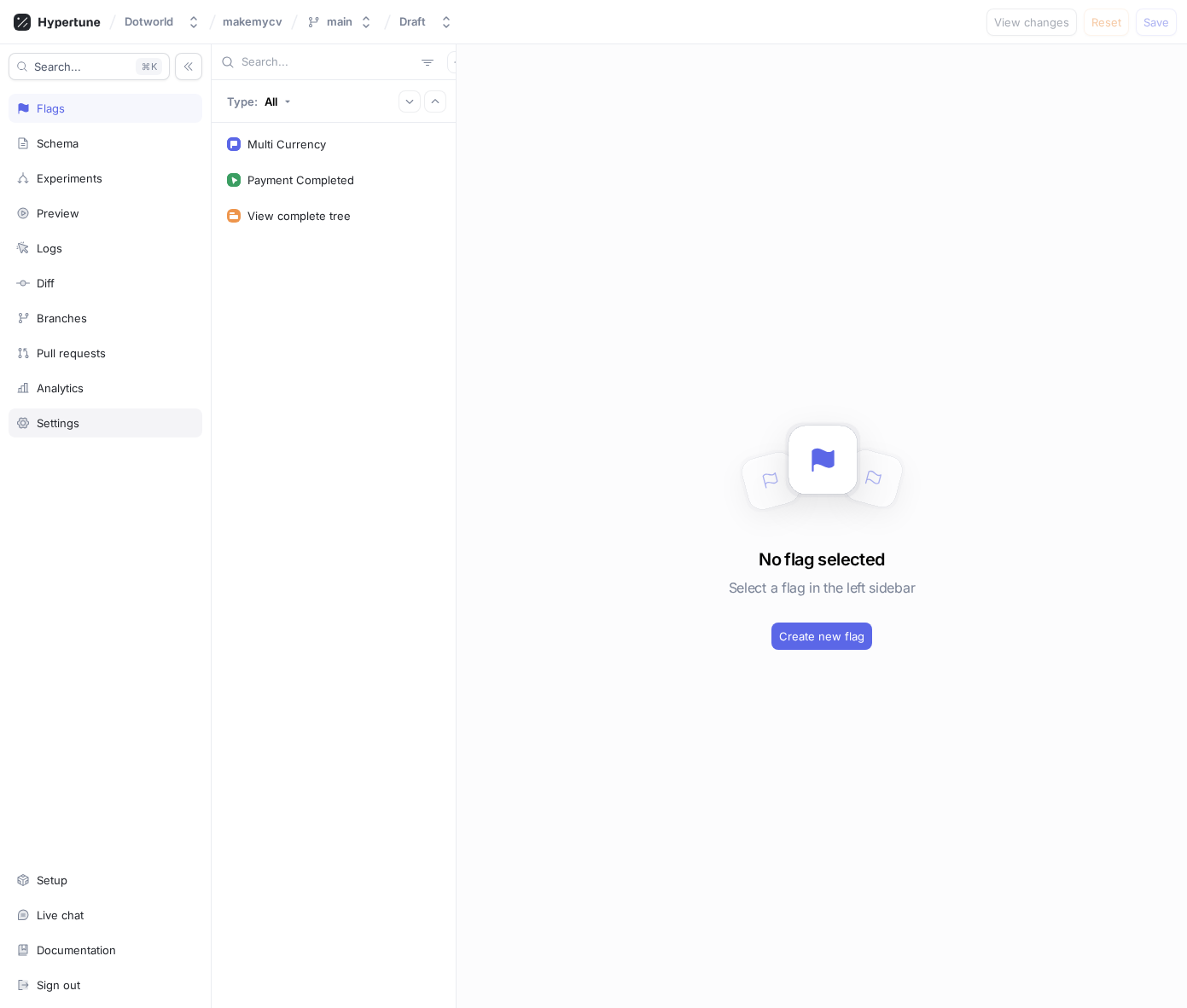
click at [103, 416] on div "Settings" at bounding box center [105, 423] width 194 height 29
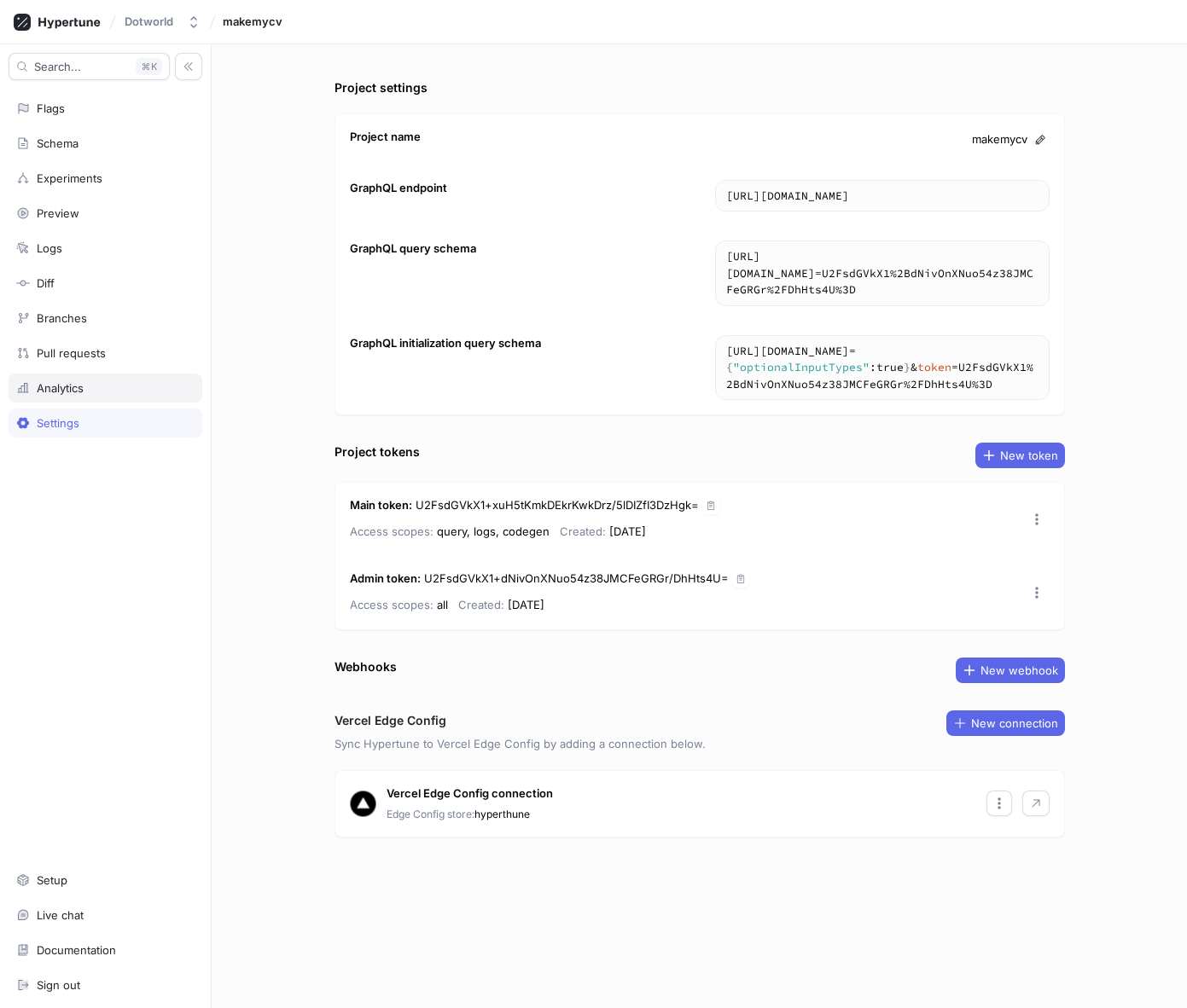
click at [105, 380] on div "Analytics" at bounding box center [105, 388] width 194 height 29
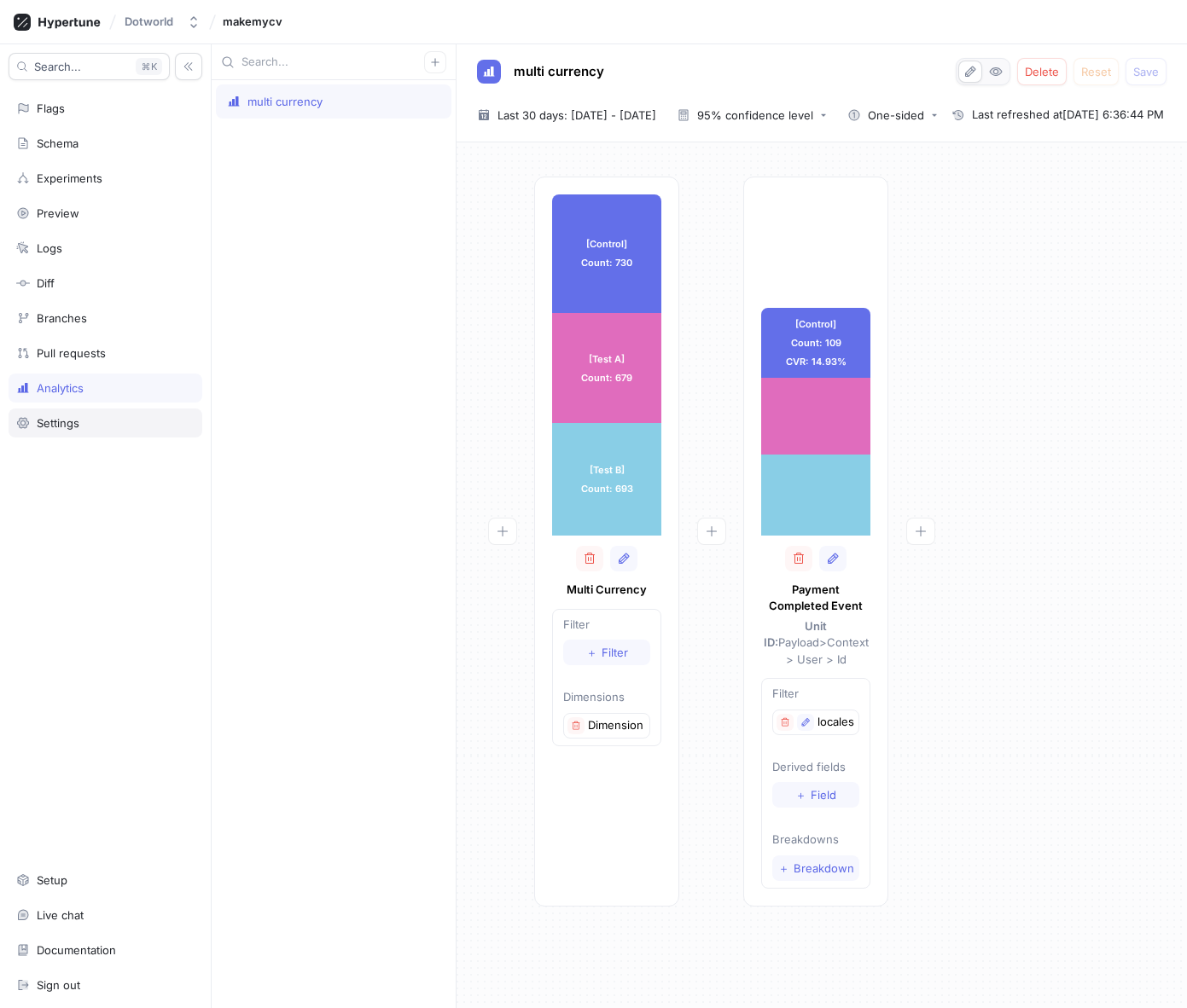
click at [102, 428] on div "Settings" at bounding box center [106, 423] width 178 height 14
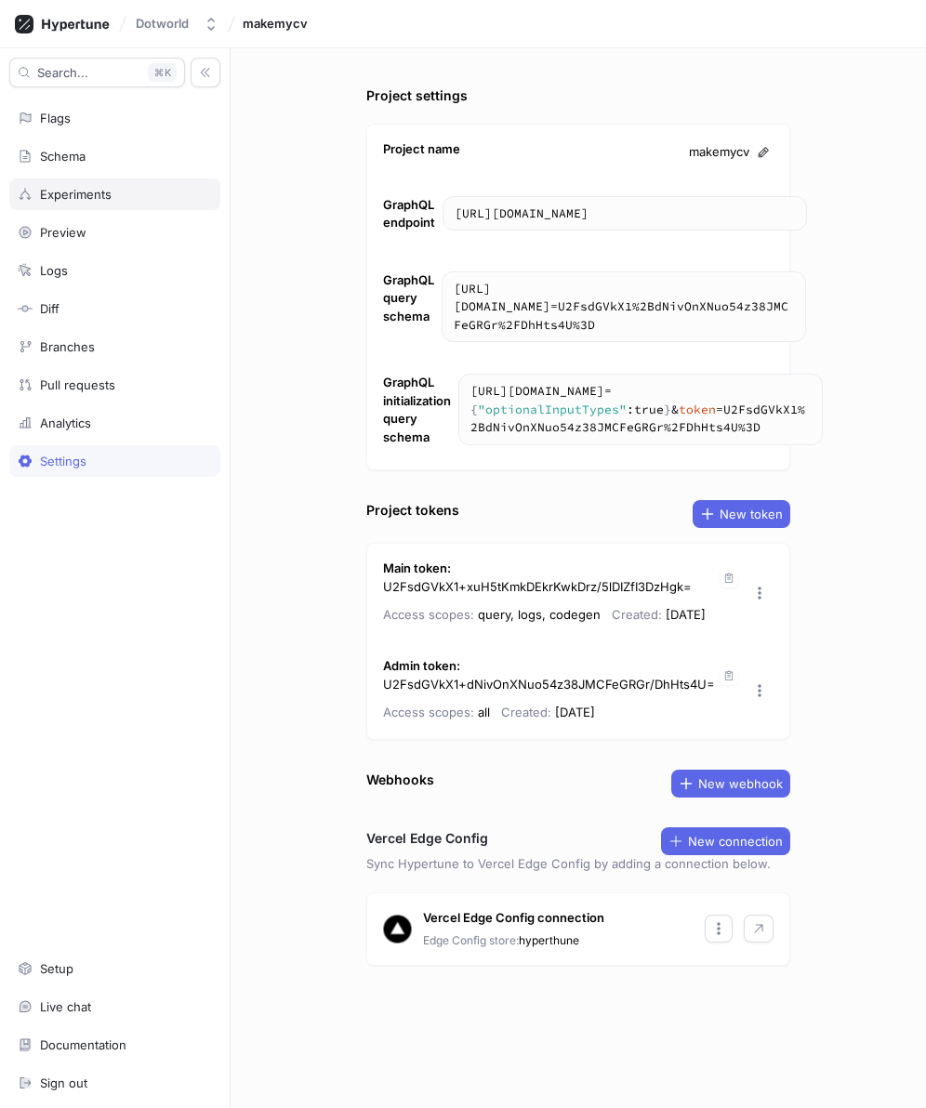
click at [65, 191] on div "Experiments" at bounding box center [76, 194] width 72 height 15
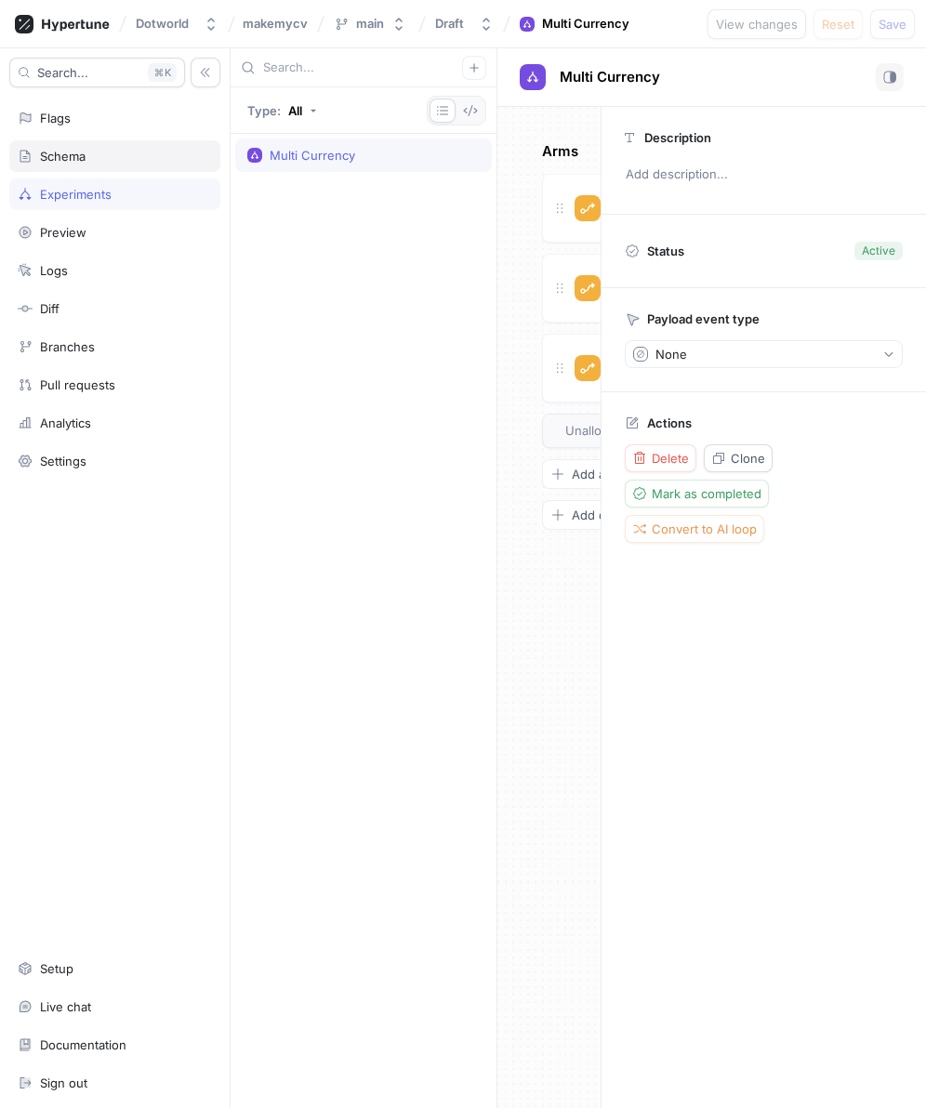
click at [67, 157] on div "Schema" at bounding box center [63, 156] width 46 height 15
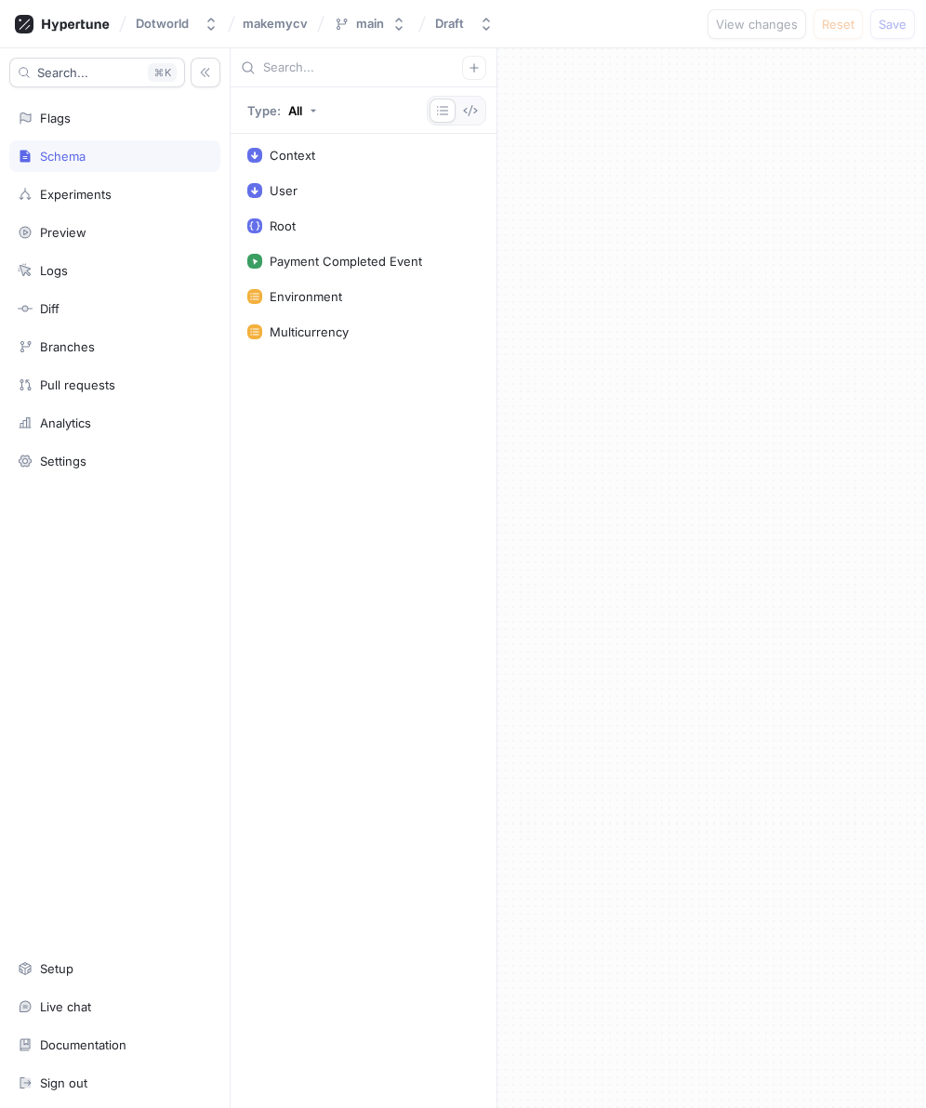
click at [67, 176] on div "Search... K Flags Schema Experiments Preview Logs Diff Branches Pull requests A…" at bounding box center [115, 577] width 230 height 1059
click at [67, 187] on div "Experiments" at bounding box center [76, 194] width 72 height 15
